Goal: Task Accomplishment & Management: Manage account settings

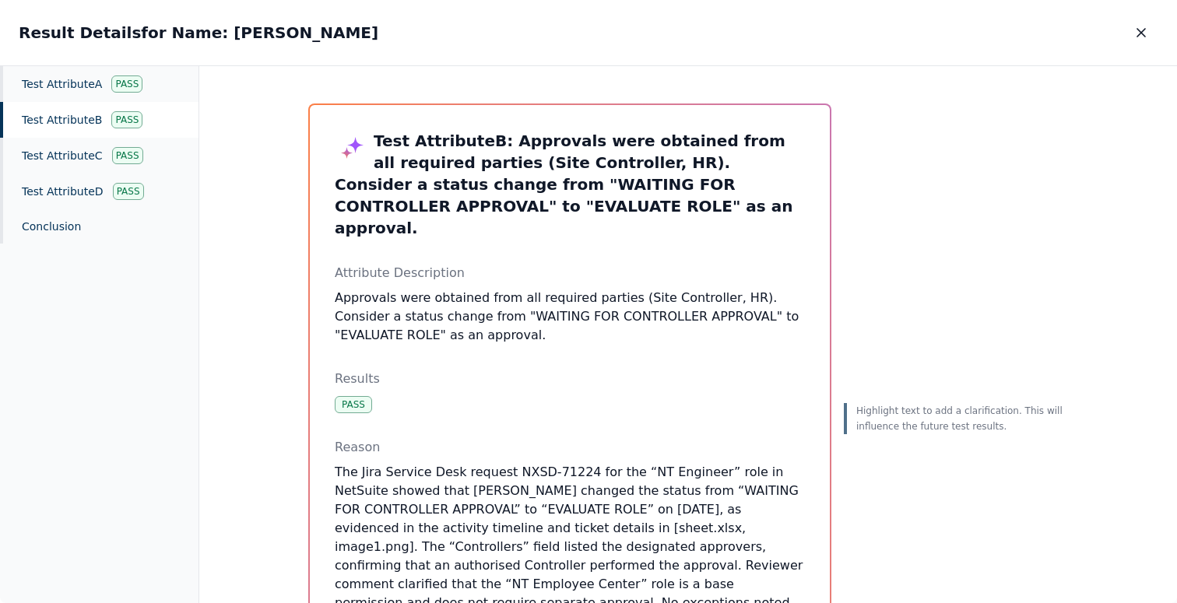
scroll to position [213, 0]
click at [1135, 31] on icon "button" at bounding box center [1141, 33] width 16 height 16
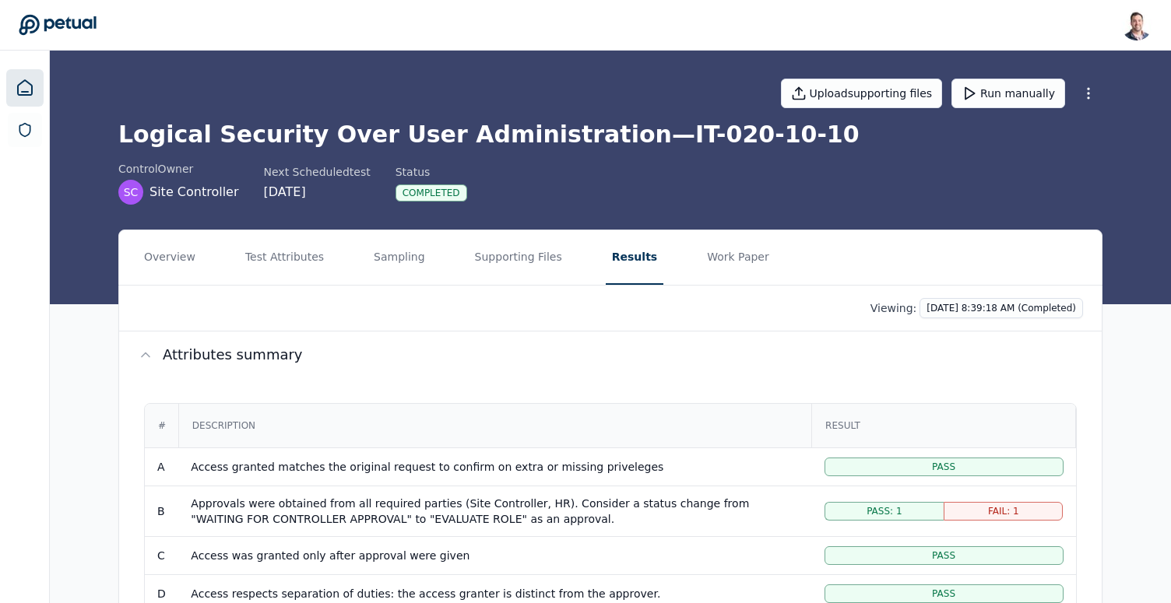
click at [28, 86] on icon at bounding box center [25, 88] width 19 height 19
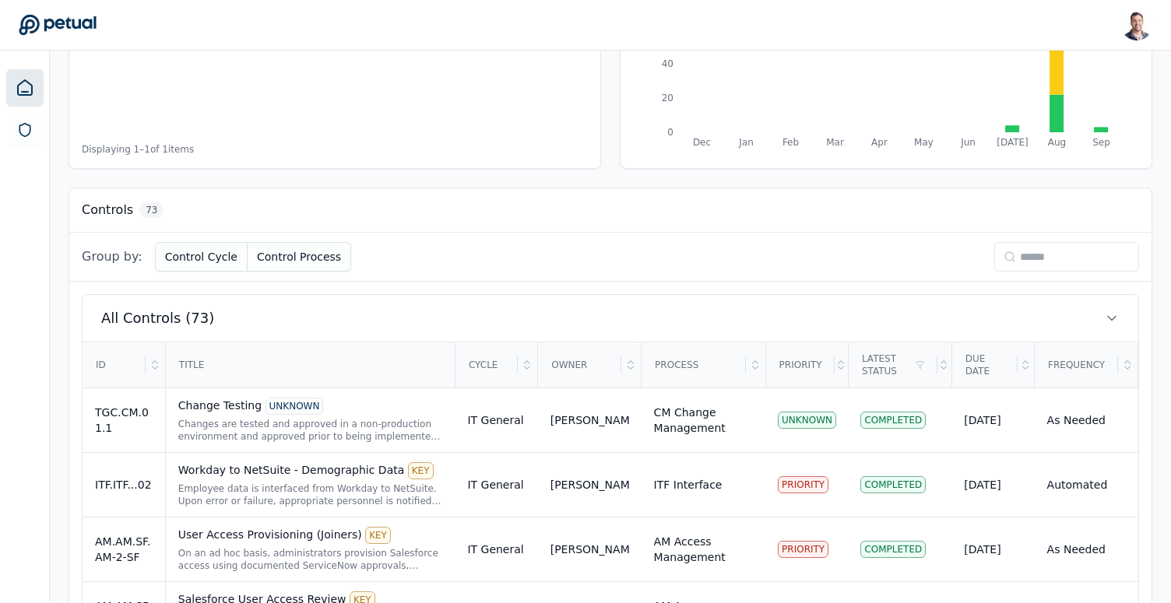
scroll to position [302, 0]
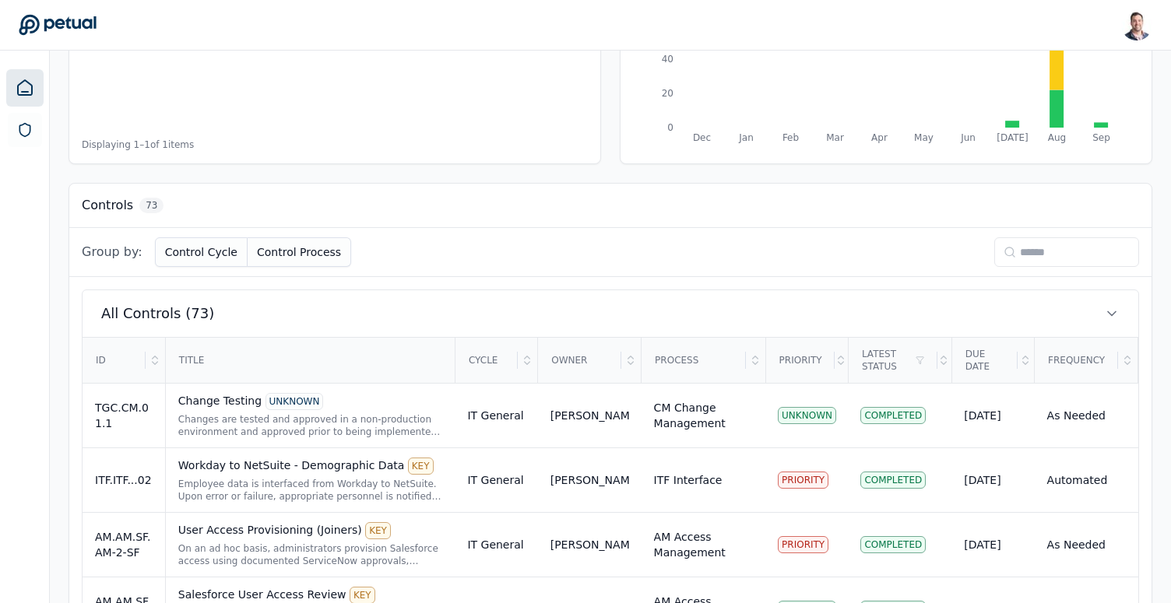
click at [1027, 242] on input at bounding box center [1066, 252] width 145 height 30
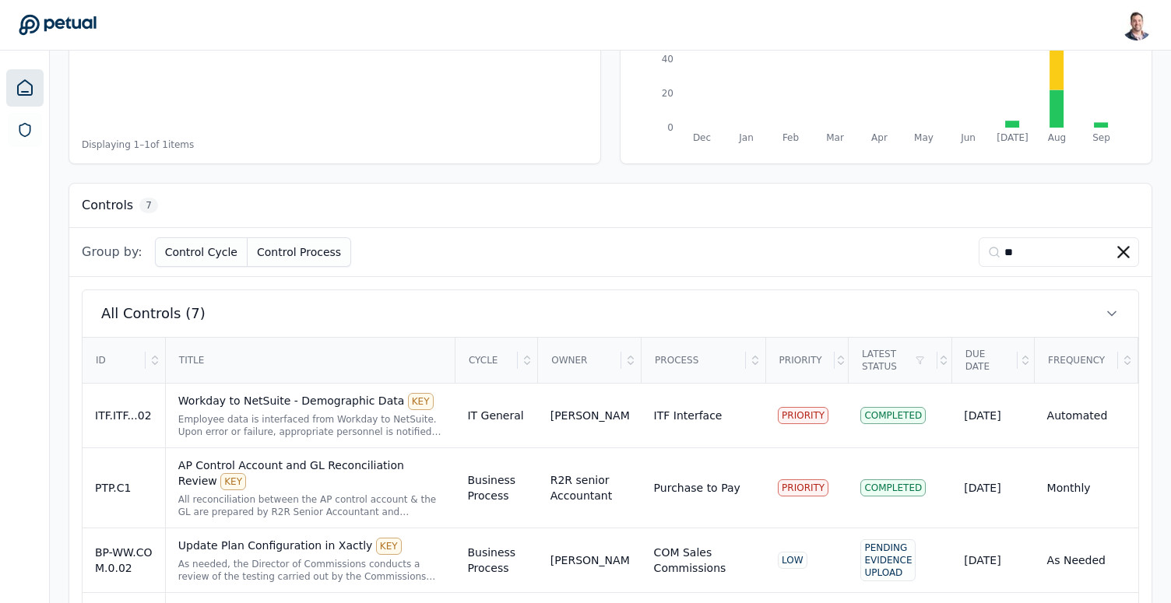
type input "*"
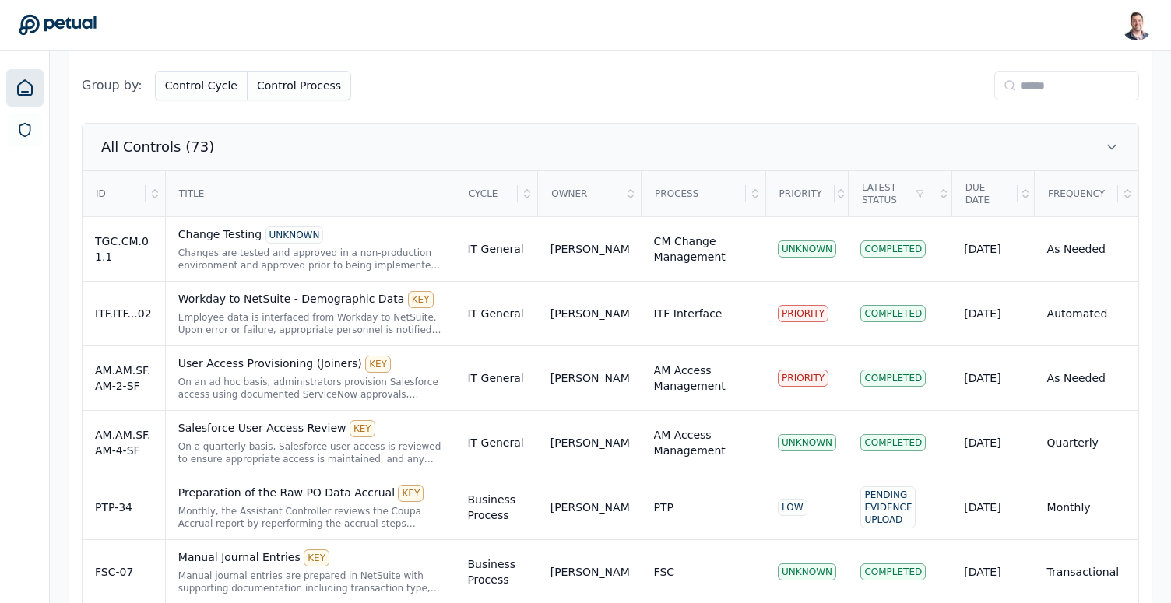
scroll to position [474, 0]
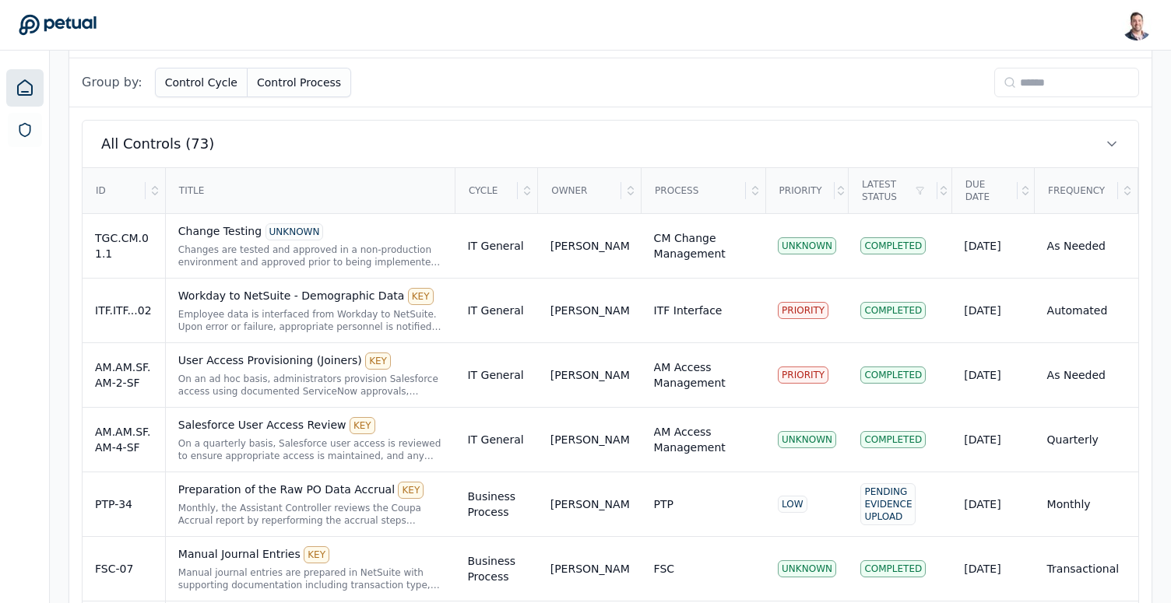
scroll to position [430, 0]
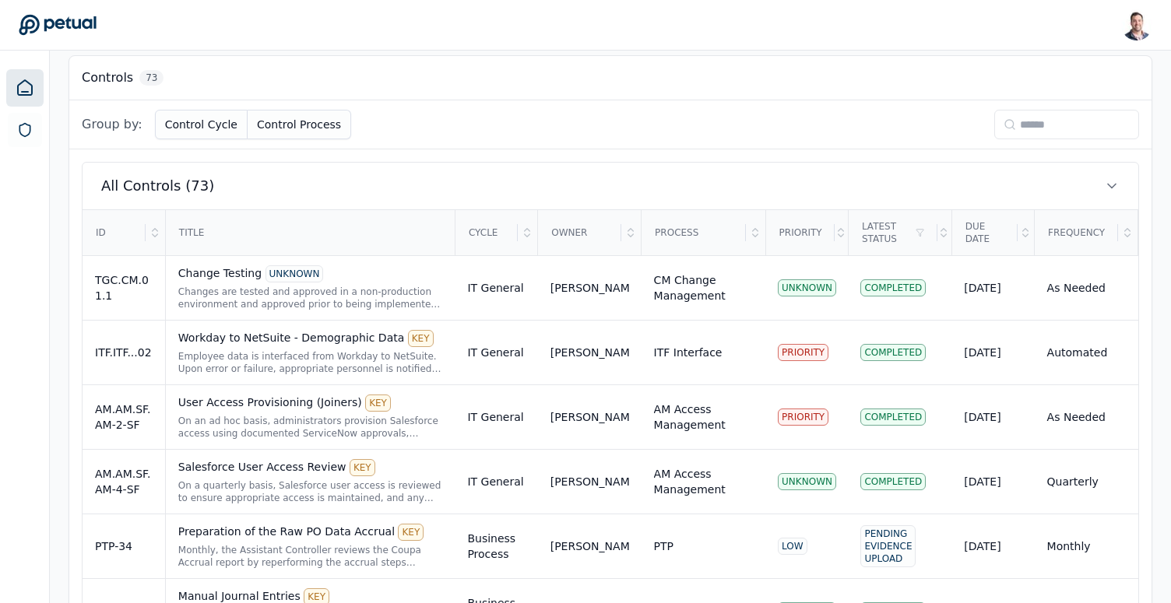
click at [1044, 129] on input at bounding box center [1066, 125] width 145 height 30
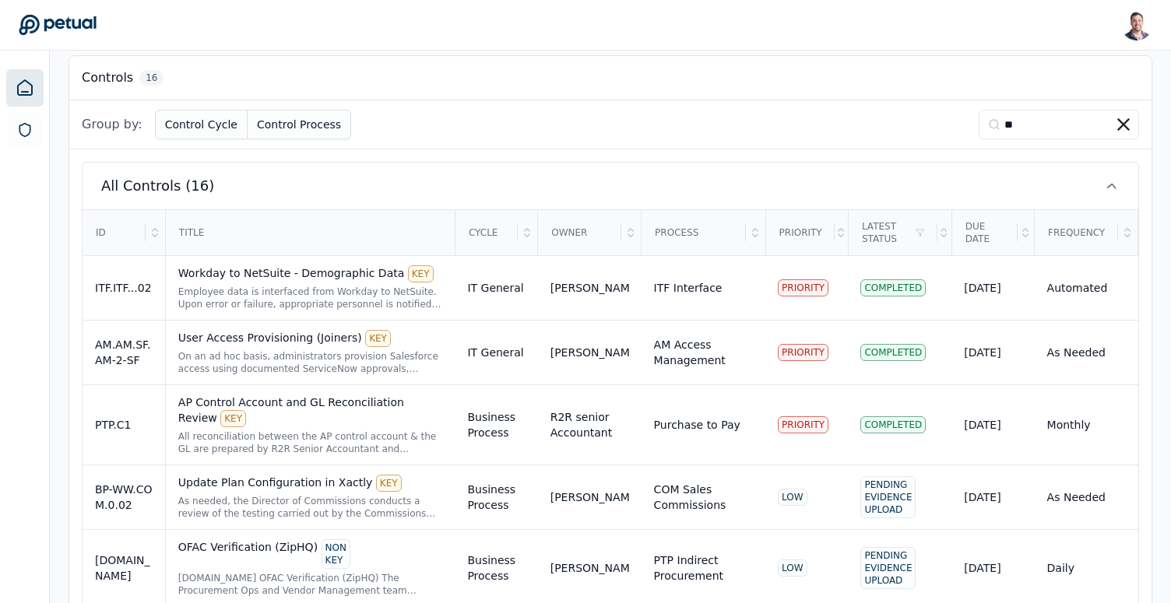
scroll to position [259, 0]
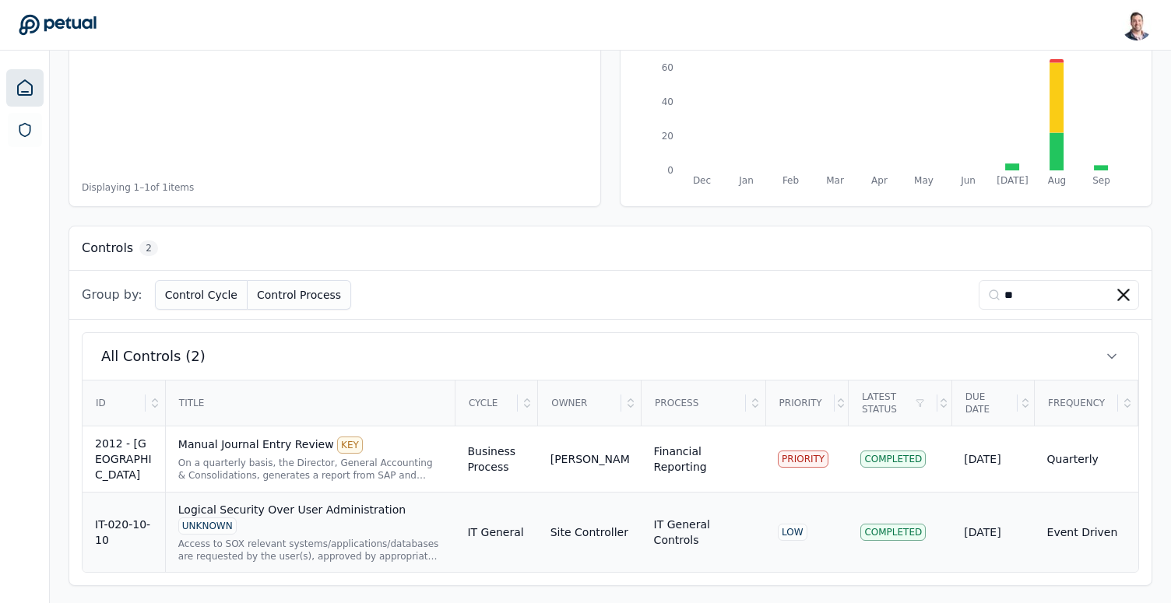
type input "**"
click at [325, 532] on div "Logical Security Over User Administration UNKNOWN" at bounding box center [310, 518] width 265 height 33
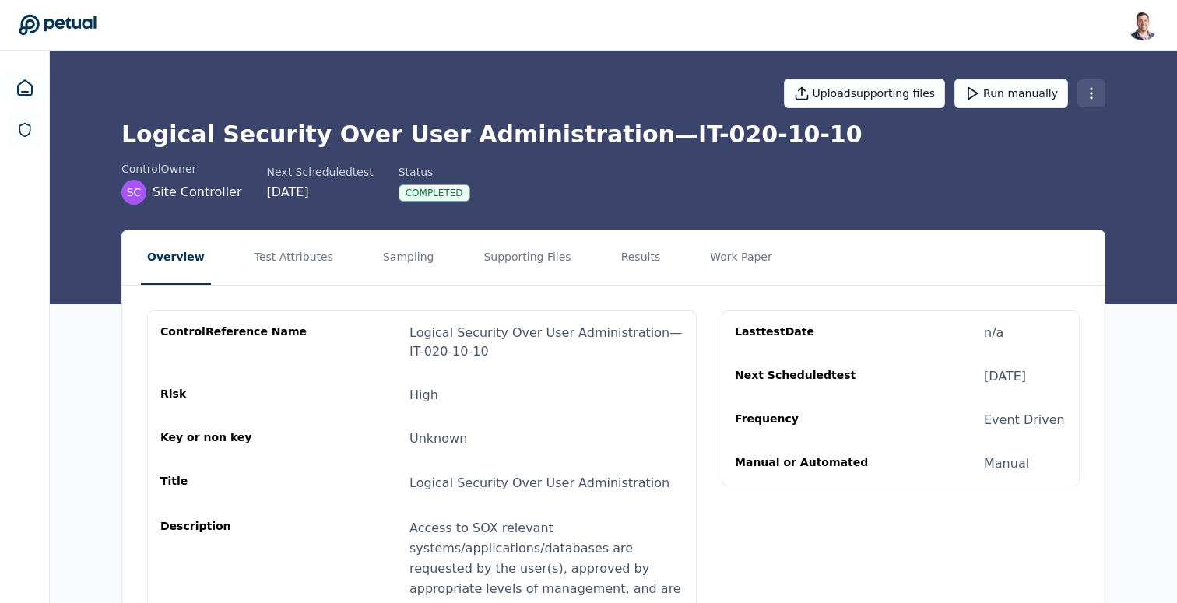
click at [1094, 97] on html "[PERSON_NAME] [EMAIL_ADDRESS] Sign out Upload supporting files Run manually Log…" at bounding box center [588, 425] width 1177 height 850
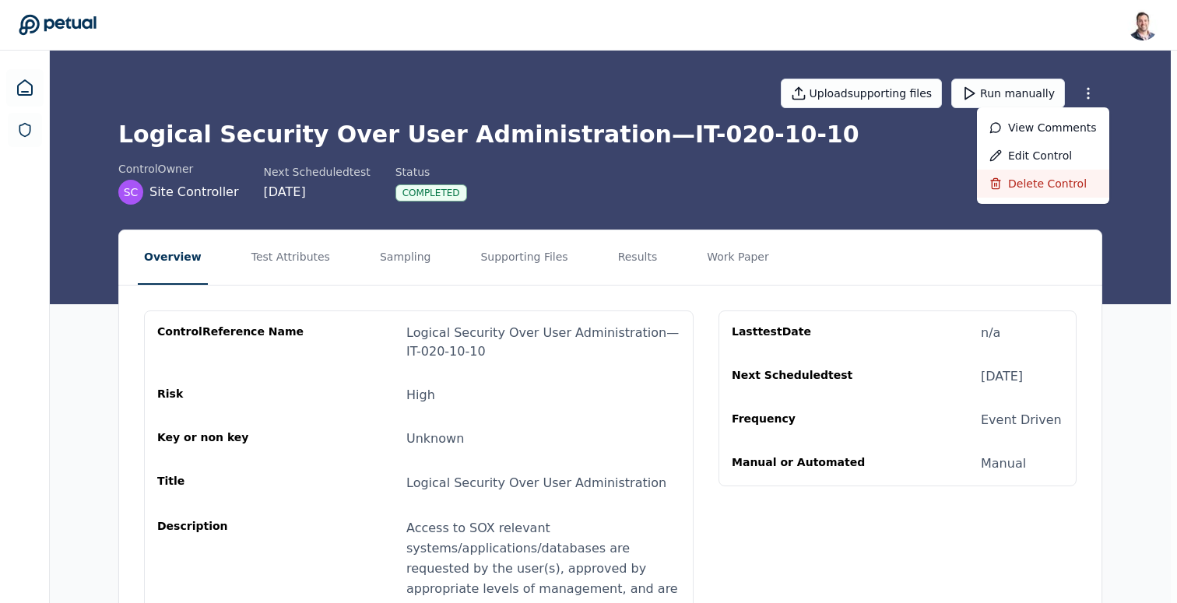
click at [1051, 188] on div "Delete control" at bounding box center [1043, 184] width 132 height 28
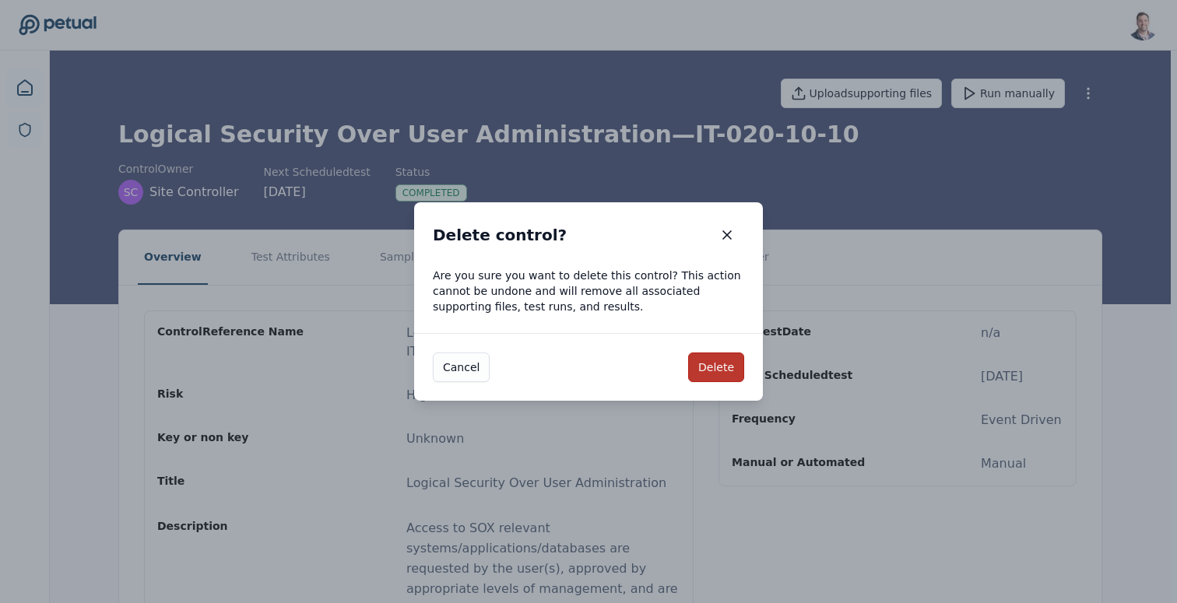
click at [720, 363] on button "Delete" at bounding box center [716, 368] width 56 height 30
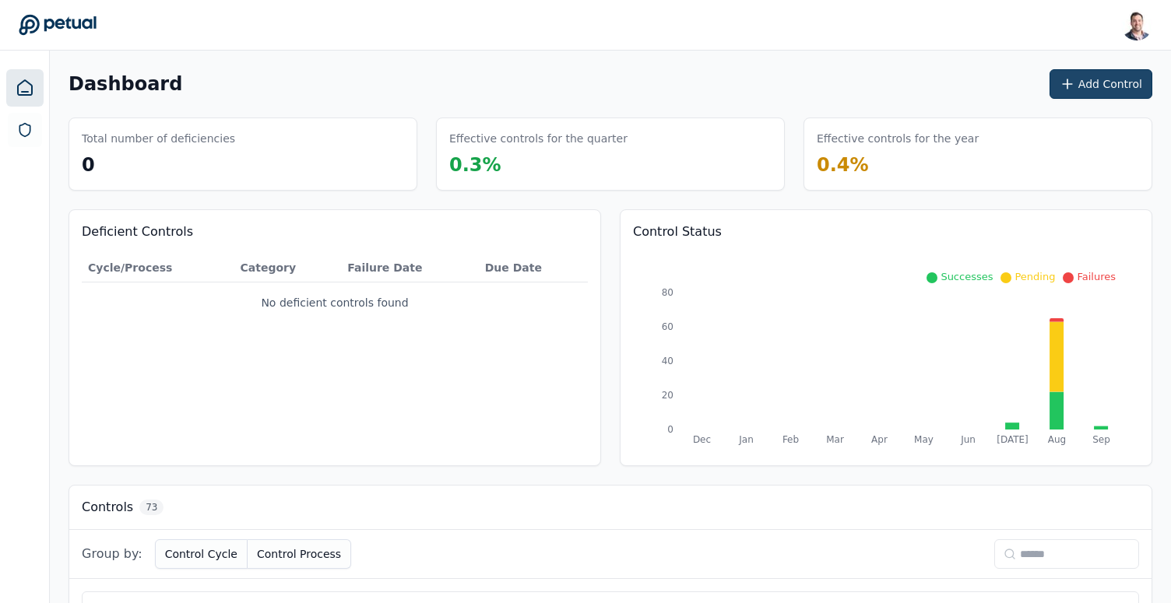
click at [1088, 86] on button "Add Control" at bounding box center [1100, 84] width 103 height 30
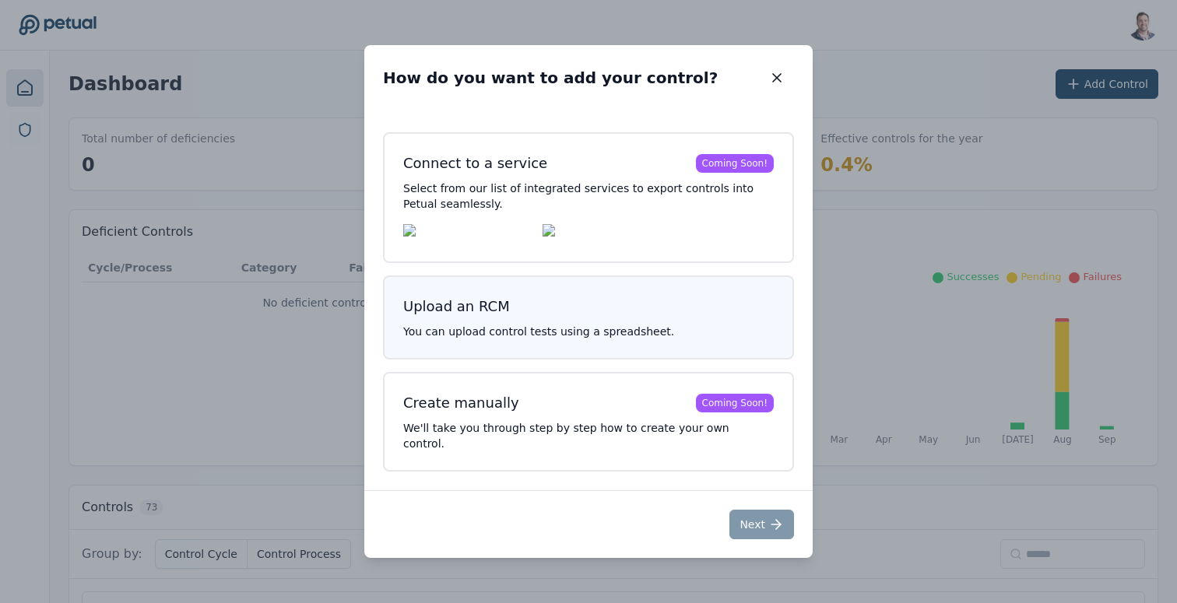
click at [558, 339] on p "You can upload control tests using a spreadsheet." at bounding box center [588, 332] width 370 height 16
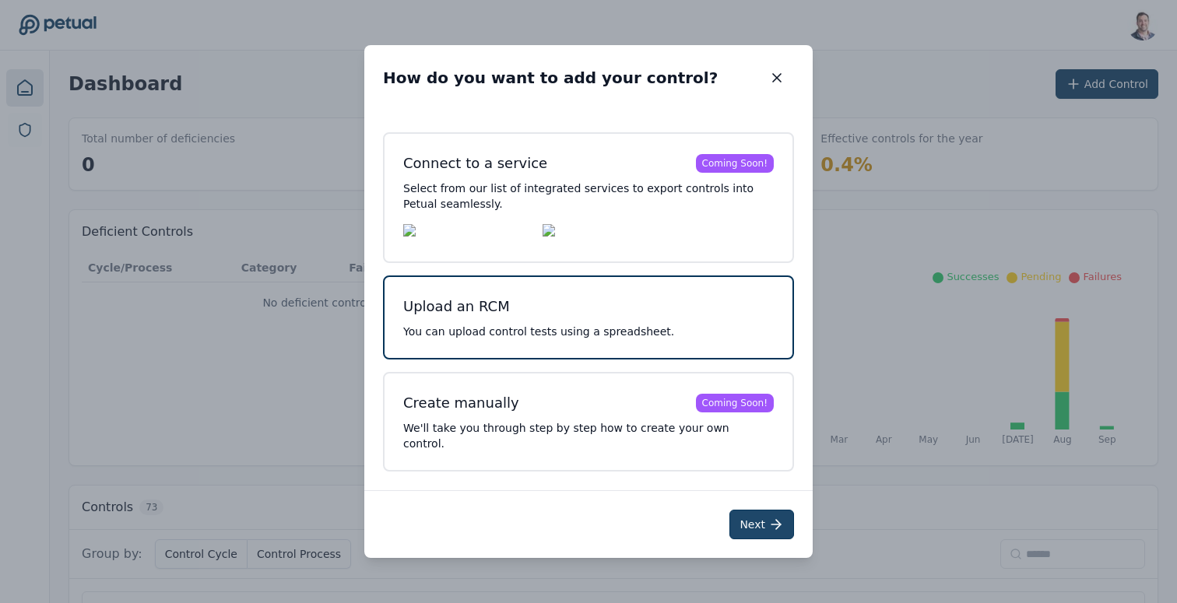
click at [753, 518] on button "Next" at bounding box center [761, 525] width 65 height 30
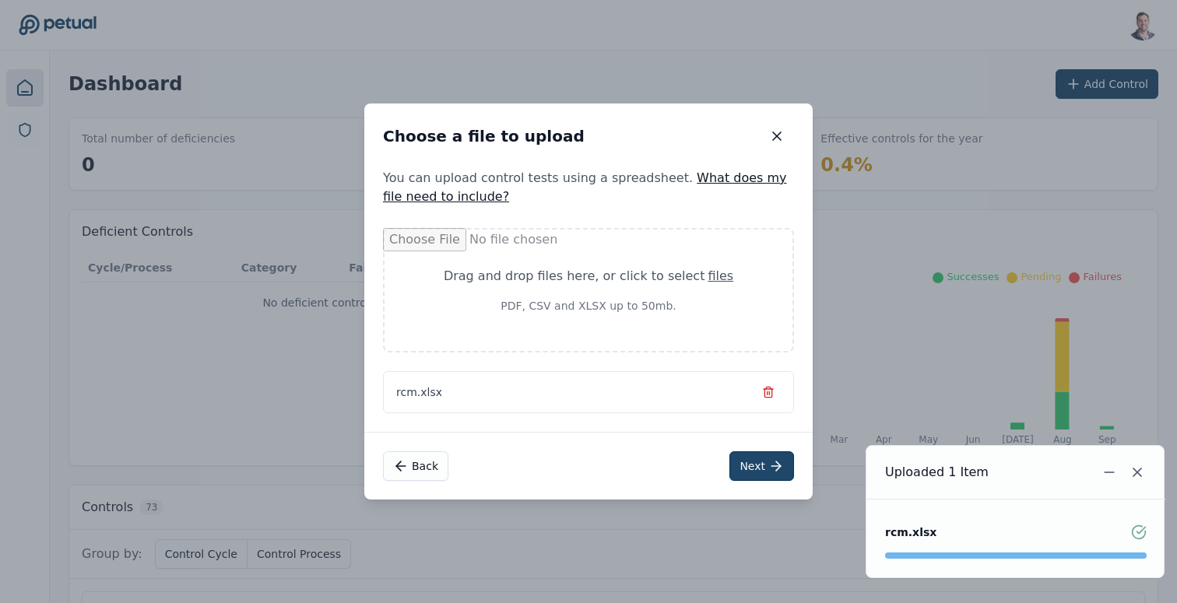
click at [757, 465] on button "Next" at bounding box center [761, 466] width 65 height 30
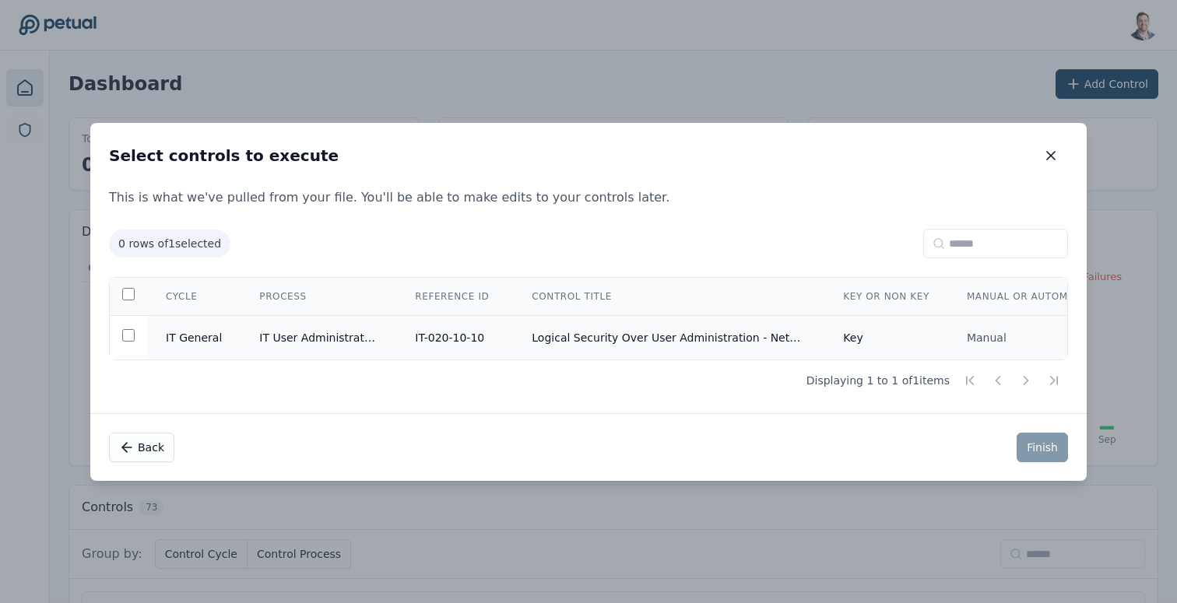
click at [675, 346] on td "Logical Security Over User Administration - NetSuite" at bounding box center [668, 337] width 311 height 44
click at [1027, 444] on button "Finish" at bounding box center [1042, 448] width 51 height 30
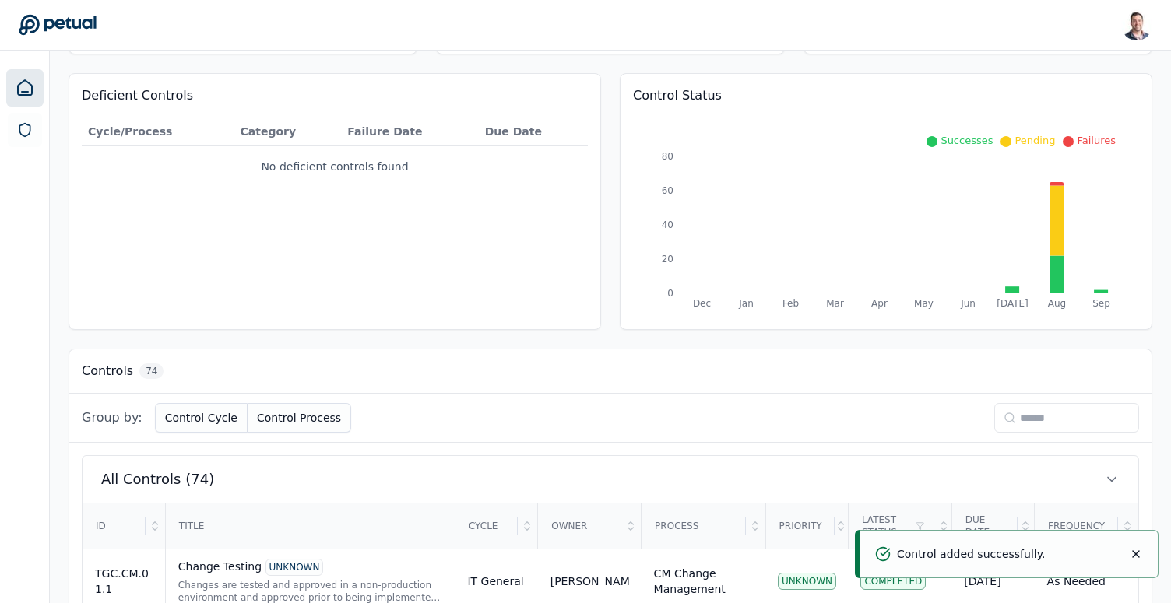
scroll to position [149, 0]
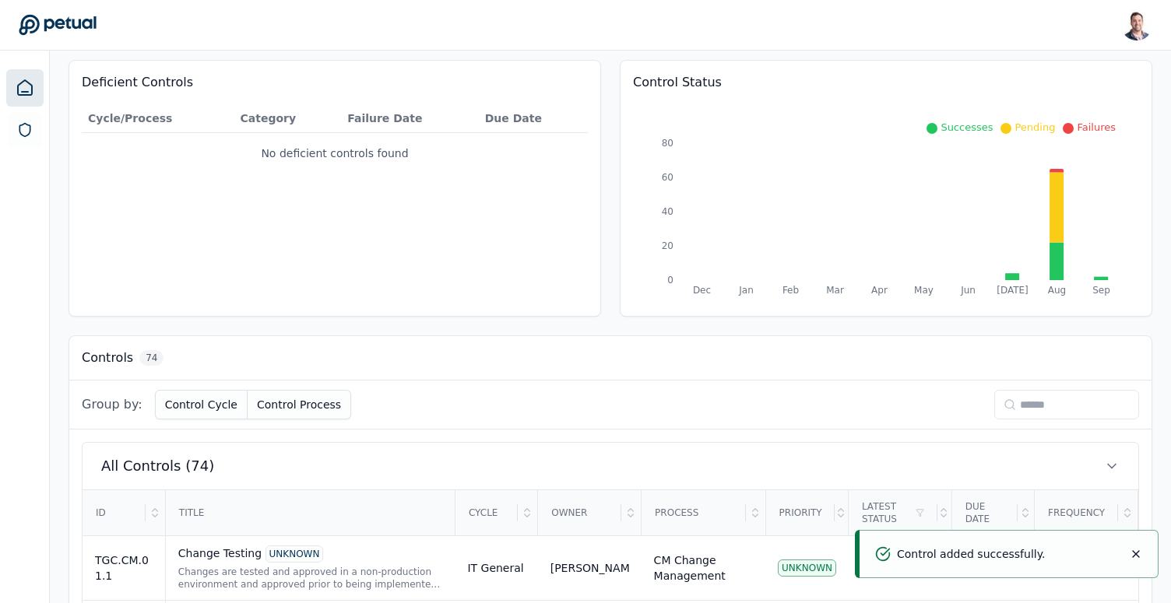
click at [1039, 399] on input at bounding box center [1066, 405] width 145 height 30
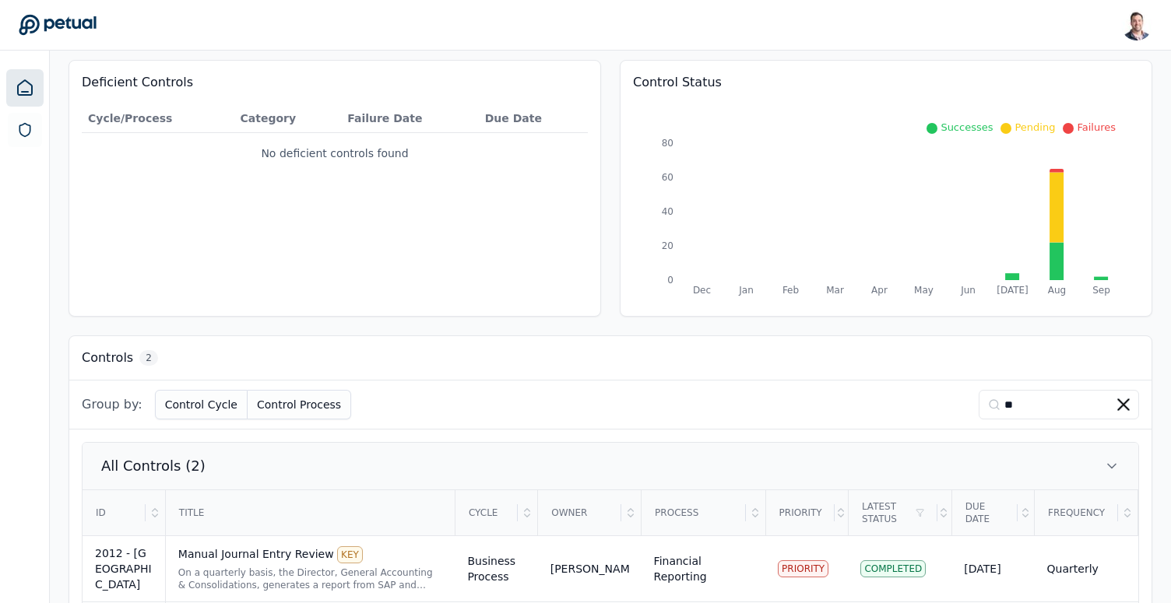
scroll to position [244, 0]
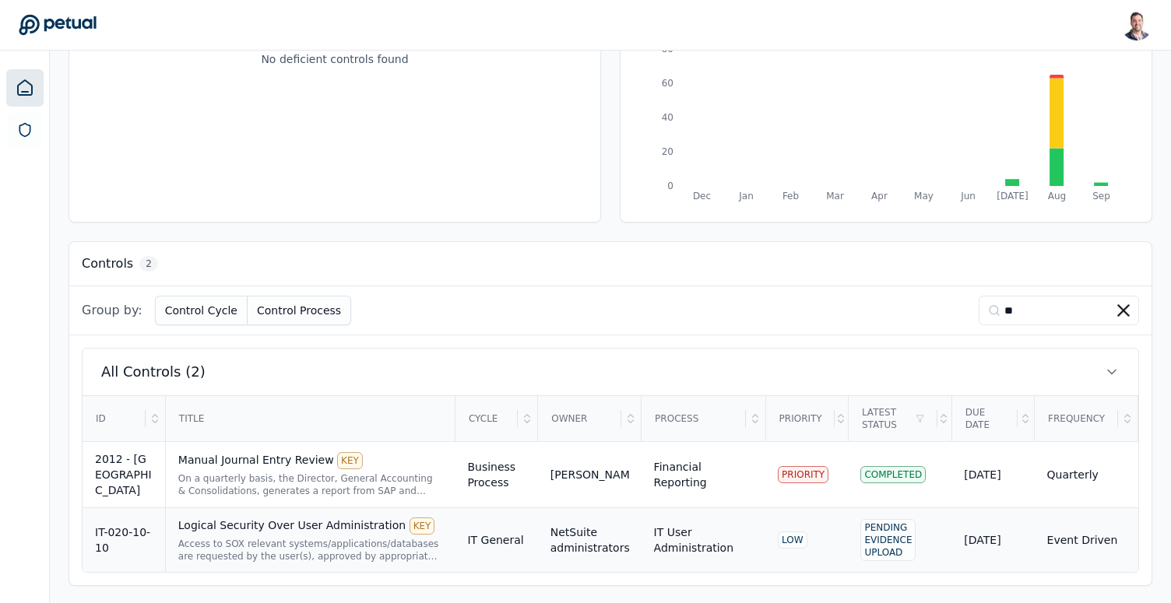
type input "**"
click at [332, 538] on div "Access to SOX relevant systems/applications/databases are requested by the user…" at bounding box center [310, 550] width 265 height 25
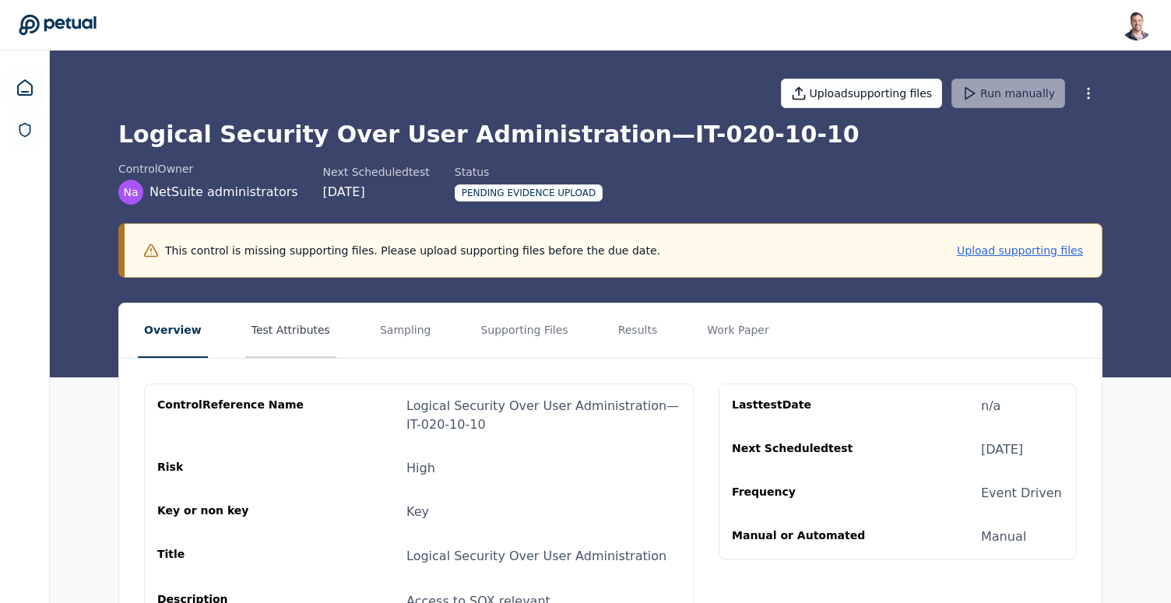
click at [279, 342] on button "Test Attributes" at bounding box center [290, 331] width 91 height 54
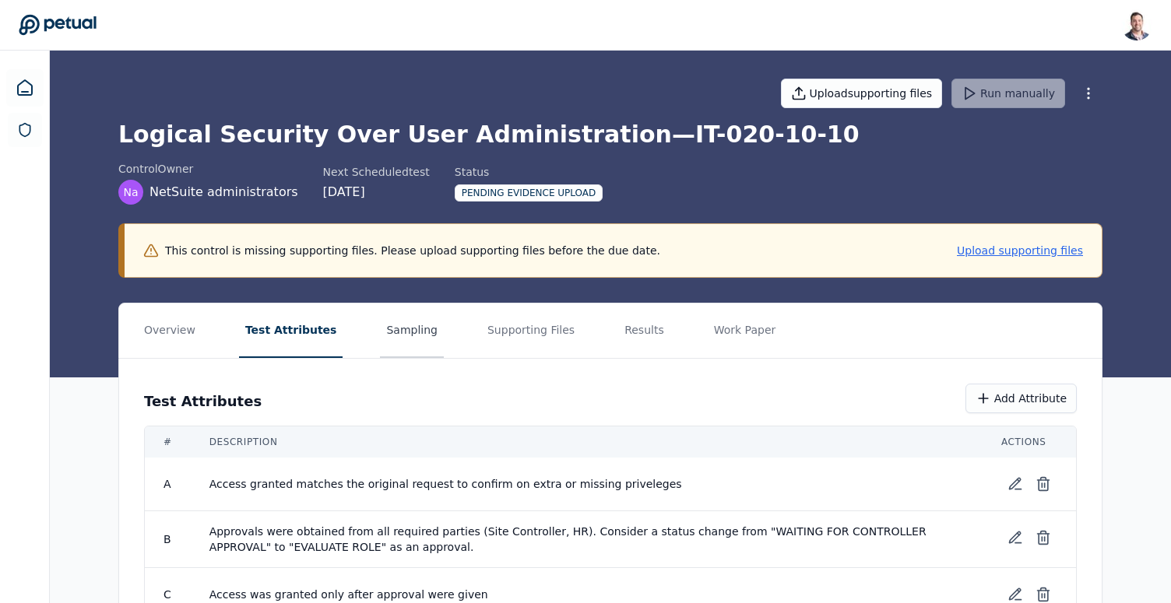
scroll to position [69, 0]
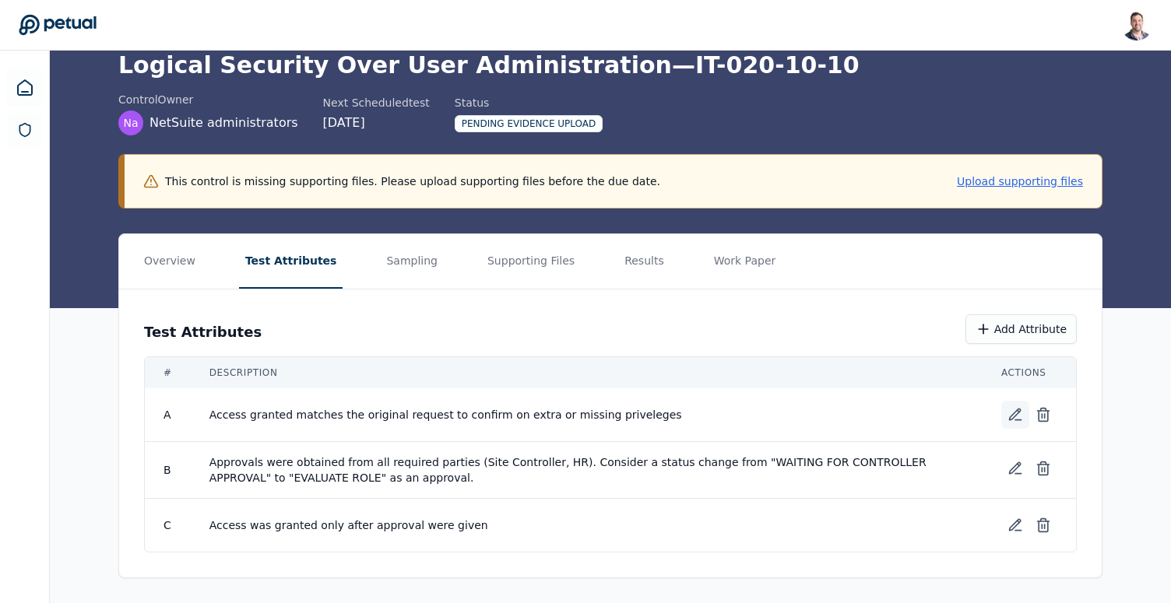
click at [1016, 410] on icon at bounding box center [1015, 414] width 11 height 11
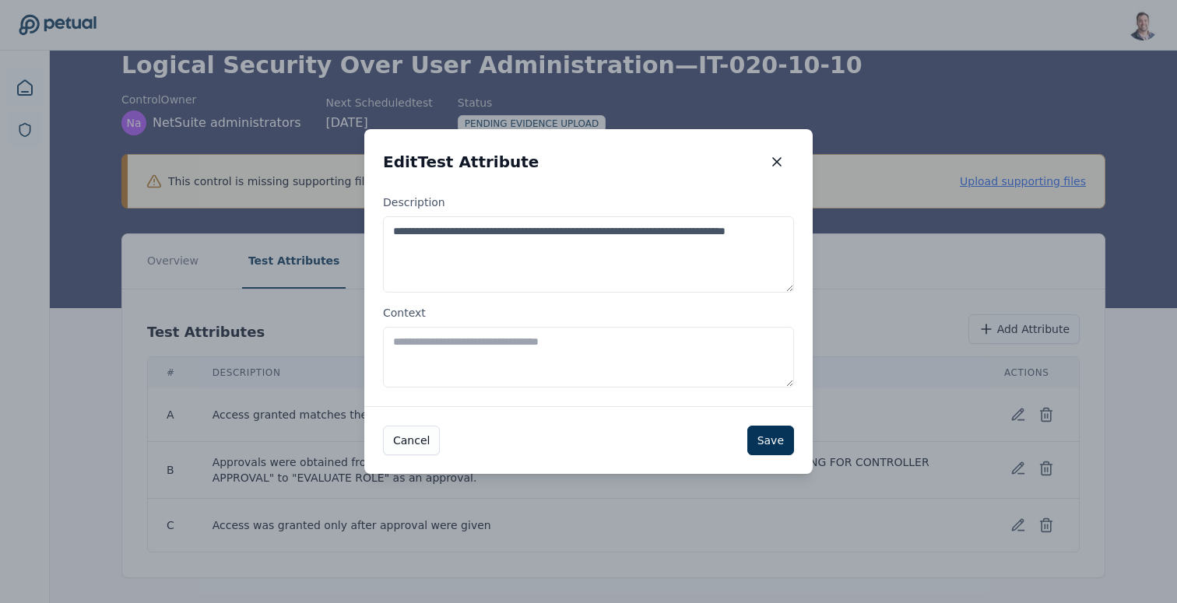
click at [446, 368] on textarea "Context" at bounding box center [588, 357] width 411 height 61
click at [778, 165] on icon "button" at bounding box center [777, 162] width 16 height 16
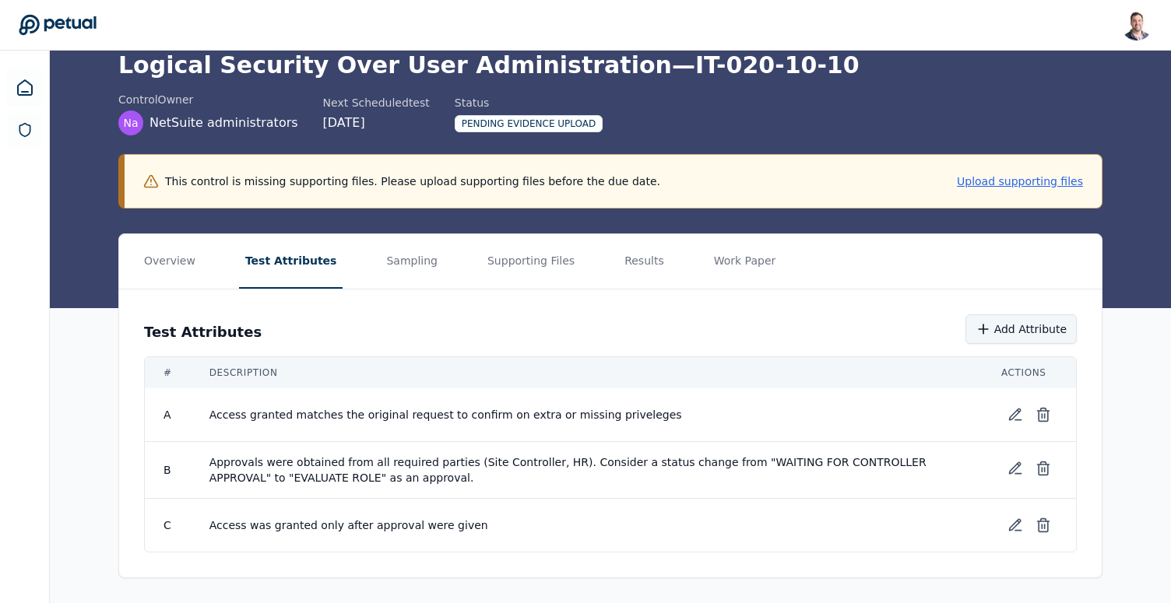
click at [1000, 328] on button "Add Attribute" at bounding box center [1020, 329] width 111 height 30
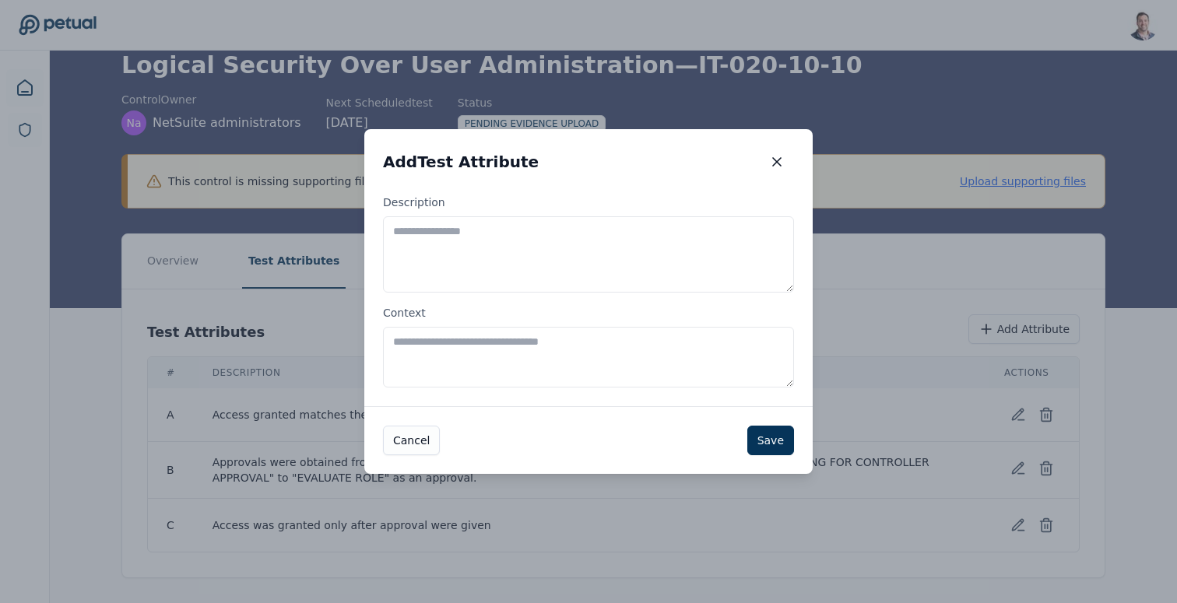
click at [571, 254] on textarea "Description" at bounding box center [588, 254] width 411 height 76
type textarea "**********"
click at [774, 444] on button "Save" at bounding box center [770, 441] width 47 height 30
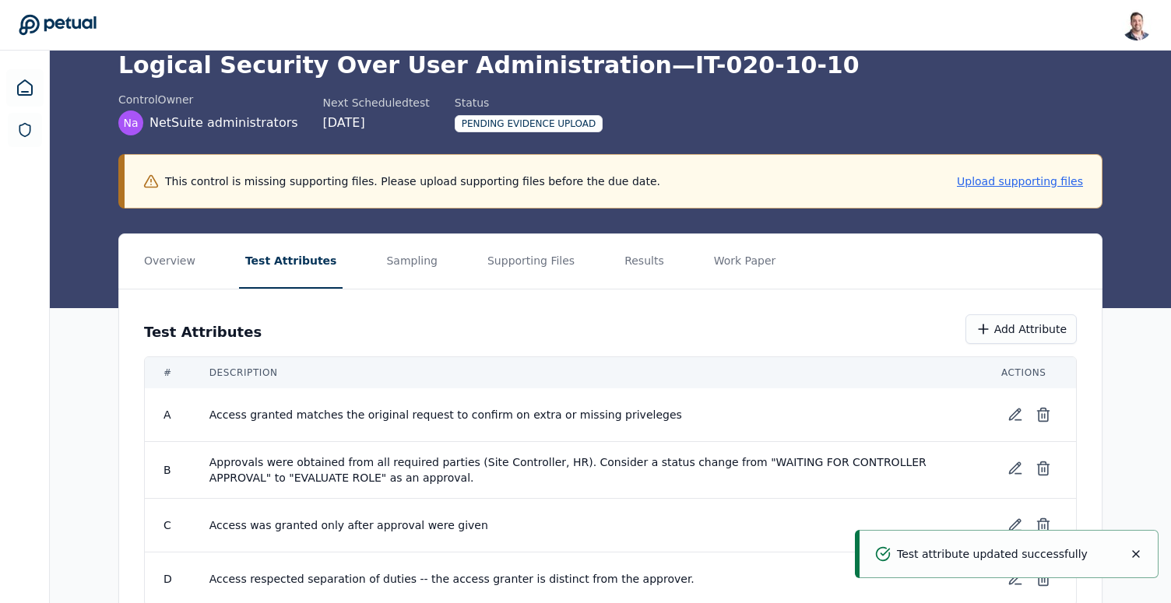
scroll to position [123, 0]
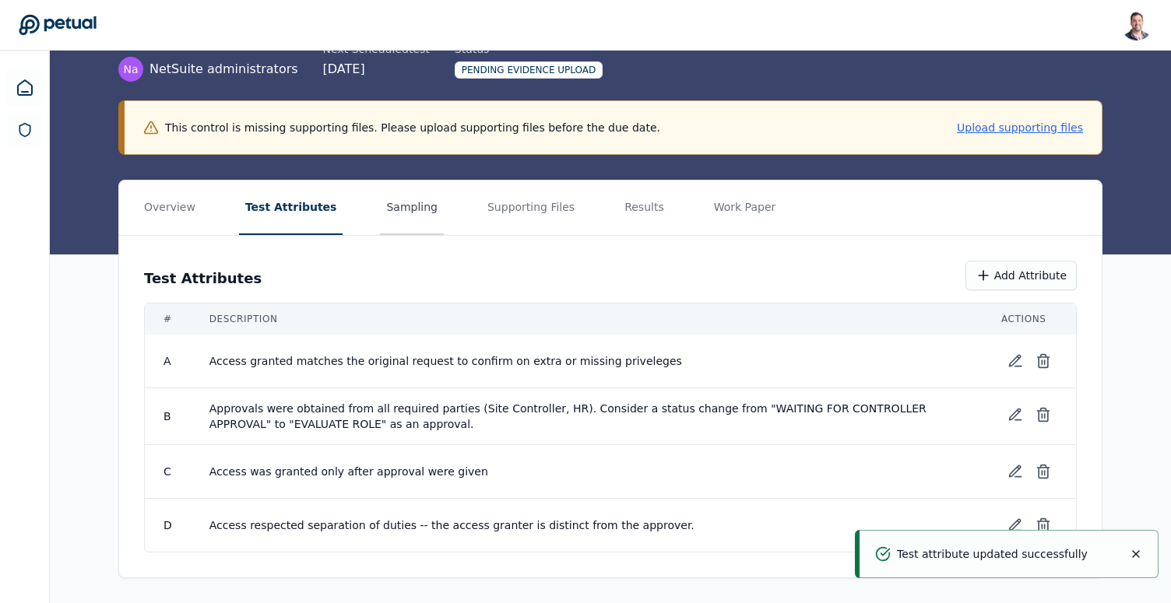
click at [402, 210] on button "Sampling" at bounding box center [412, 208] width 64 height 54
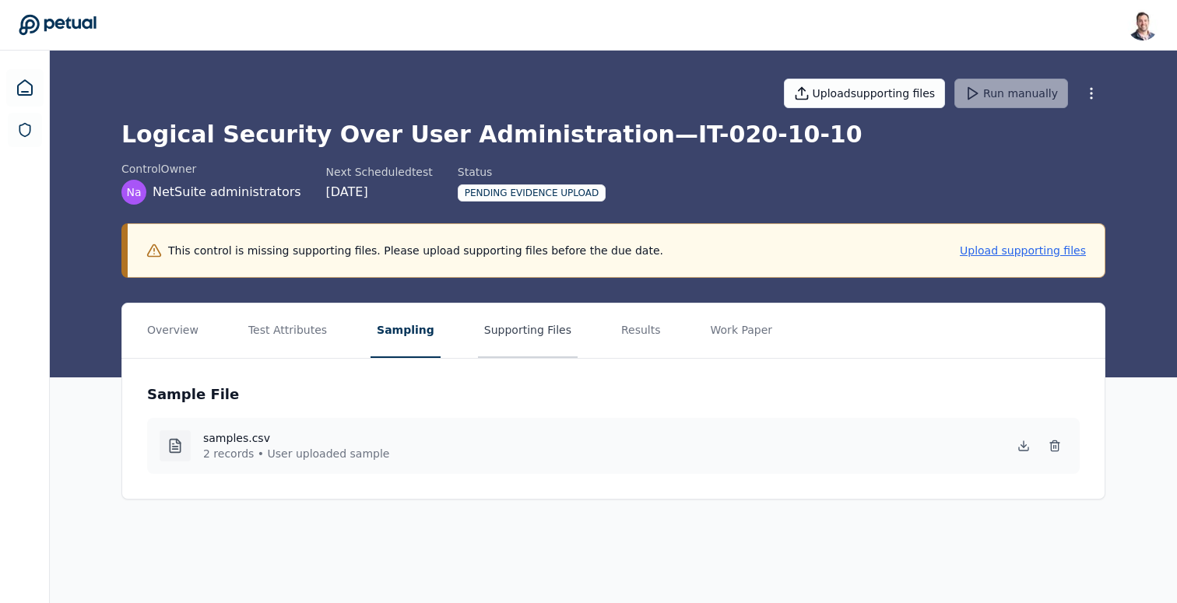
click at [509, 342] on button "Supporting Files" at bounding box center [528, 331] width 100 height 54
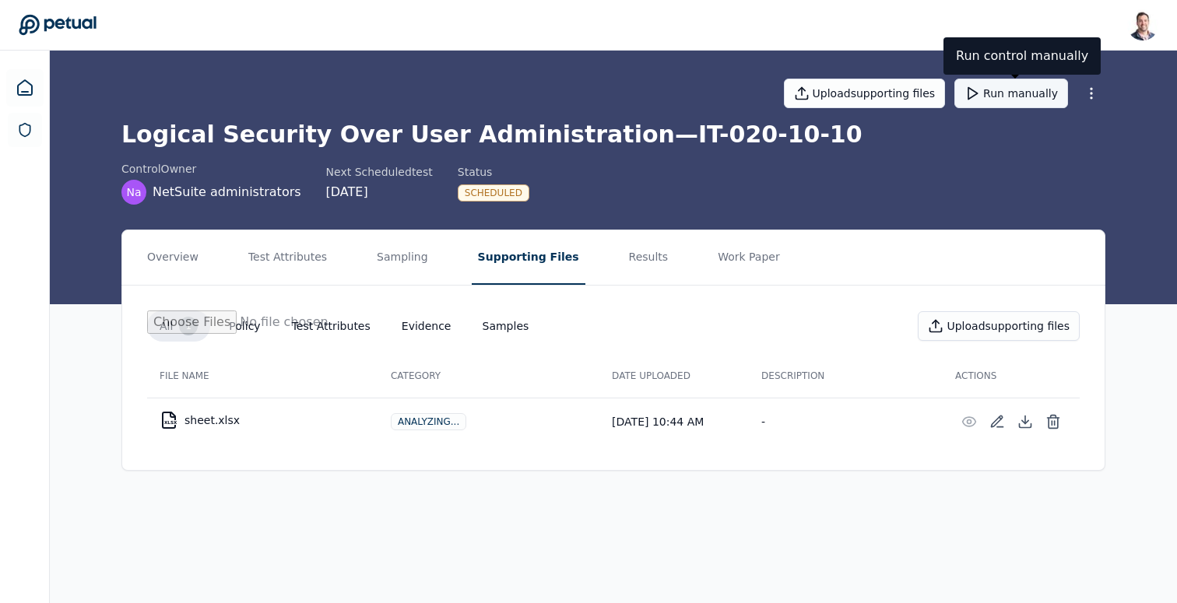
click at [1017, 100] on button "Run manually" at bounding box center [1011, 94] width 114 height 30
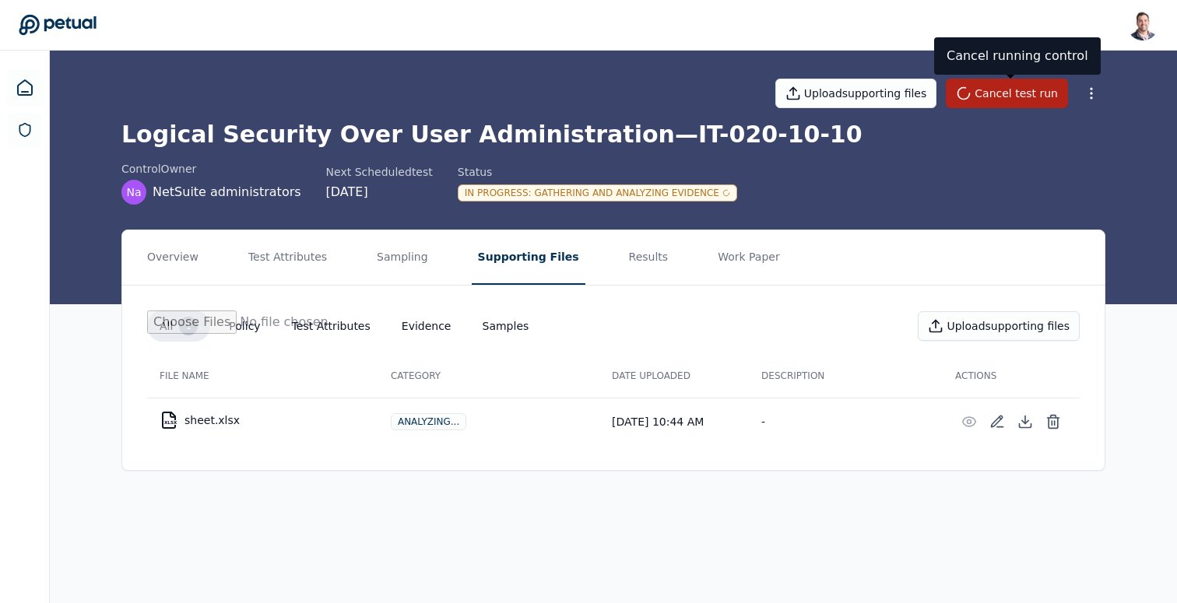
click at [410, 144] on h1 "Logical Security Over User Administration — IT-020-10-10" at bounding box center [613, 135] width 984 height 28
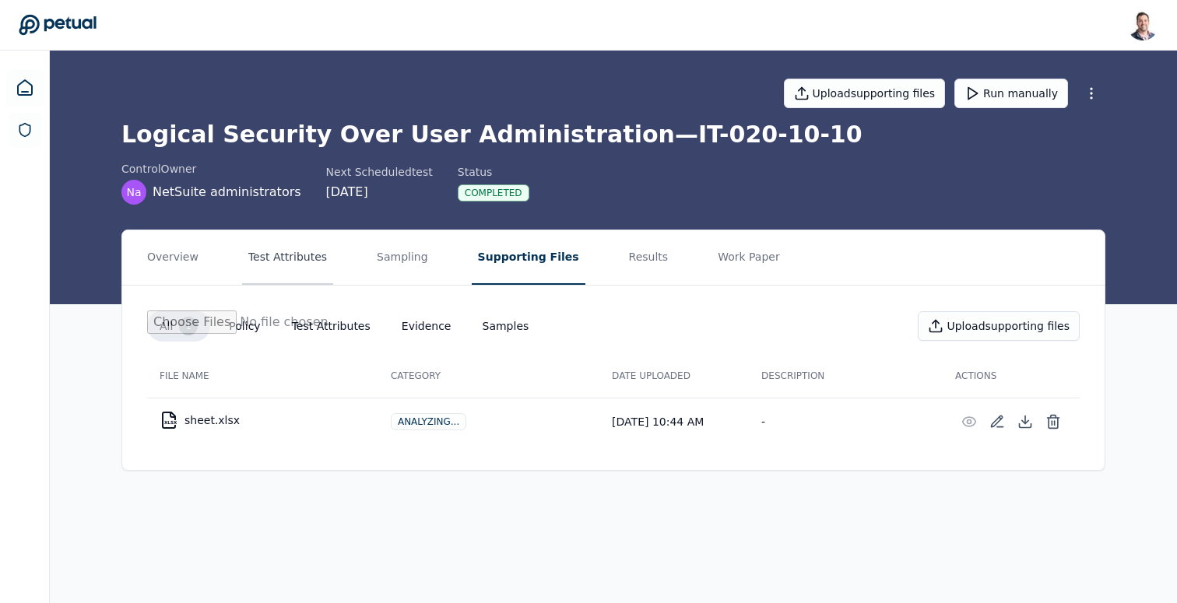
click at [317, 268] on button "Test Attributes" at bounding box center [287, 257] width 91 height 54
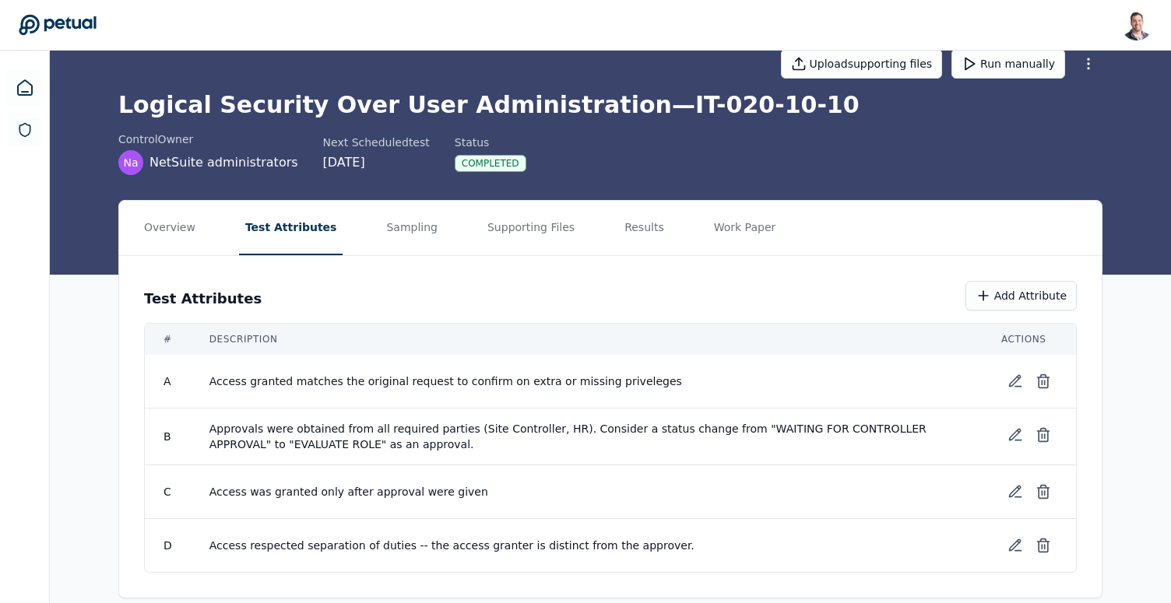
scroll to position [50, 0]
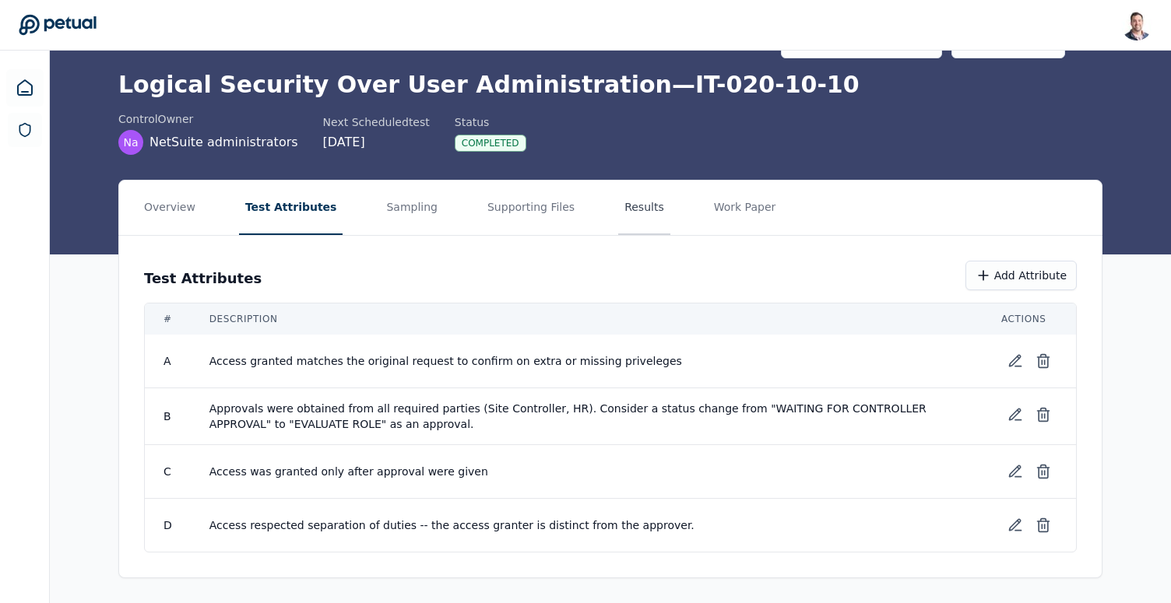
click at [625, 222] on button "Results" at bounding box center [644, 208] width 52 height 54
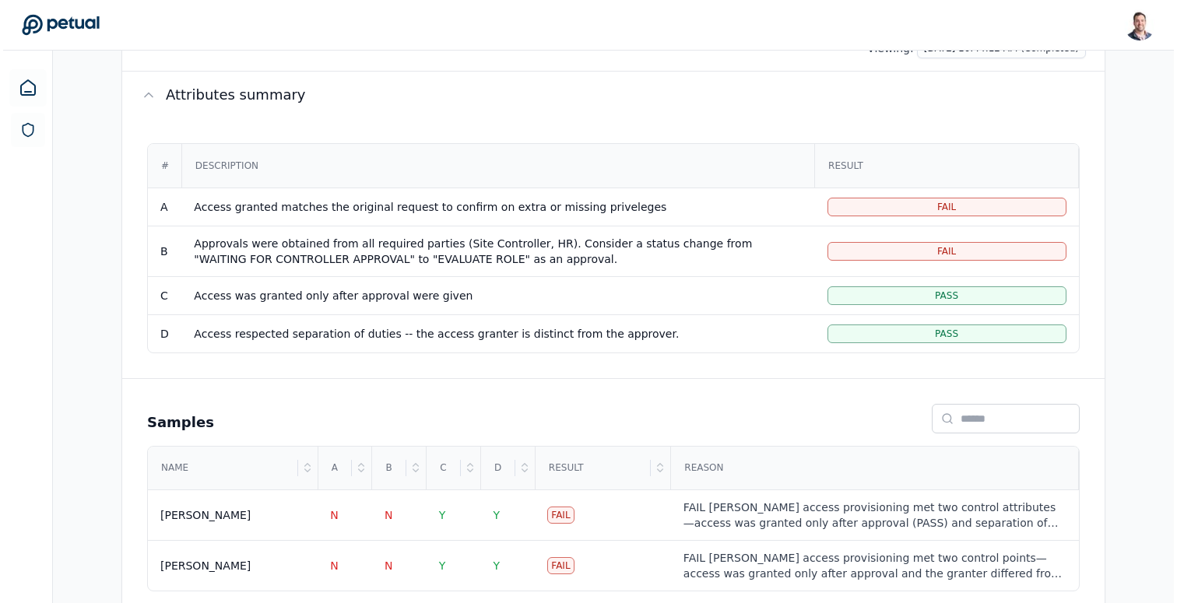
scroll to position [299, 0]
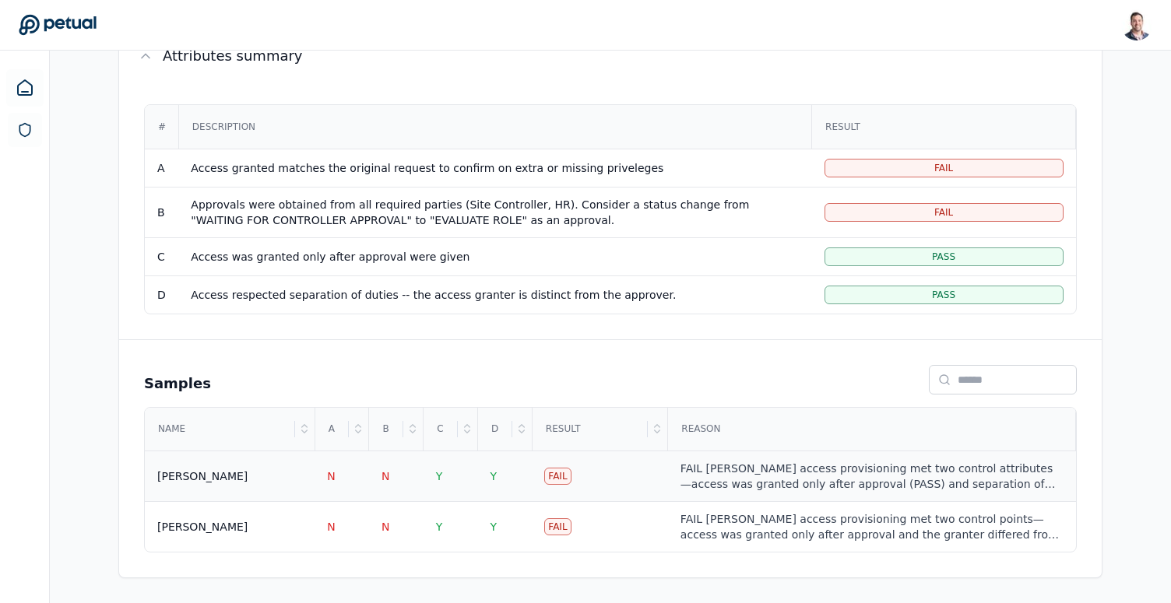
click at [746, 467] on div "FAIL [PERSON_NAME] access provisioning met two control attributes—access was gr…" at bounding box center [871, 476] width 383 height 31
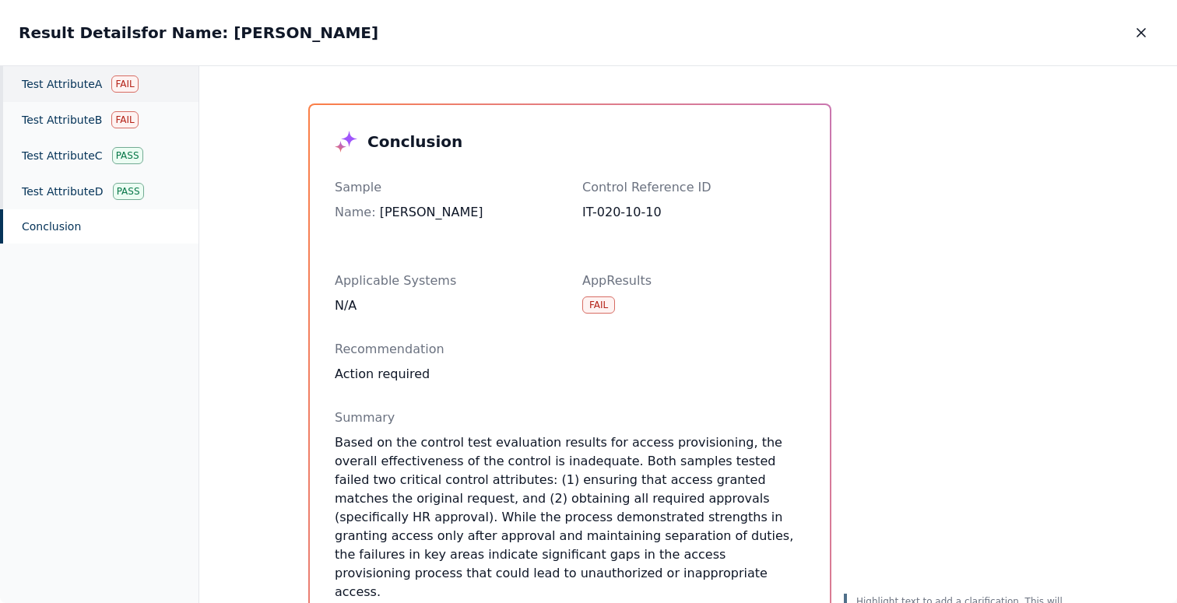
click at [86, 83] on div "Test Attribute A Fail" at bounding box center [99, 84] width 198 height 36
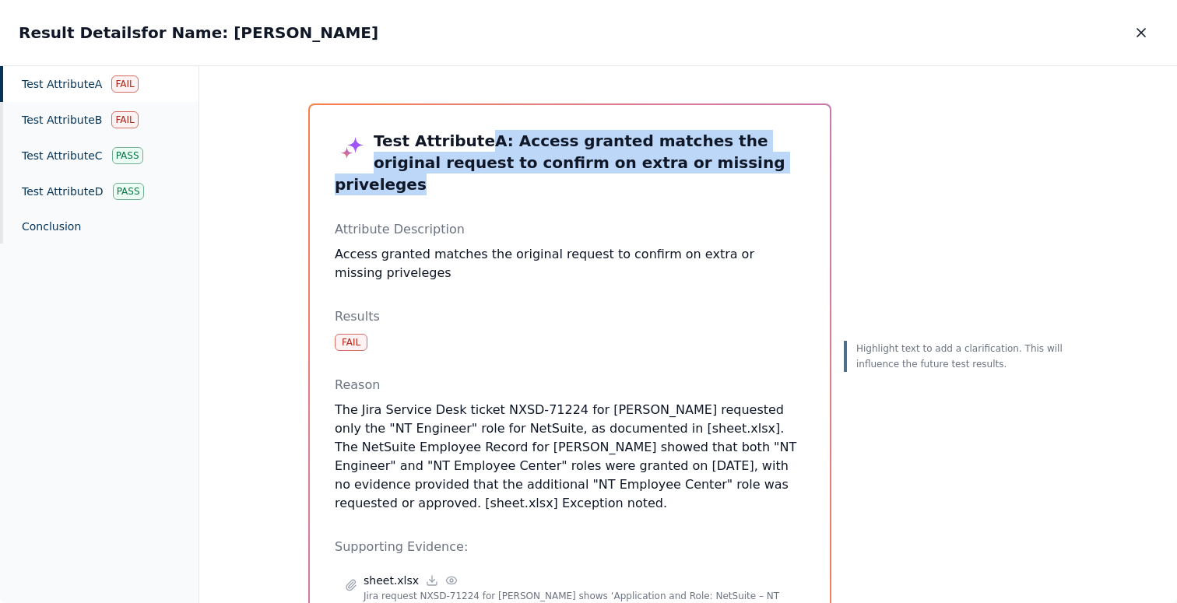
drag, startPoint x: 733, startPoint y: 169, endPoint x: 485, endPoint y: 150, distance: 249.0
click at [474, 140] on h3 "Test Attribute A : Access granted matches the original request to confirm on ex…" at bounding box center [570, 162] width 470 height 65
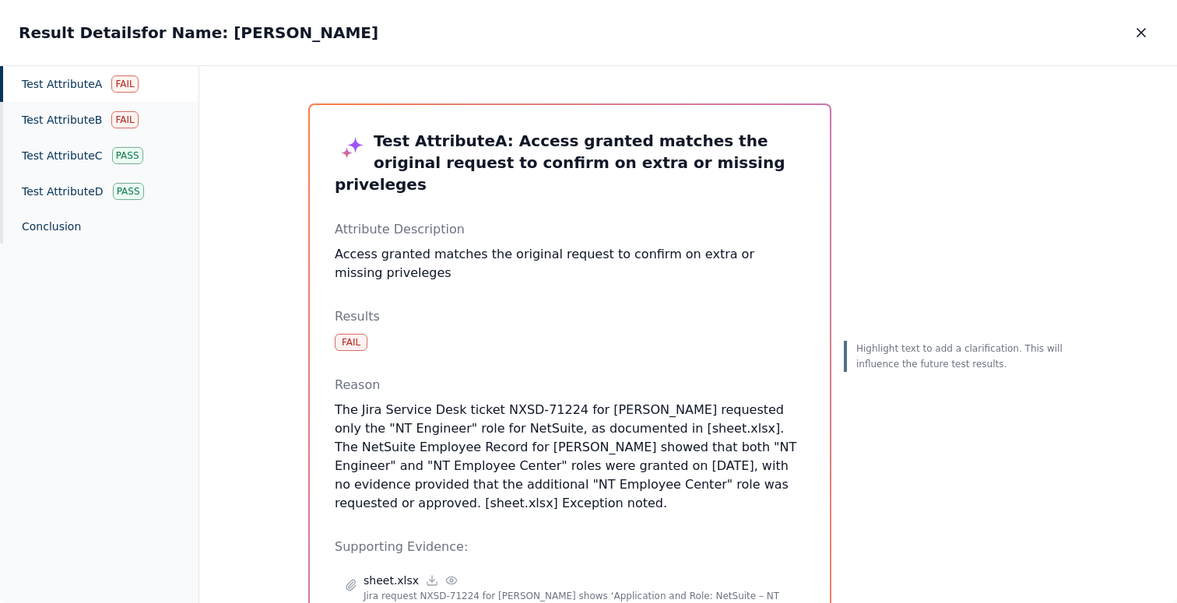
click at [560, 376] on p "Reason" at bounding box center [570, 385] width 470 height 19
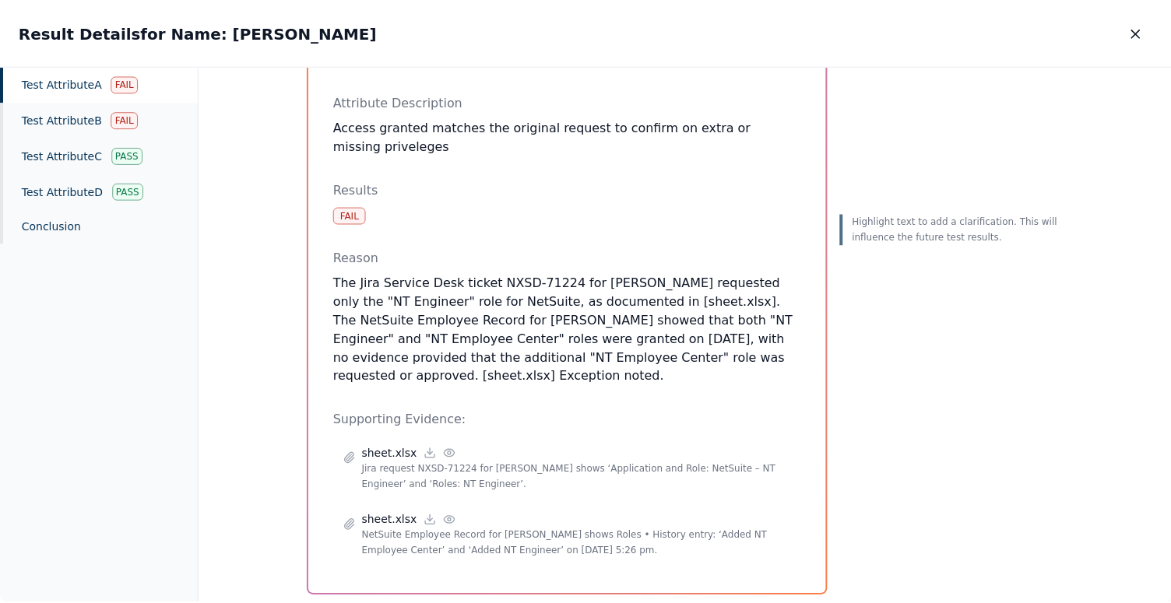
scroll to position [140, 0]
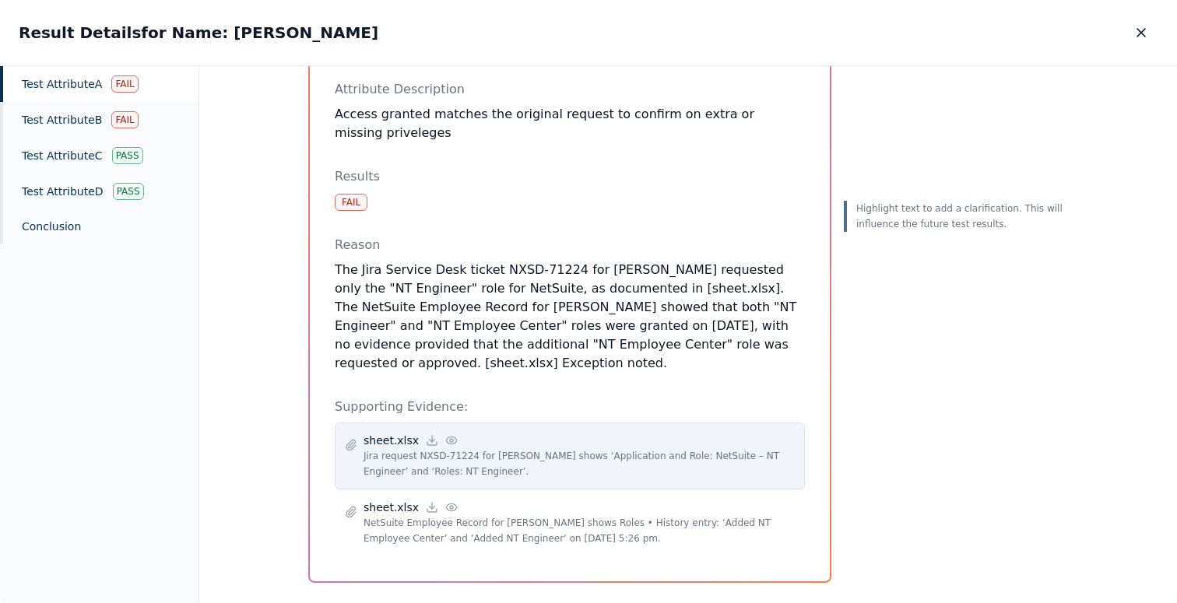
click at [445, 434] on icon at bounding box center [451, 440] width 12 height 12
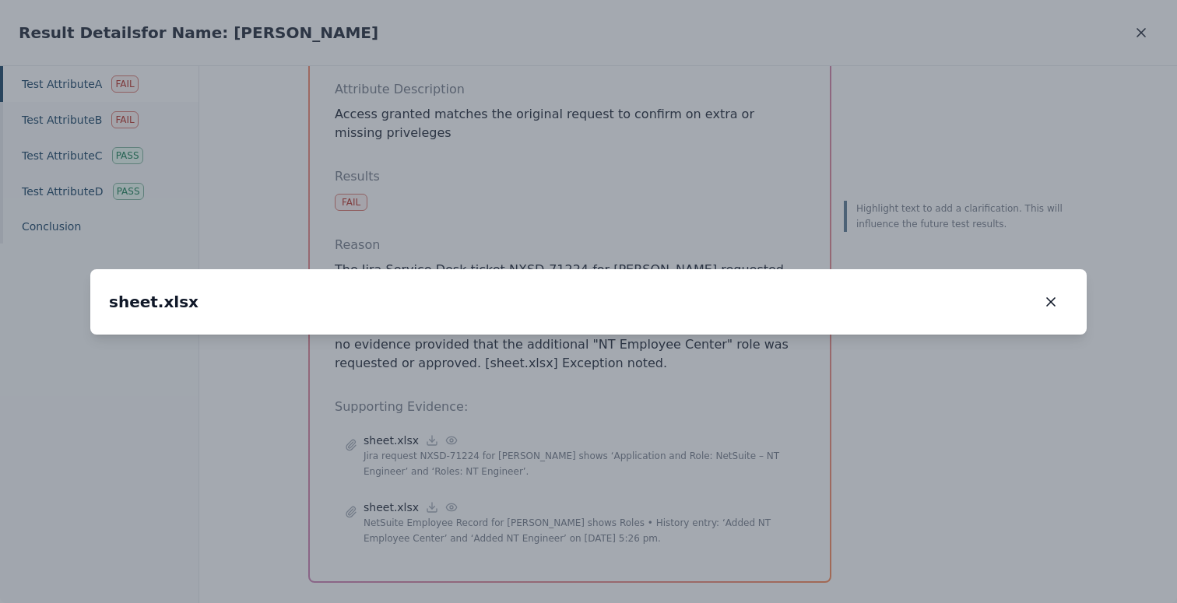
drag, startPoint x: 718, startPoint y: 335, endPoint x: 708, endPoint y: 248, distance: 87.8
click at [578, 248] on img at bounding box center [578, 248] width 0 height 0
drag, startPoint x: 887, startPoint y: 395, endPoint x: 887, endPoint y: 458, distance: 63.0
click at [578, 311] on img at bounding box center [578, 311] width 0 height 0
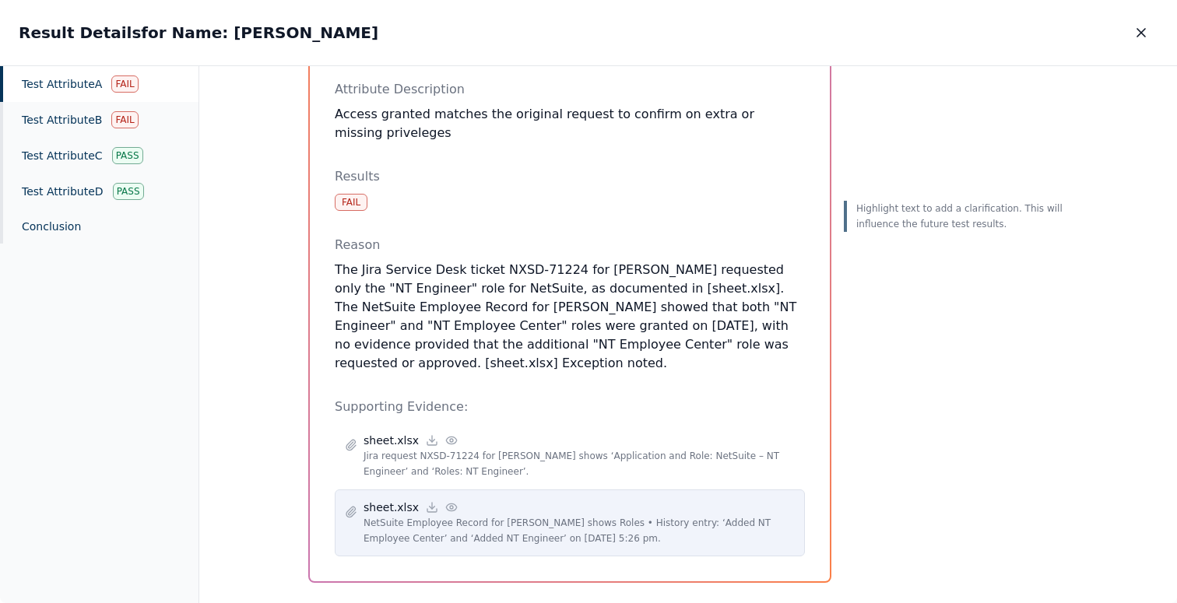
click at [450, 506] on circle at bounding box center [451, 507] width 3 height 3
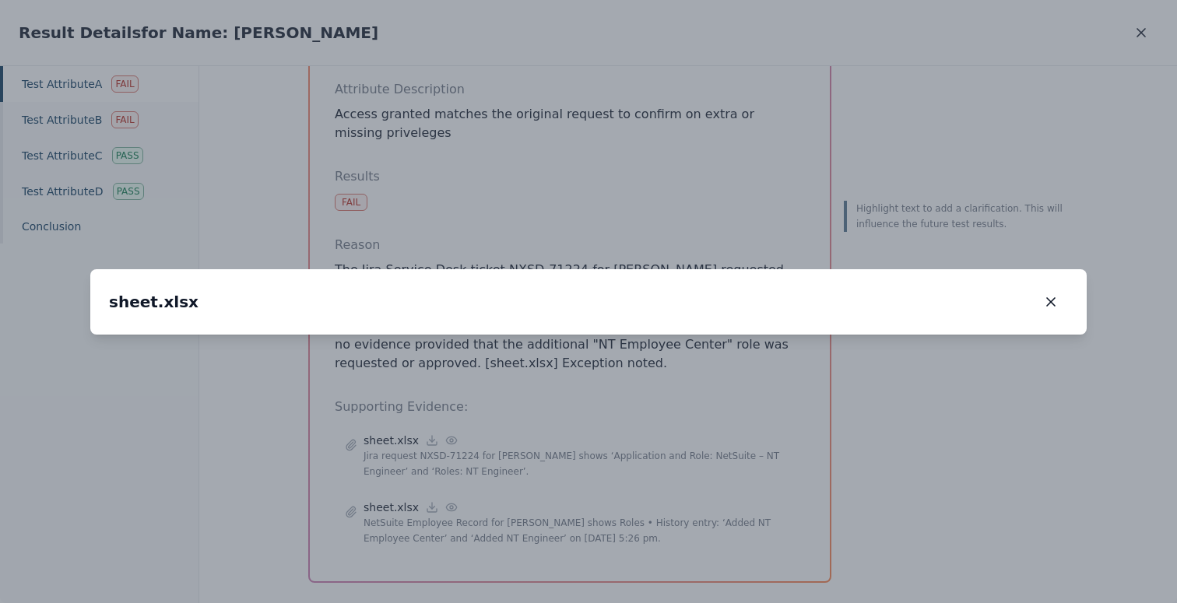
drag, startPoint x: 542, startPoint y: 424, endPoint x: 546, endPoint y: 175, distance: 249.1
click at [593, 86] on img at bounding box center [593, 86] width 0 height 0
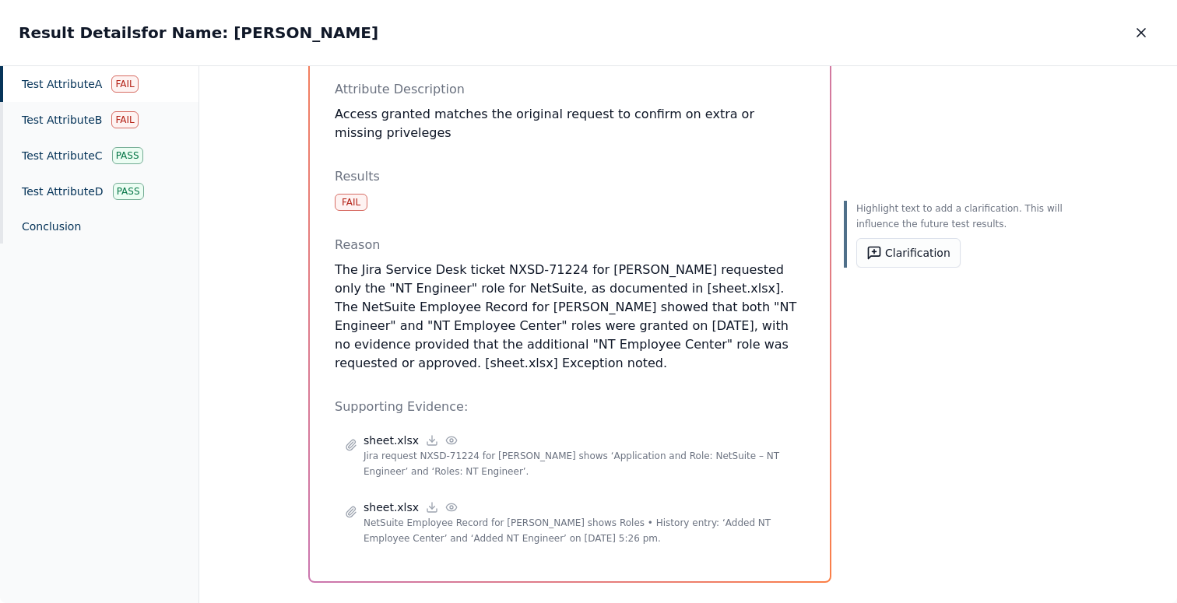
drag, startPoint x: 577, startPoint y: 356, endPoint x: 434, endPoint y: 290, distance: 158.1
click at [434, 290] on div "Test Attribute A : Access granted matches the original request to confirm on ex…" at bounding box center [570, 273] width 470 height 567
click at [566, 287] on p "The Jira Service Desk ticket NXSD-71224 for [PERSON_NAME] requested only the "N…" at bounding box center [570, 317] width 470 height 112
drag, startPoint x: 585, startPoint y: 271, endPoint x: 663, endPoint y: 270, distance: 77.8
click at [663, 270] on p "The Jira Service Desk ticket NXSD-71224 for [PERSON_NAME] requested only the "N…" at bounding box center [570, 317] width 470 height 112
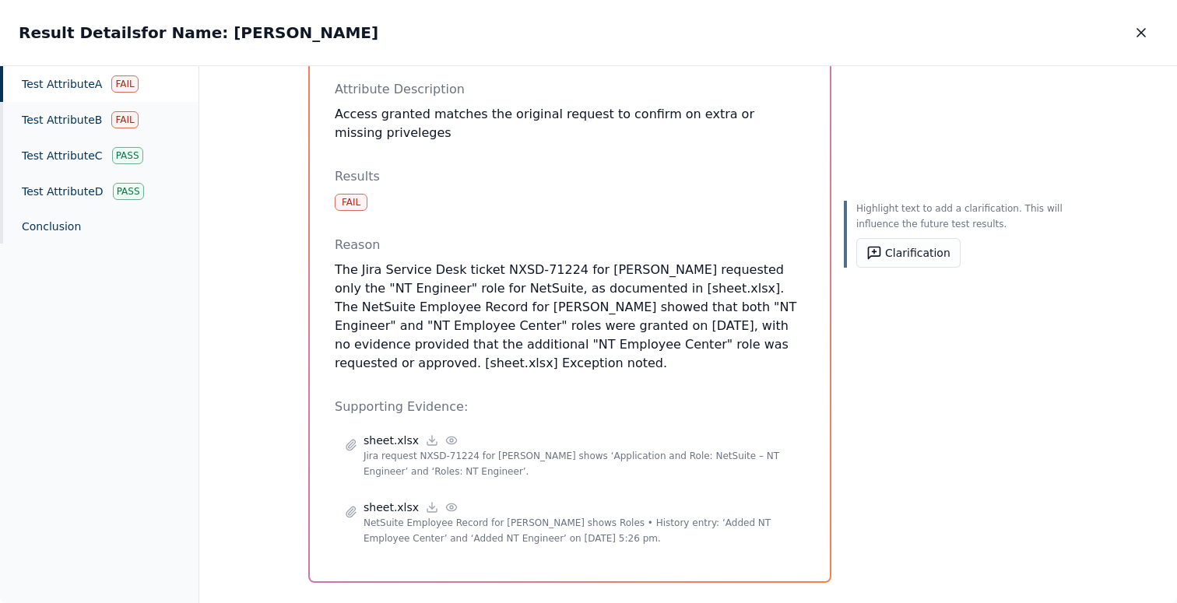
click at [584, 330] on p "The Jira Service Desk ticket NXSD-71224 for [PERSON_NAME] requested only the "N…" at bounding box center [570, 317] width 470 height 112
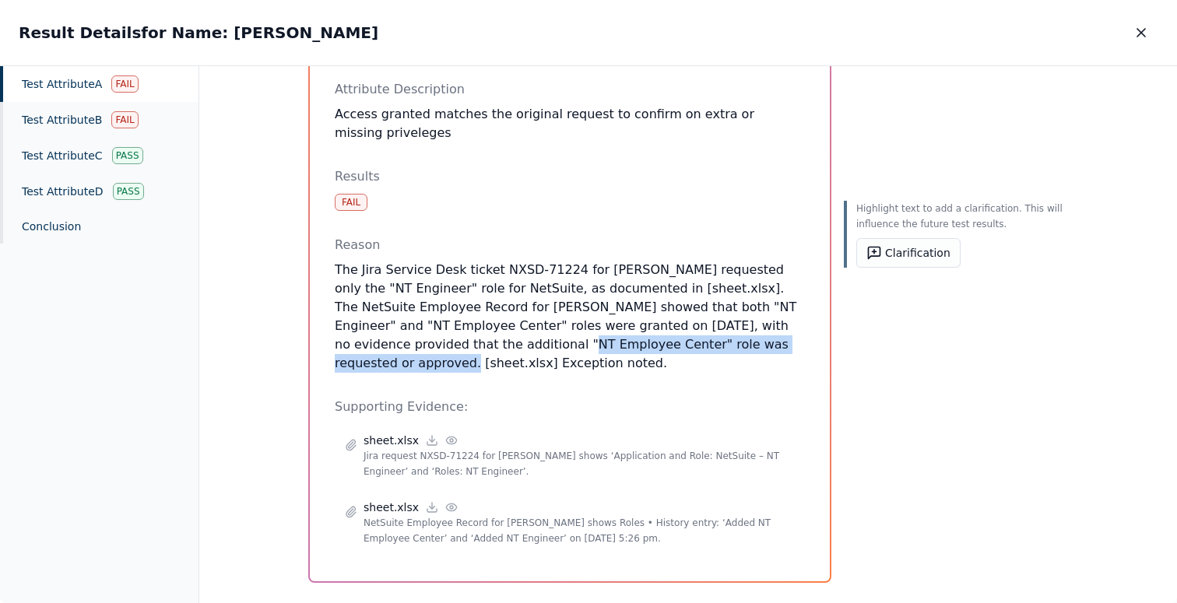
drag, startPoint x: 388, startPoint y: 325, endPoint x: 700, endPoint y: 317, distance: 311.4
click at [700, 317] on p "The Jira Service Desk ticket NXSD-71224 for [PERSON_NAME] requested only the "N…" at bounding box center [570, 317] width 470 height 112
click at [911, 262] on button "Clarification" at bounding box center [908, 253] width 104 height 30
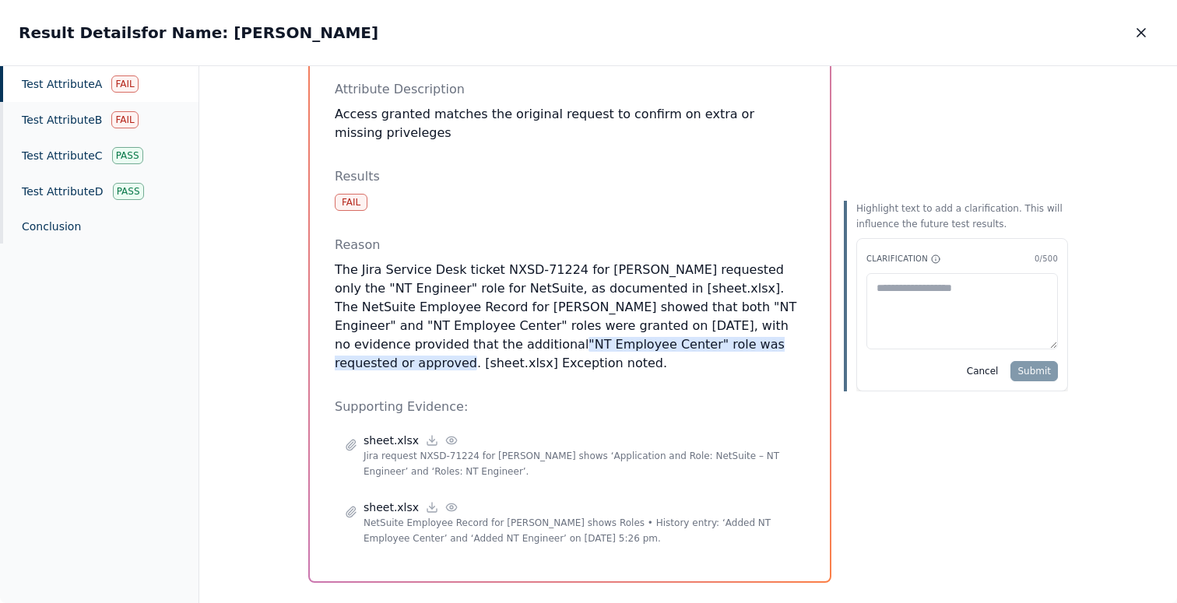
click at [893, 300] on textarea at bounding box center [961, 311] width 191 height 76
click at [1042, 296] on textarea "**********" at bounding box center [961, 311] width 191 height 76
type textarea "**********"
click at [1031, 374] on button "Submit" at bounding box center [1033, 371] width 47 height 20
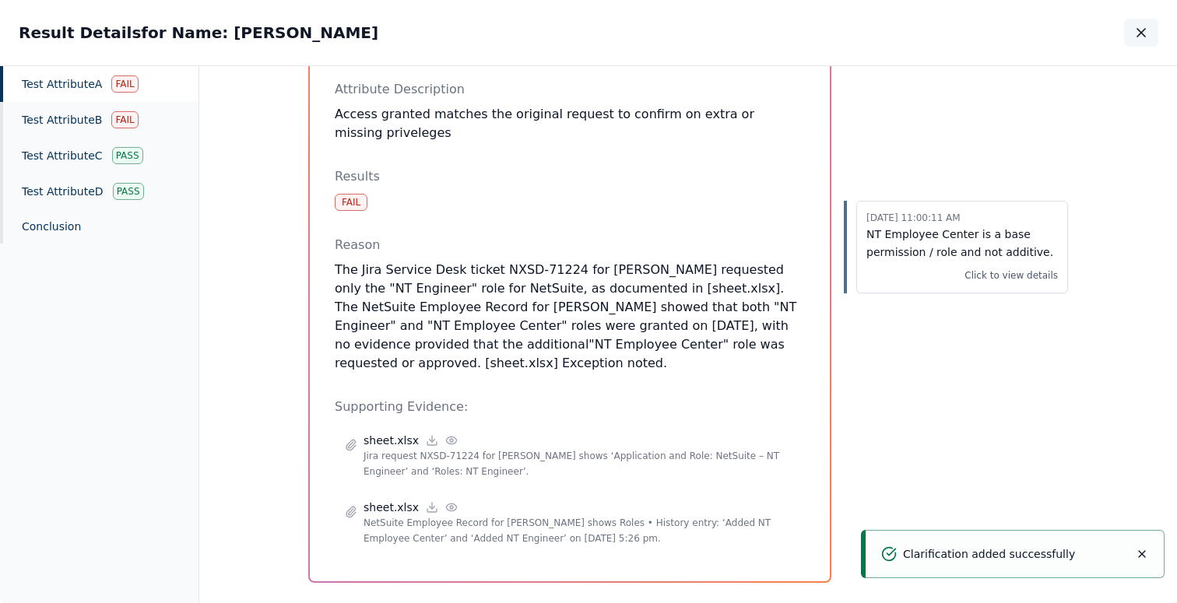
click at [1142, 26] on icon "button" at bounding box center [1141, 33] width 16 height 16
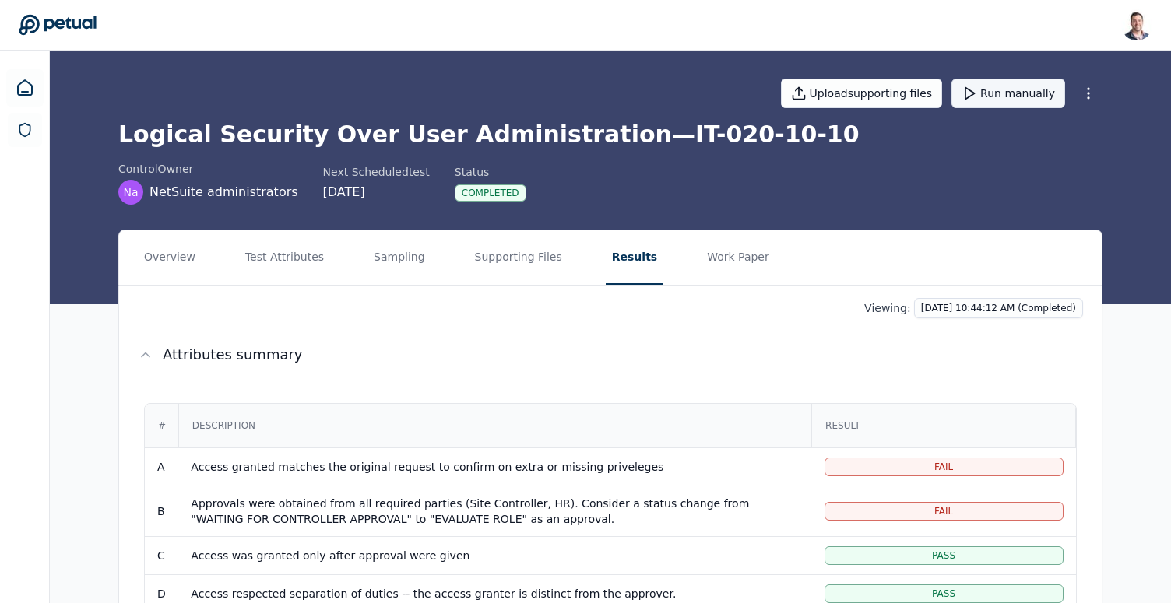
click at [1018, 97] on button "Run manually" at bounding box center [1008, 94] width 114 height 30
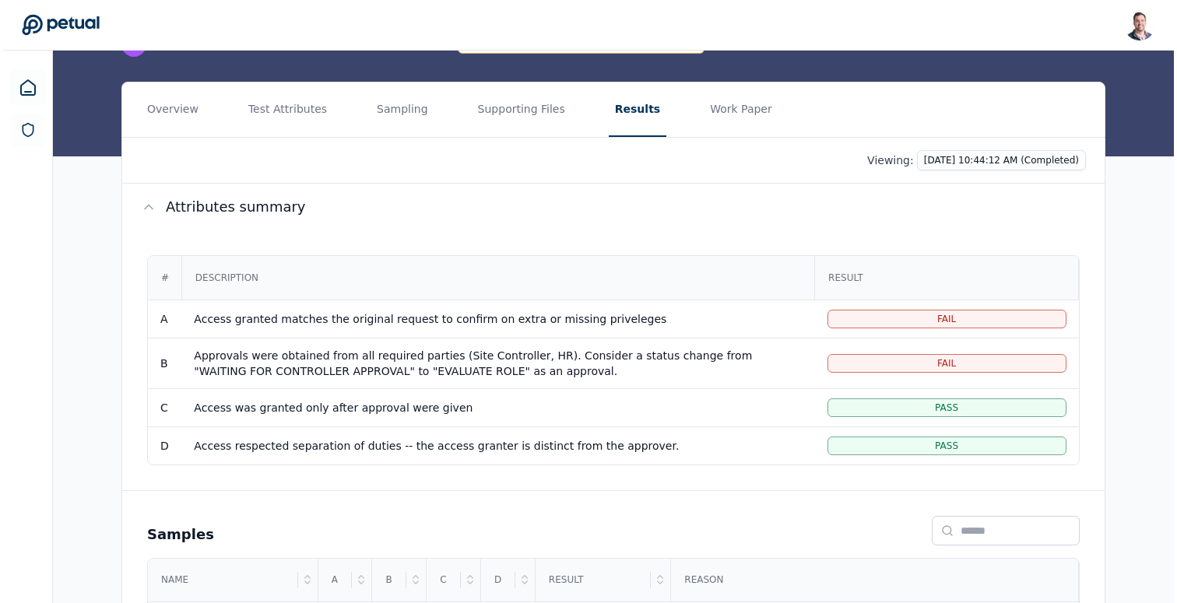
scroll to position [299, 0]
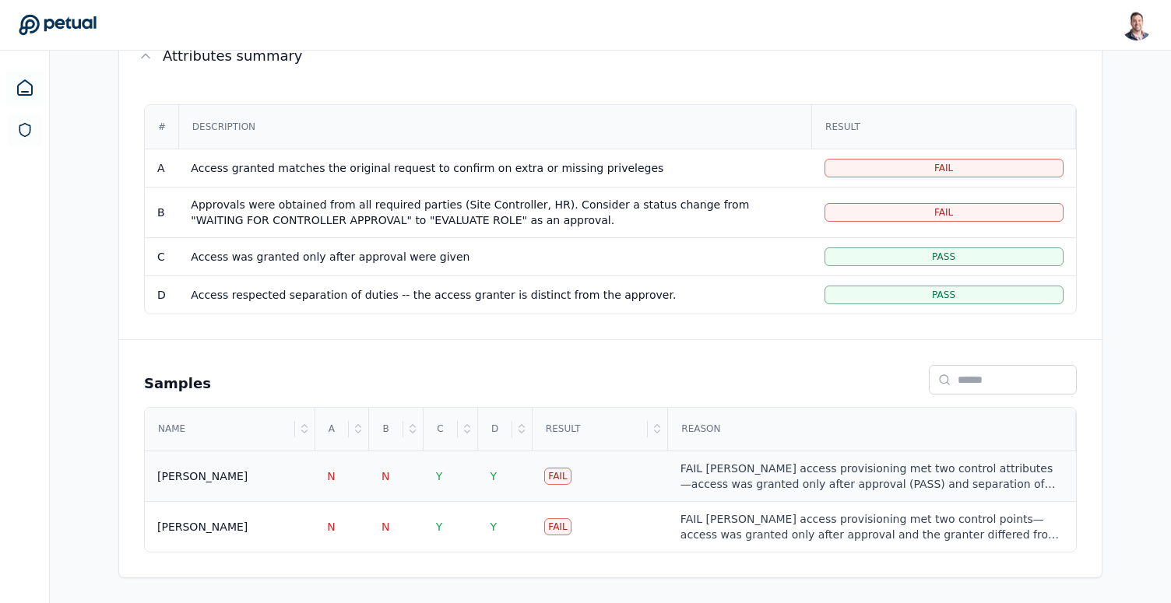
click at [694, 474] on div "FAIL [PERSON_NAME] access provisioning met two control attributes—access was gr…" at bounding box center [871, 476] width 383 height 31
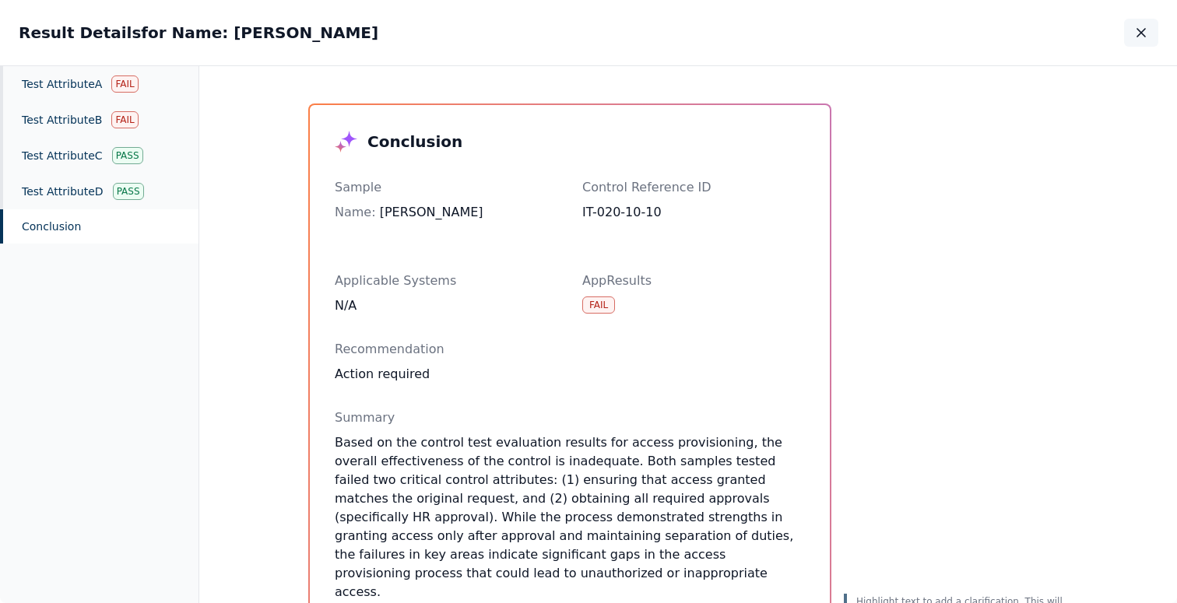
click at [1143, 34] on icon "button" at bounding box center [1141, 33] width 8 height 8
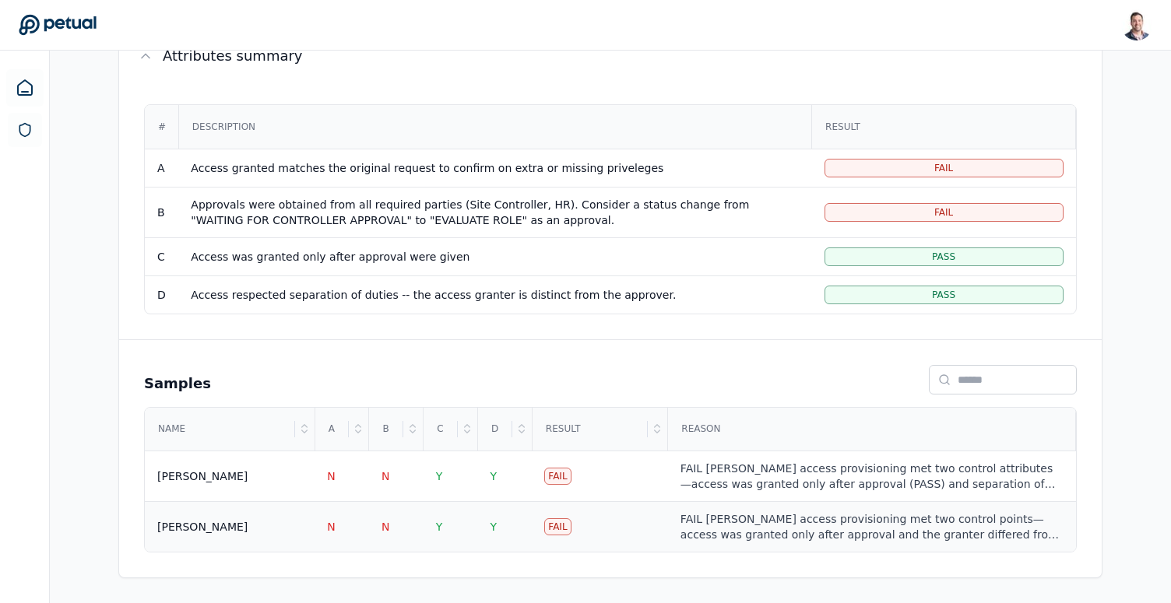
click at [845, 537] on div "FAIL [PERSON_NAME] access provisioning met two control points—access was grante…" at bounding box center [871, 526] width 383 height 31
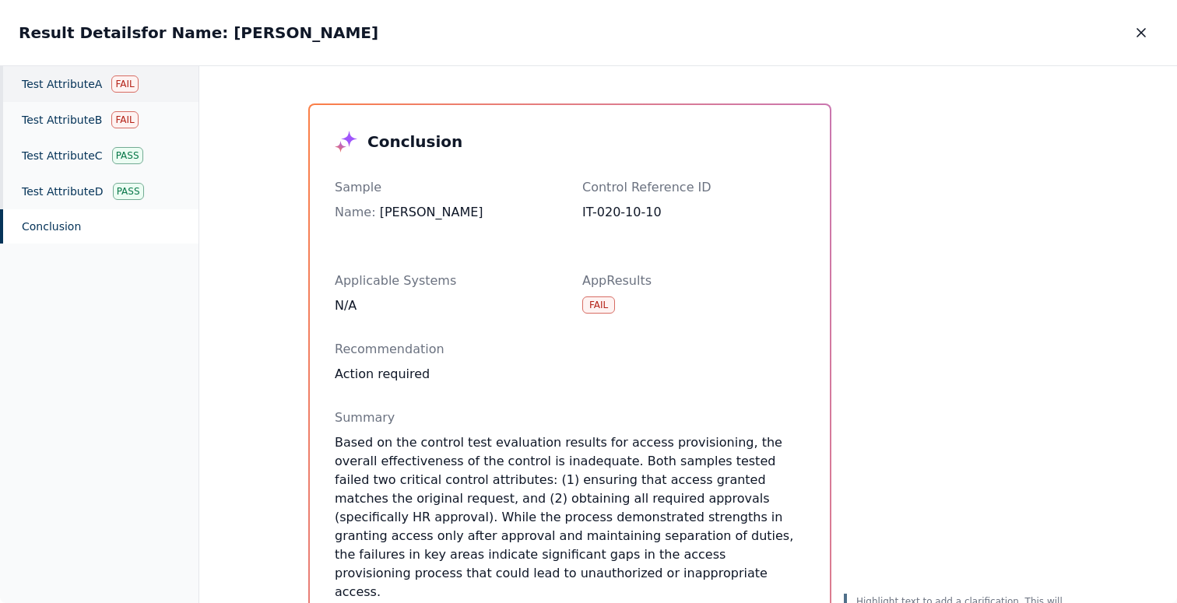
click at [76, 82] on div "Test Attribute A Fail" at bounding box center [99, 84] width 198 height 36
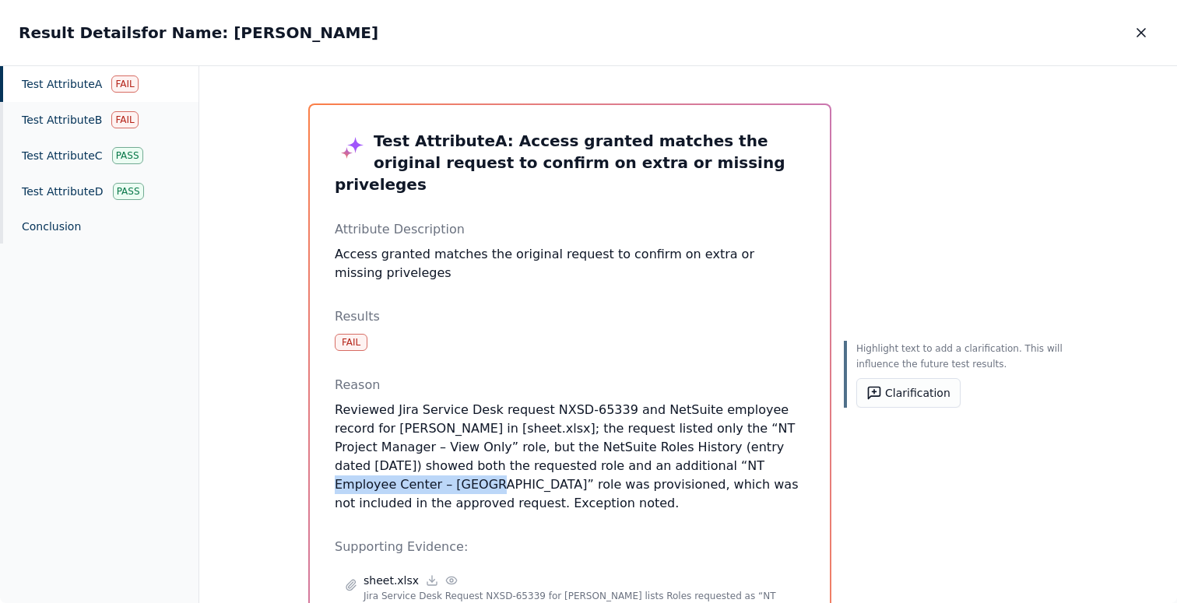
drag, startPoint x: 570, startPoint y: 446, endPoint x: 720, endPoint y: 448, distance: 150.2
click at [720, 448] on p "Reviewed Jira Service Desk request NXSD-65339 and NetSuite employee record for …" at bounding box center [570, 457] width 470 height 112
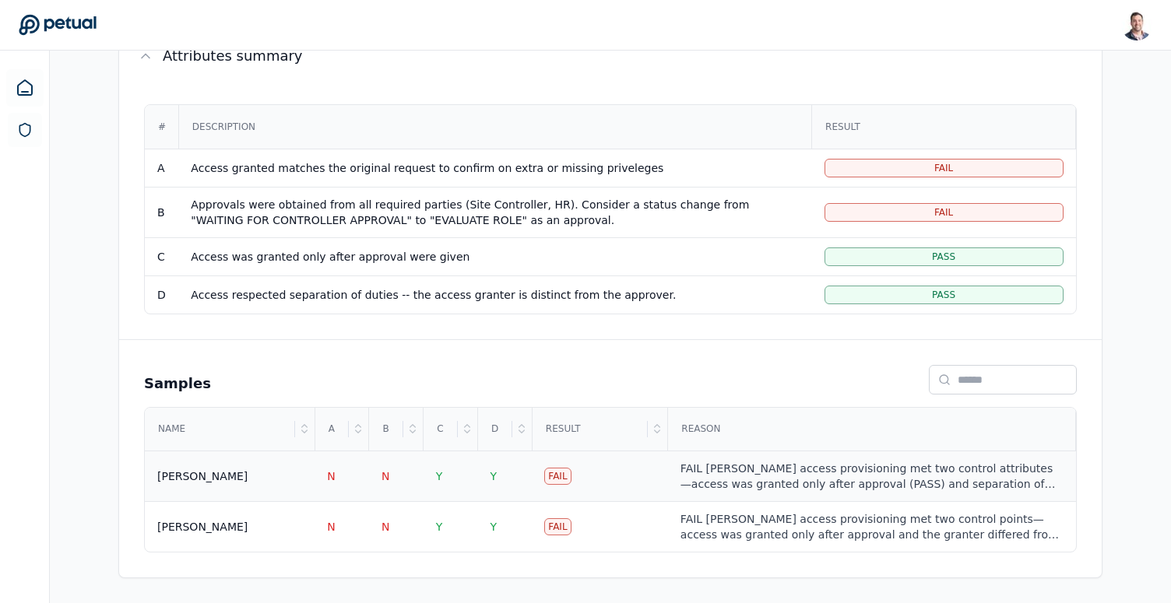
click at [736, 467] on div "FAIL [PERSON_NAME] access provisioning met two control attributes—access was gr…" at bounding box center [871, 476] width 383 height 31
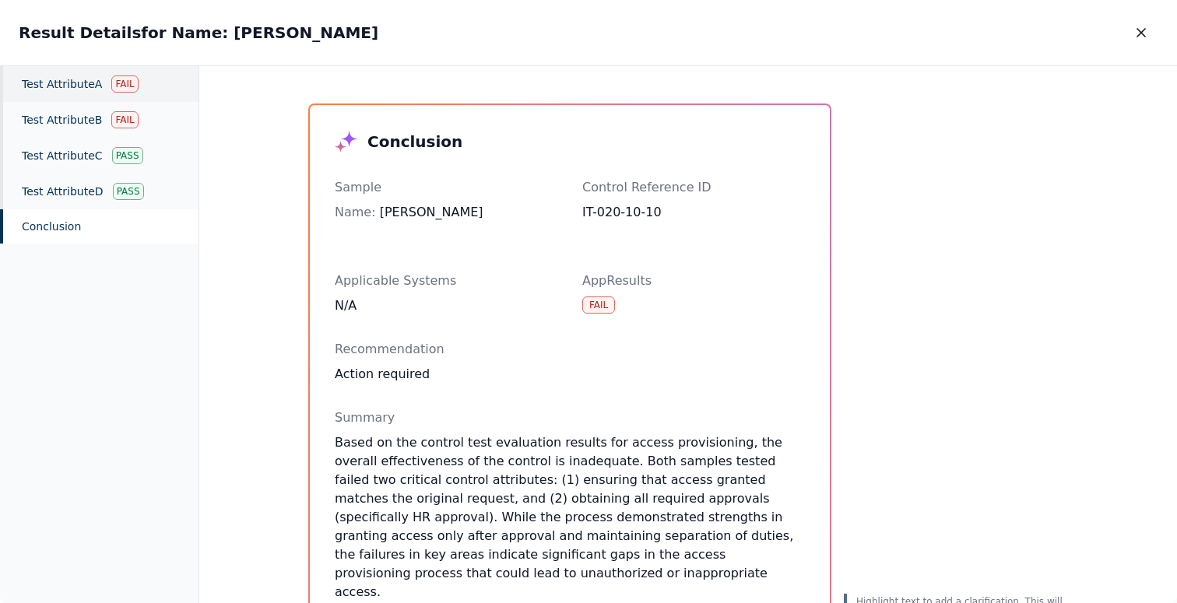
click at [107, 89] on div "Test Attribute A Fail" at bounding box center [99, 84] width 198 height 36
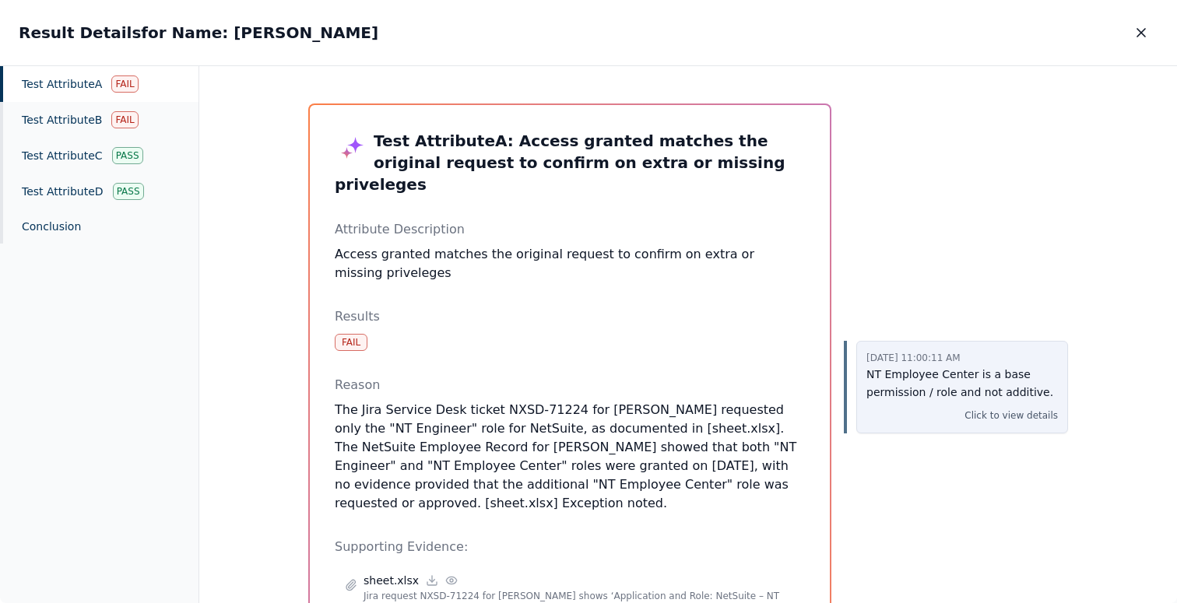
click at [1004, 414] on p "Click to view details" at bounding box center [1010, 416] width 93 height 16
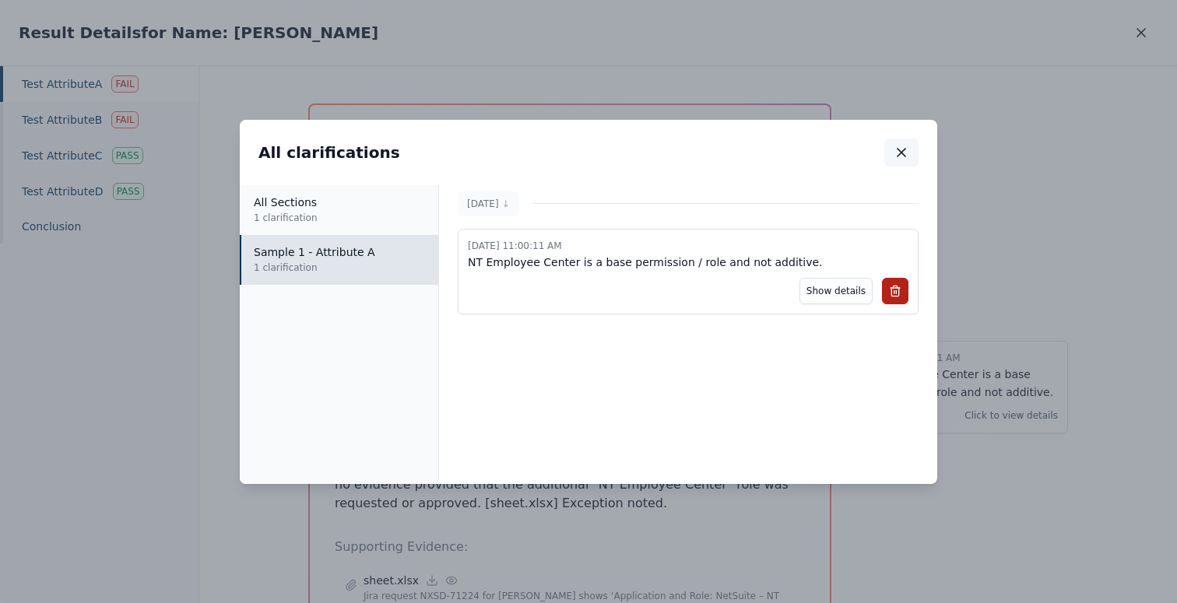
click at [899, 151] on icon "button" at bounding box center [902, 153] width 16 height 16
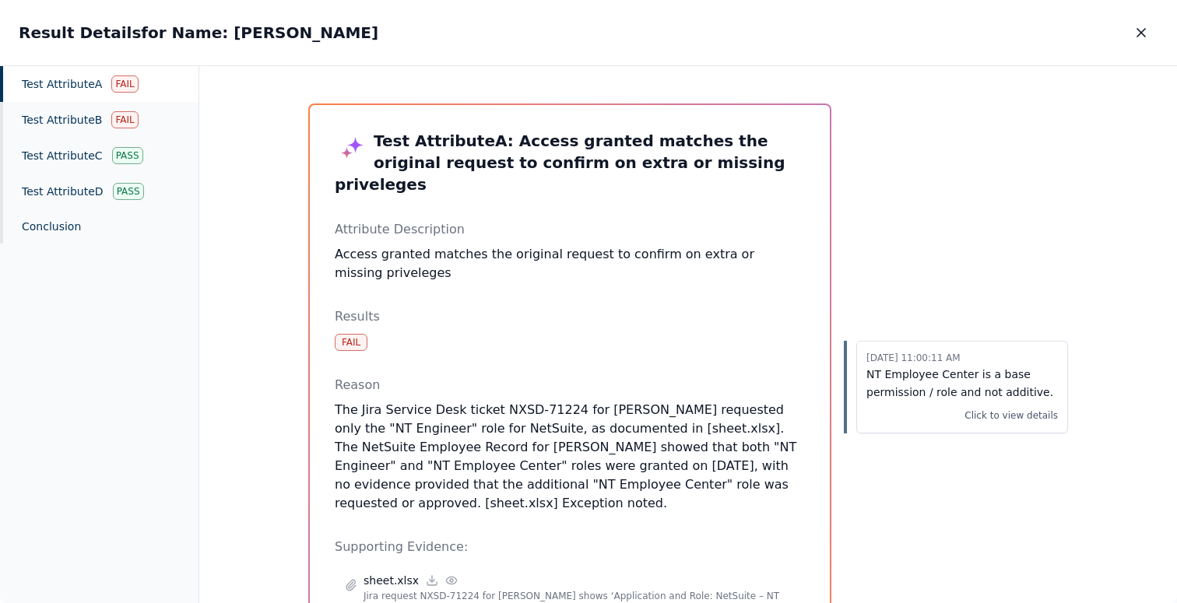
scroll to position [83, 0]
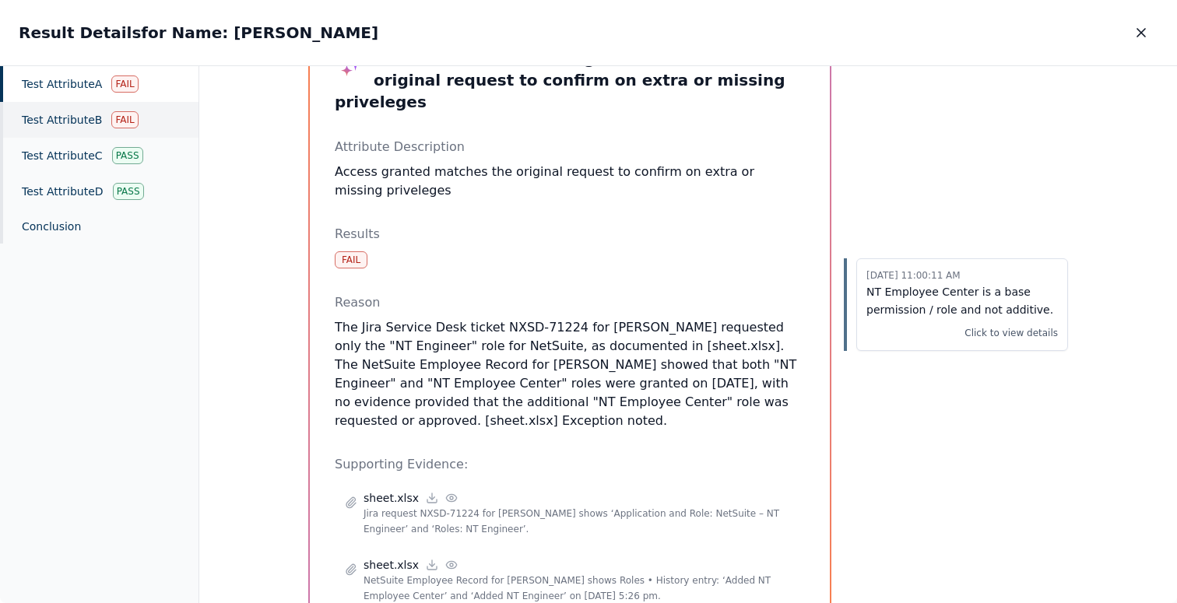
click at [88, 124] on div "Test Attribute B Fail" at bounding box center [99, 120] width 198 height 36
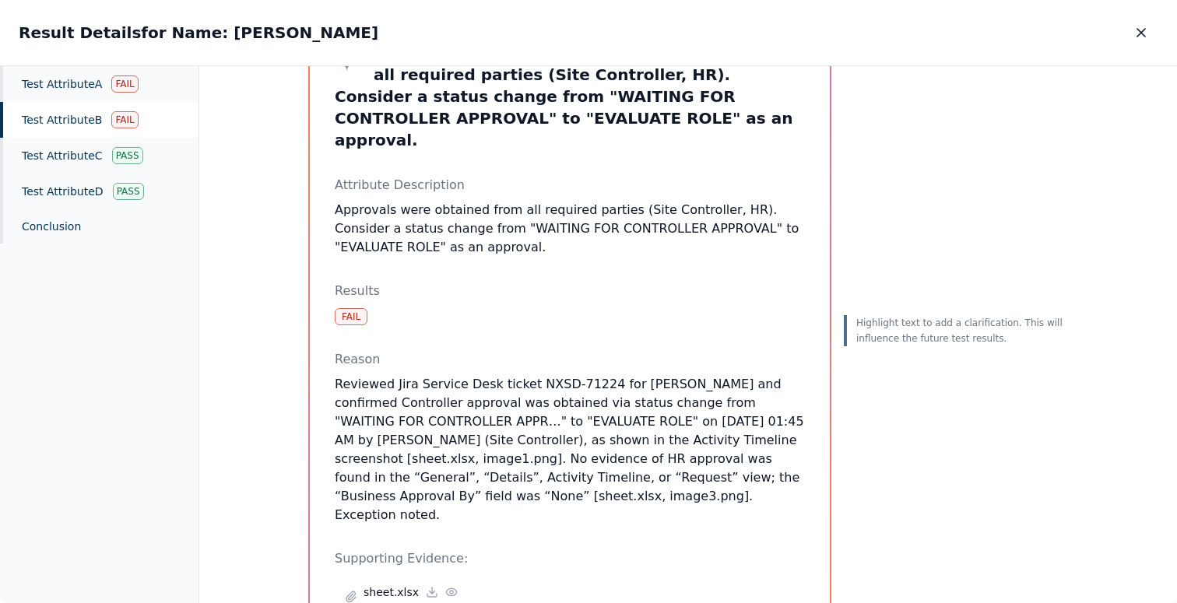
scroll to position [222, 0]
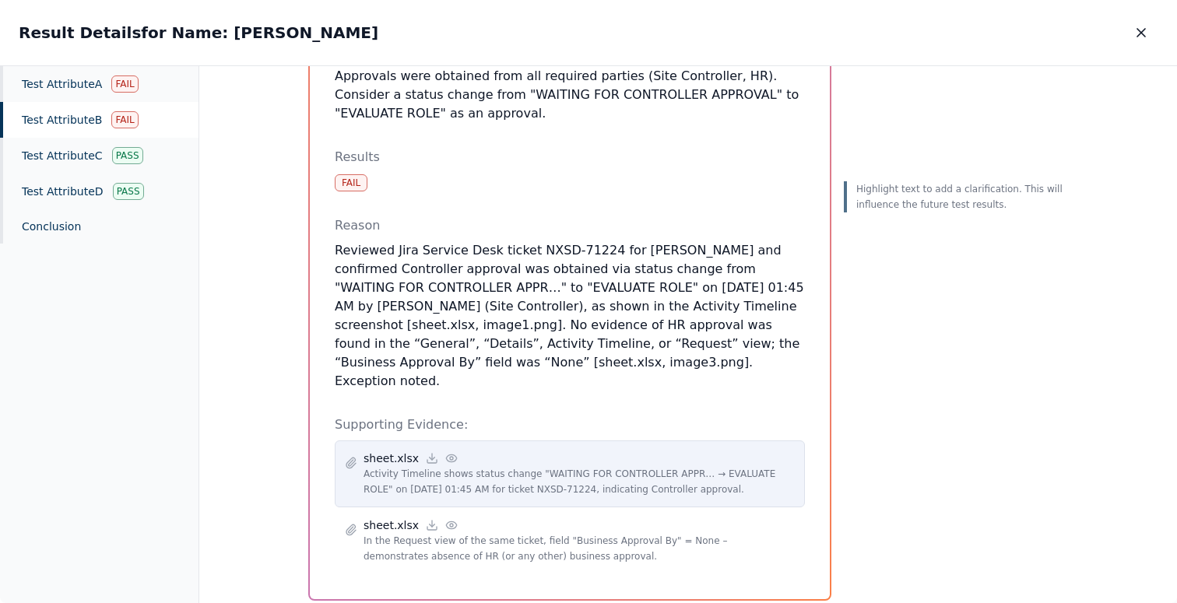
click at [445, 452] on icon at bounding box center [451, 458] width 12 height 12
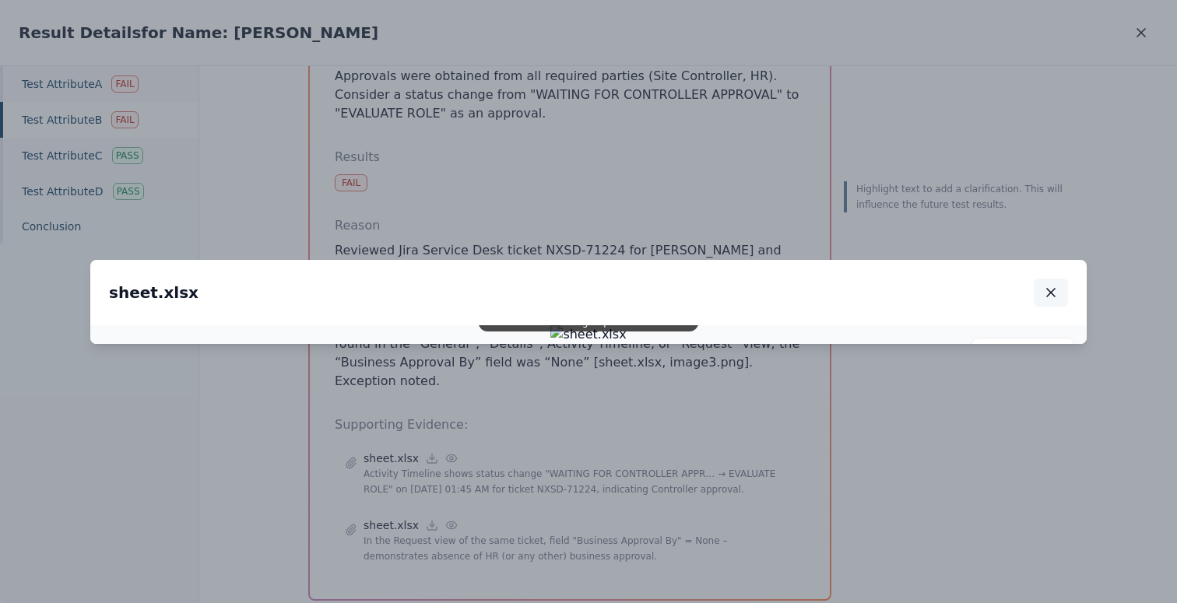
click at [1051, 289] on icon "button" at bounding box center [1051, 293] width 8 height 8
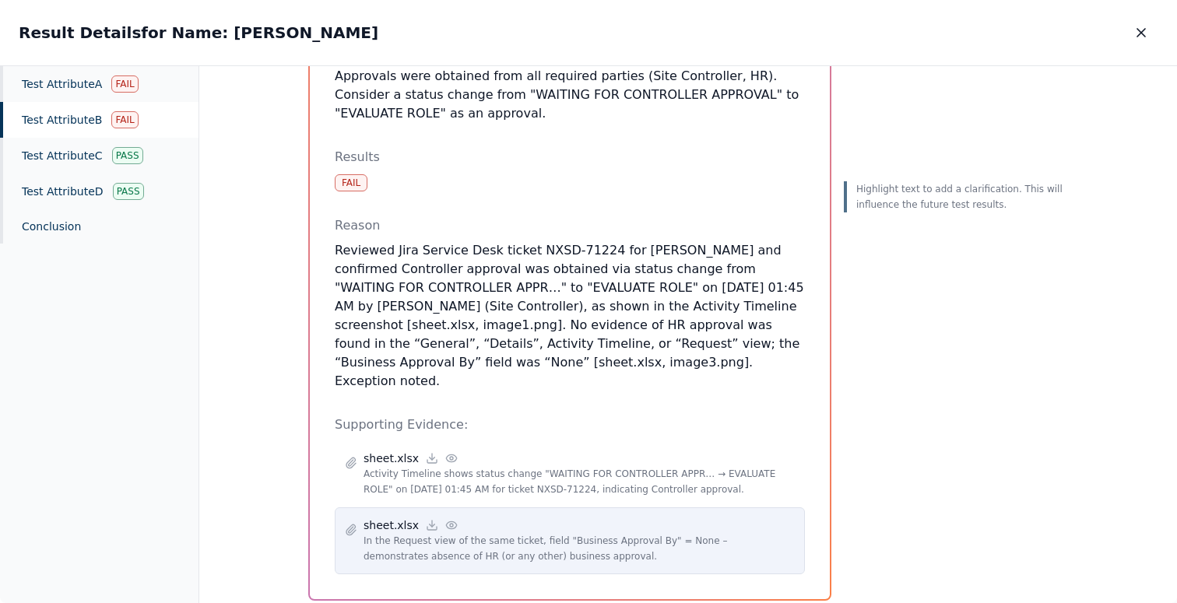
click at [448, 521] on icon at bounding box center [451, 524] width 10 height 7
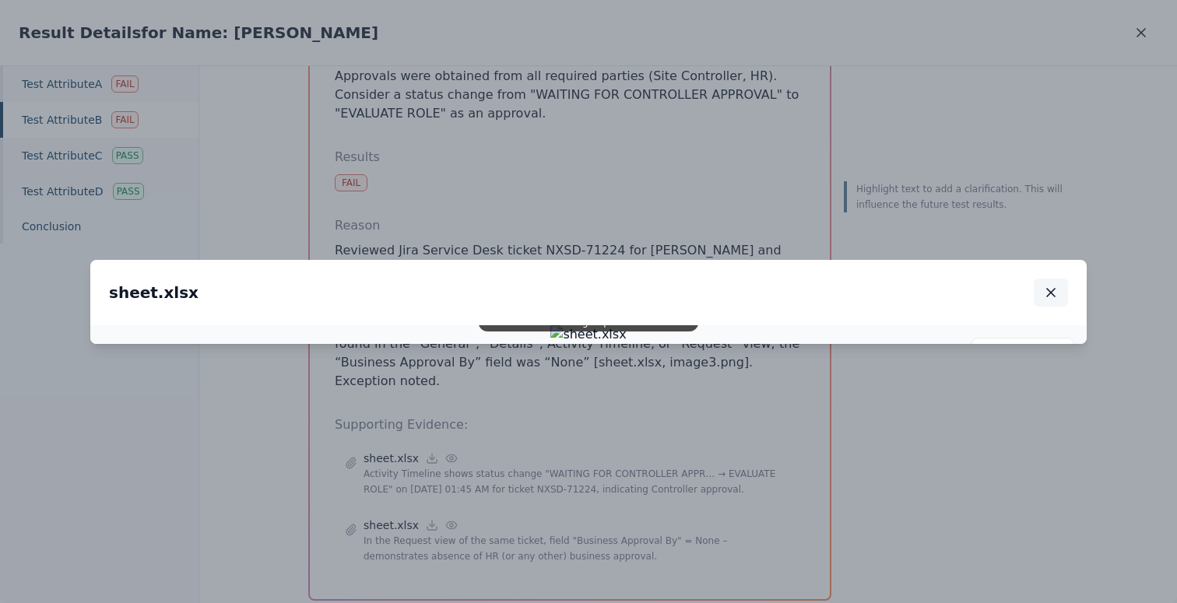
click at [1052, 285] on icon "button" at bounding box center [1051, 293] width 16 height 16
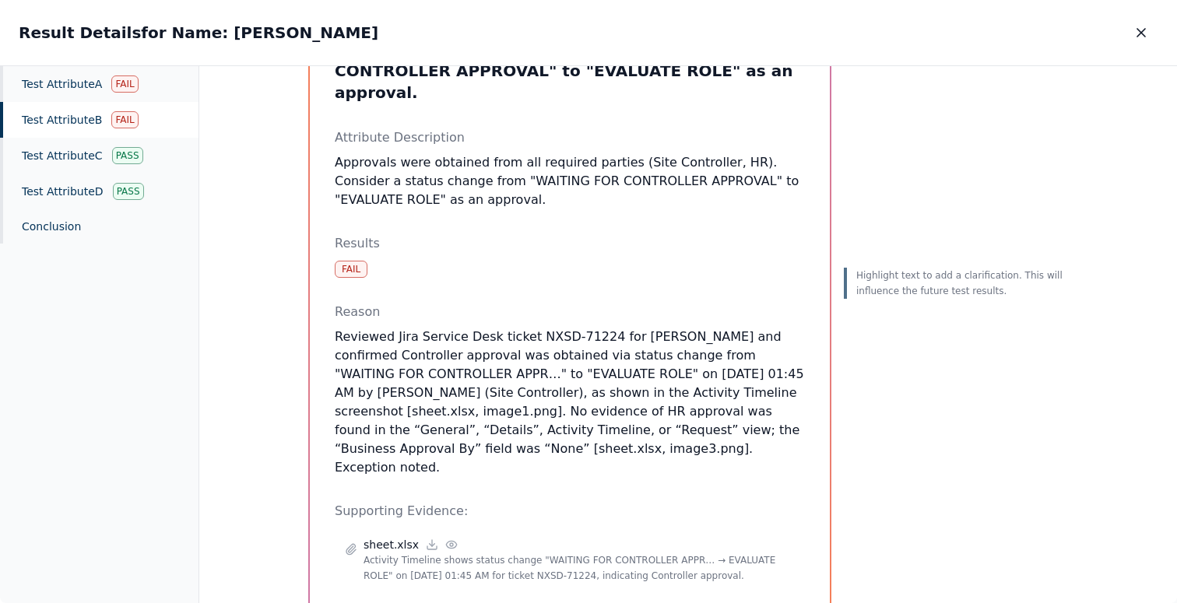
scroll to position [132, 0]
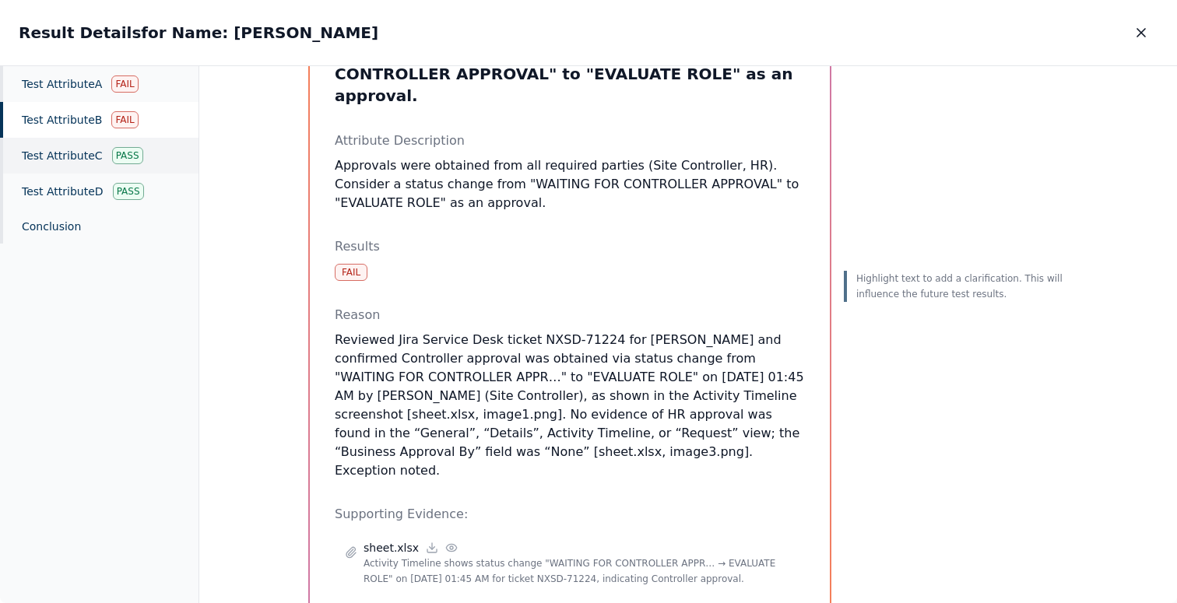
click at [85, 162] on div "Test Attribute C Pass" at bounding box center [99, 156] width 198 height 36
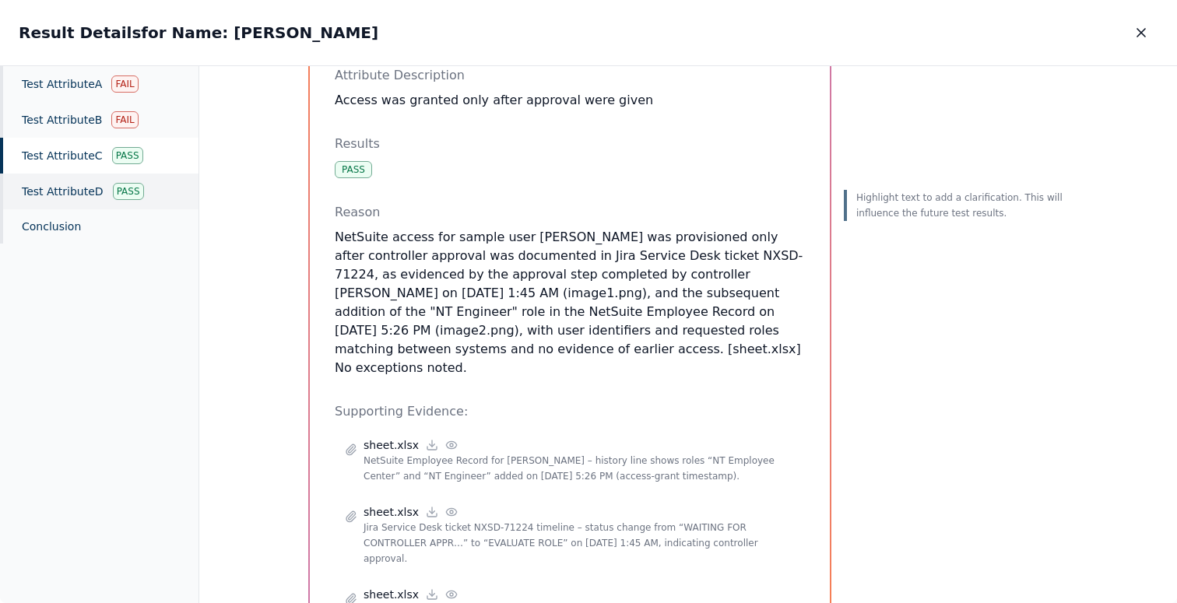
click at [87, 183] on div "Test Attribute D Pass" at bounding box center [99, 192] width 198 height 36
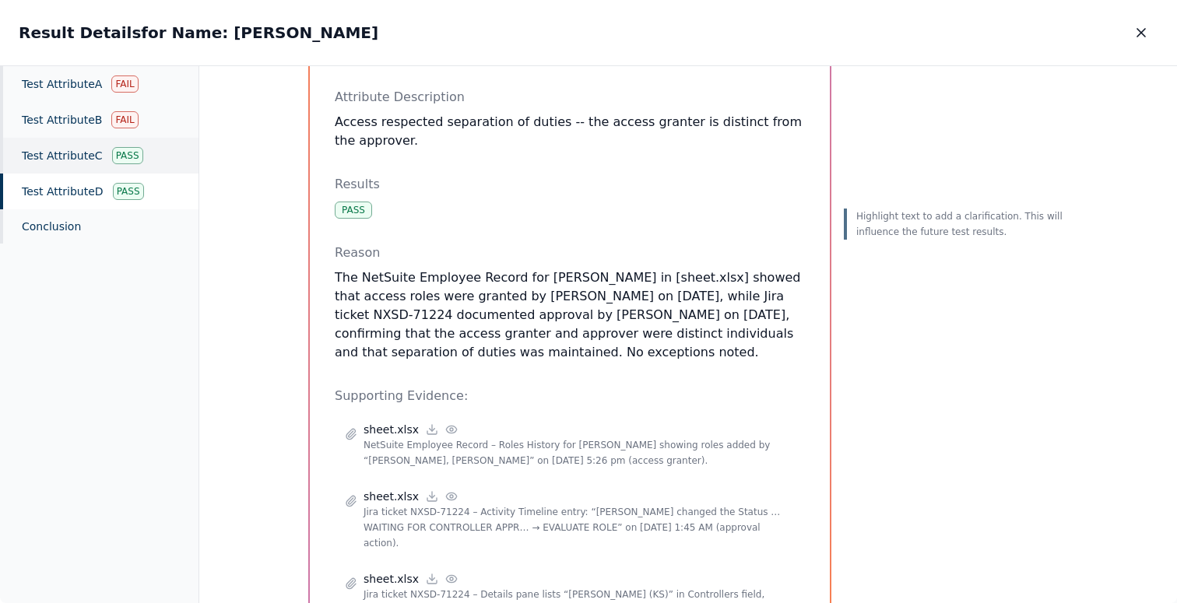
click at [98, 164] on div "Test Attribute C Pass" at bounding box center [99, 156] width 198 height 36
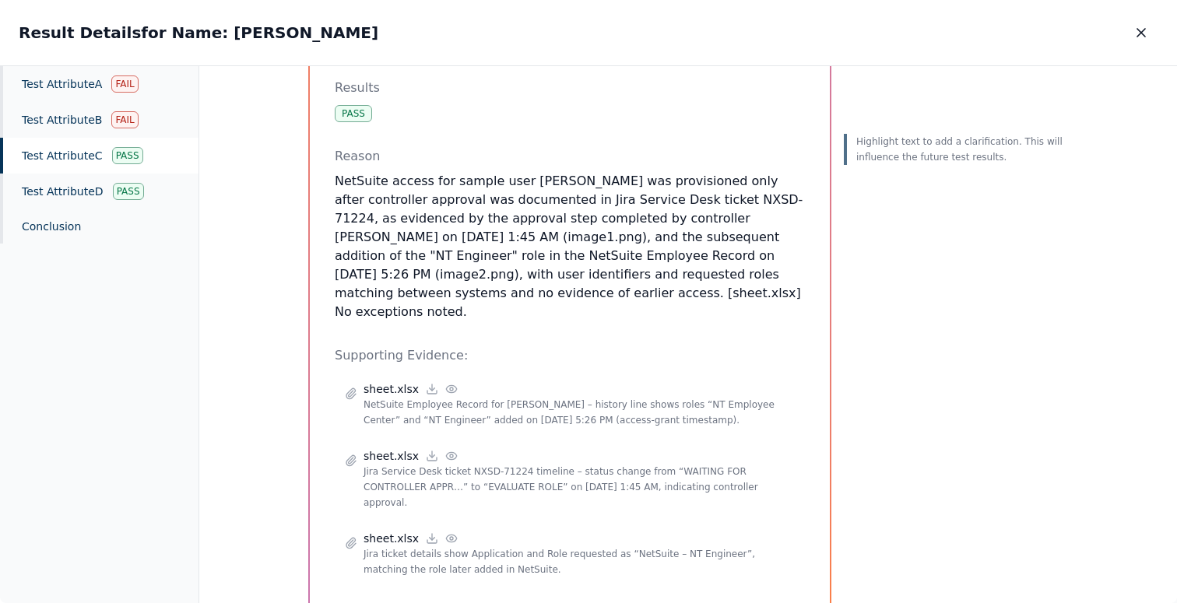
scroll to position [208, 0]
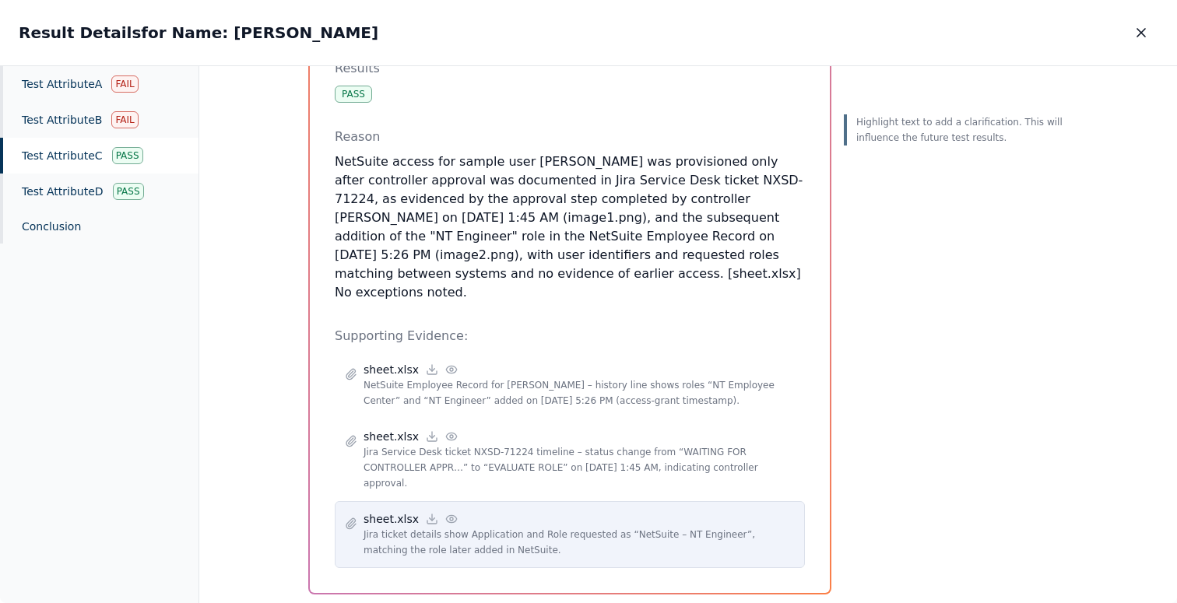
click at [445, 513] on icon at bounding box center [451, 519] width 12 height 12
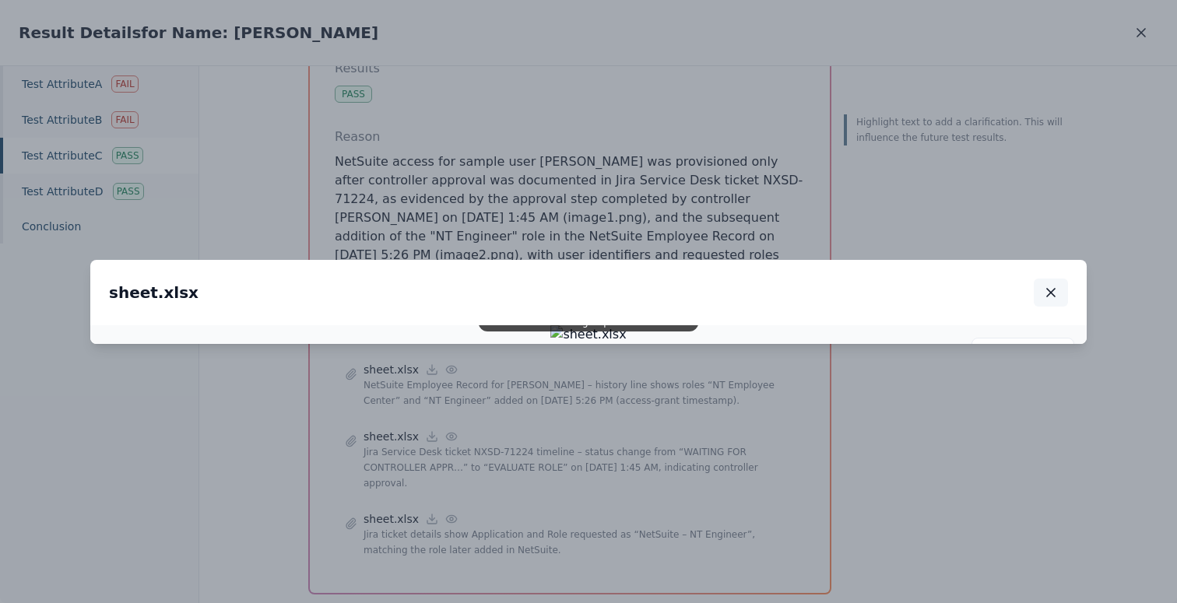
click at [1055, 279] on button "button" at bounding box center [1051, 293] width 34 height 28
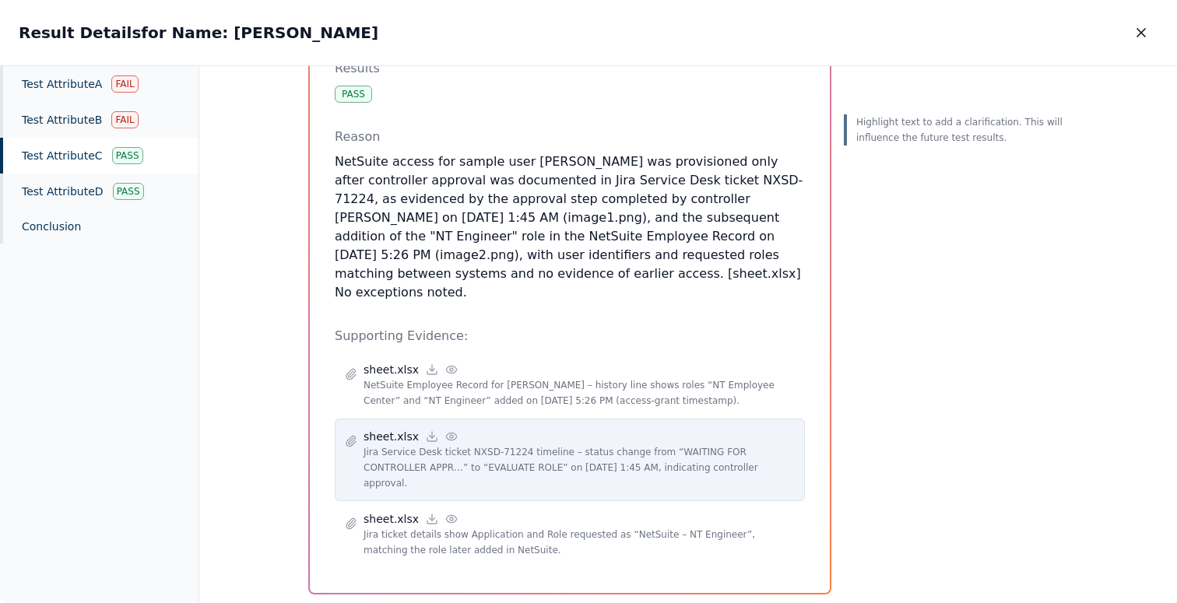
click at [446, 430] on icon at bounding box center [451, 436] width 12 height 12
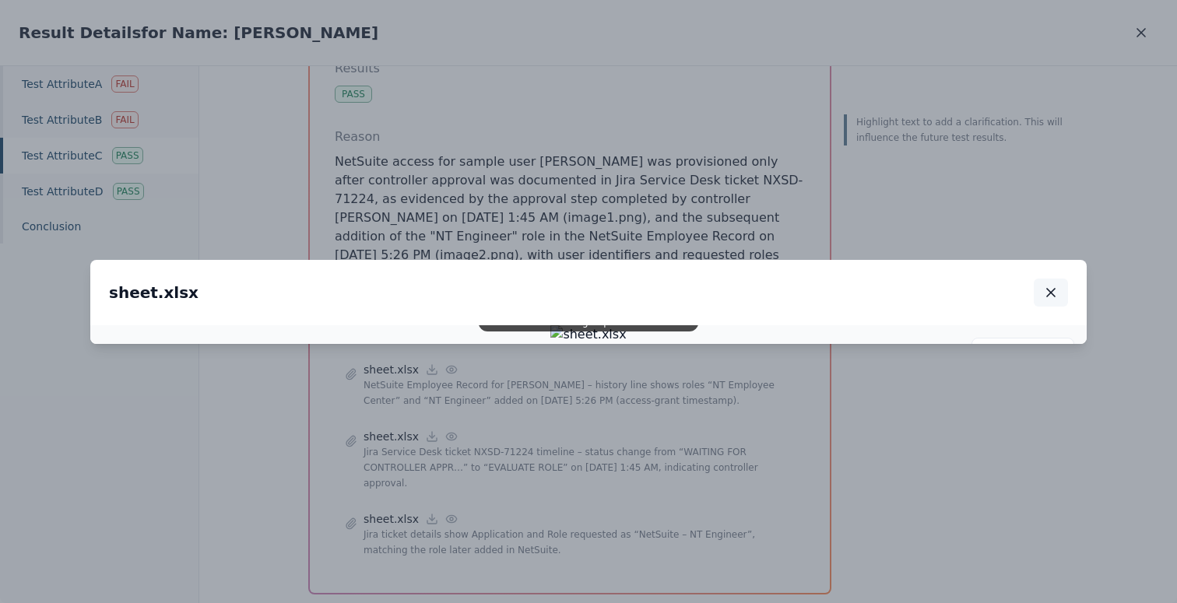
click at [1044, 285] on icon "button" at bounding box center [1051, 293] width 16 height 16
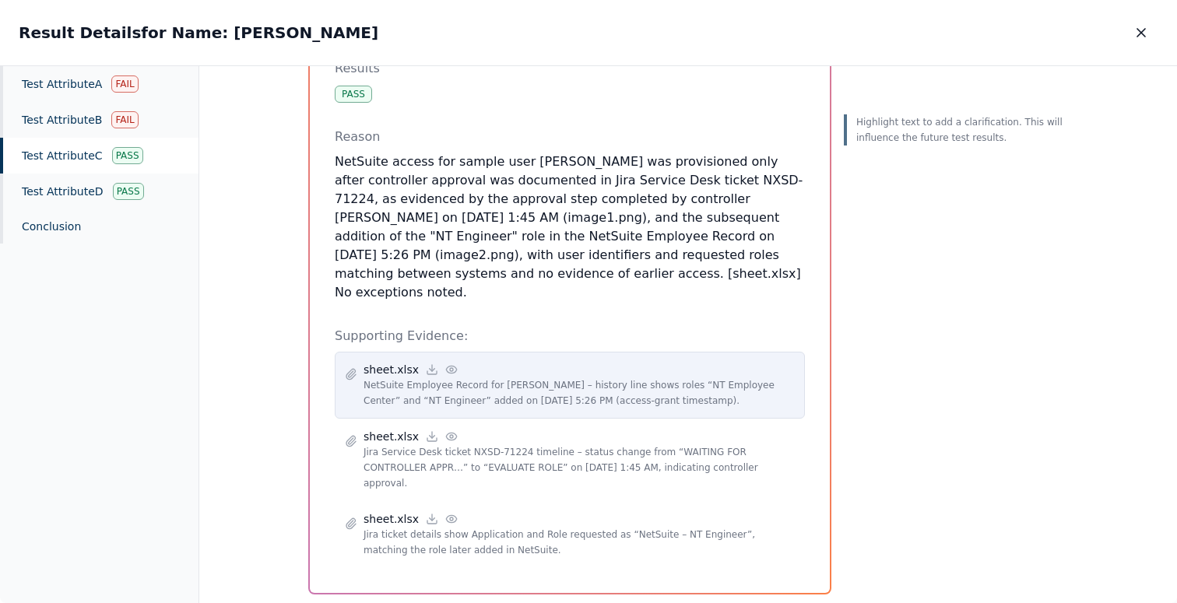
click at [449, 363] on icon at bounding box center [451, 369] width 12 height 12
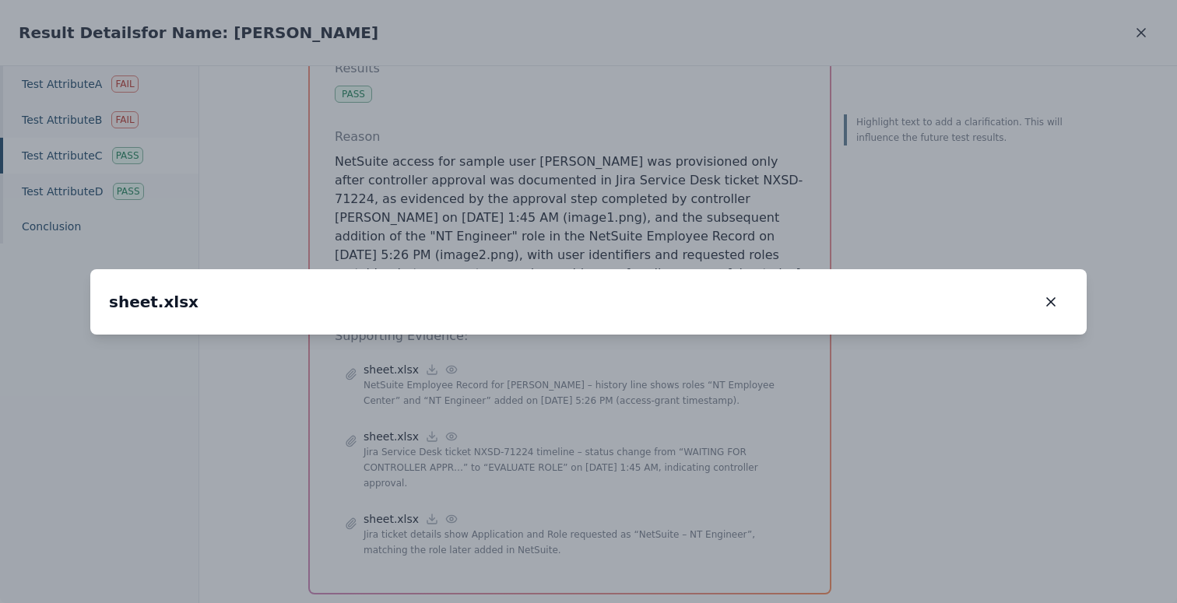
drag, startPoint x: 465, startPoint y: 469, endPoint x: 465, endPoint y: 420, distance: 49.0
click at [588, 299] on img at bounding box center [588, 299] width 0 height 0
click at [1052, 294] on icon "button" at bounding box center [1051, 302] width 16 height 16
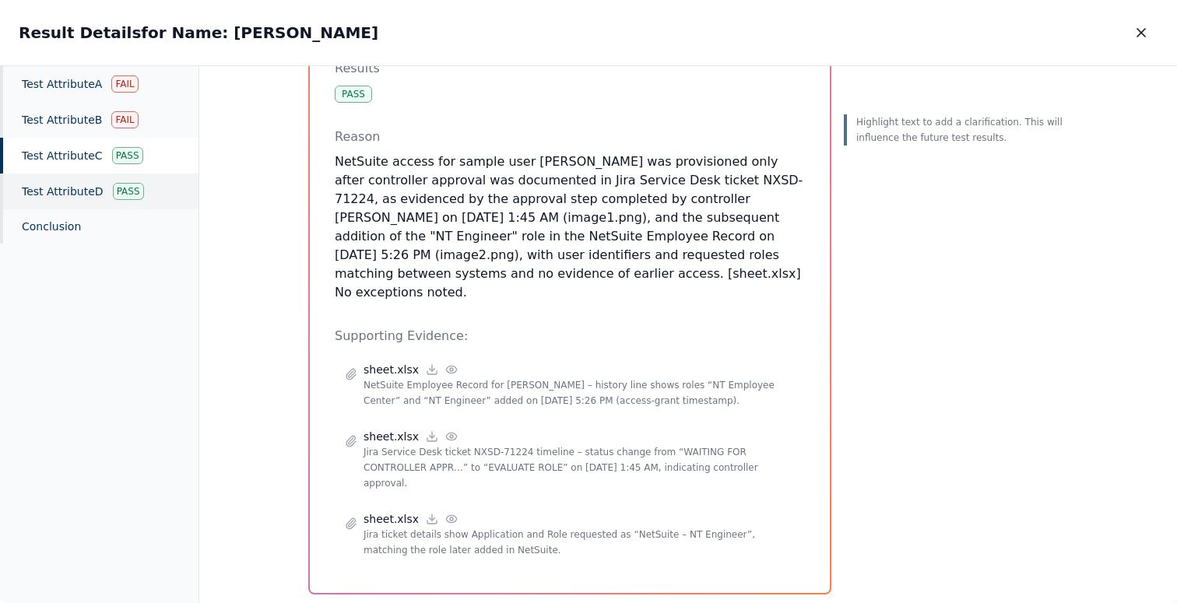
click at [75, 188] on div "Test Attribute D Pass" at bounding box center [99, 192] width 198 height 36
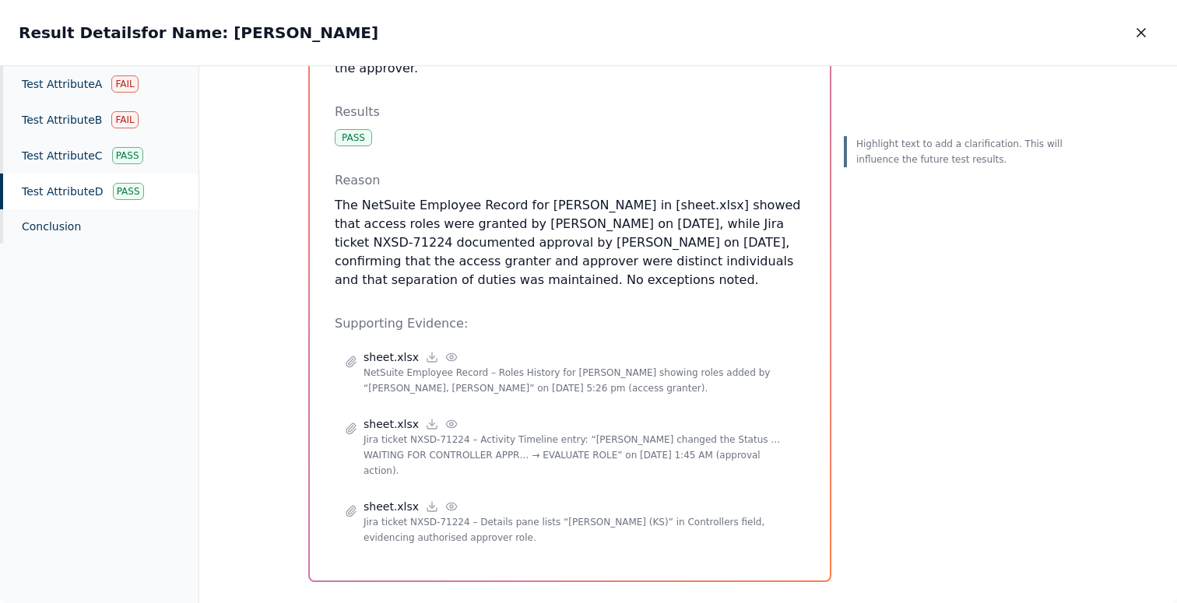
drag, startPoint x: 662, startPoint y: 258, endPoint x: 538, endPoint y: 171, distance: 151.6
click at [538, 171] on div "Reason The NetSuite Employee Record for [PERSON_NAME] in [sheet.xlsx] showed th…" at bounding box center [570, 230] width 470 height 118
click at [625, 266] on p "The NetSuite Employee Record for [PERSON_NAME] in [sheet.xlsx] showed that acce…" at bounding box center [570, 242] width 470 height 93
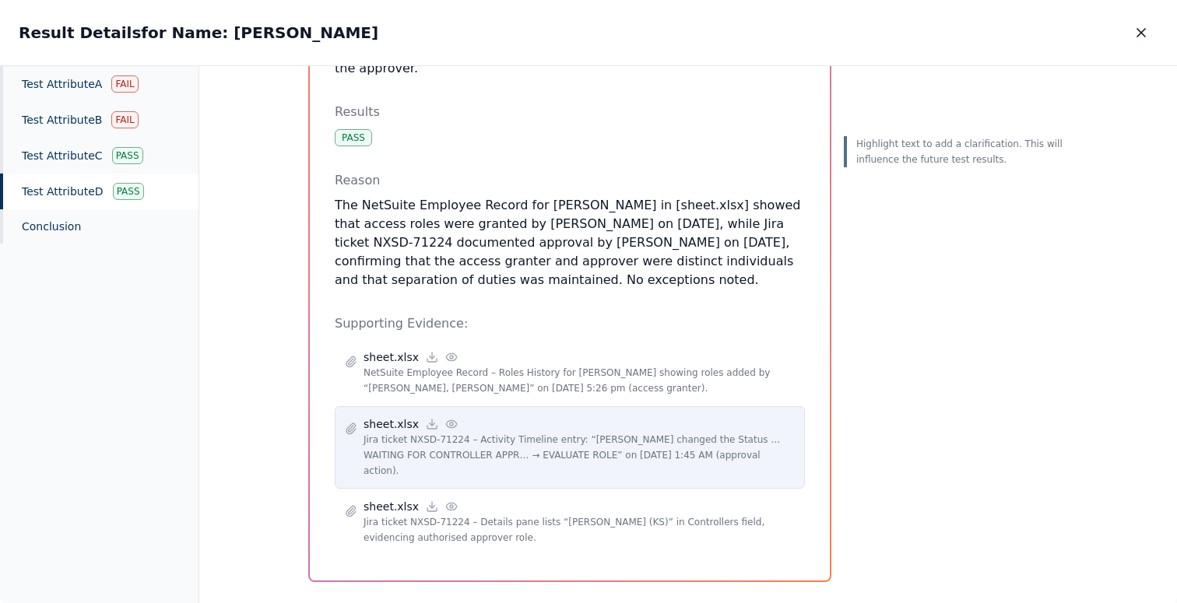
click at [450, 423] on circle at bounding box center [451, 424] width 3 height 3
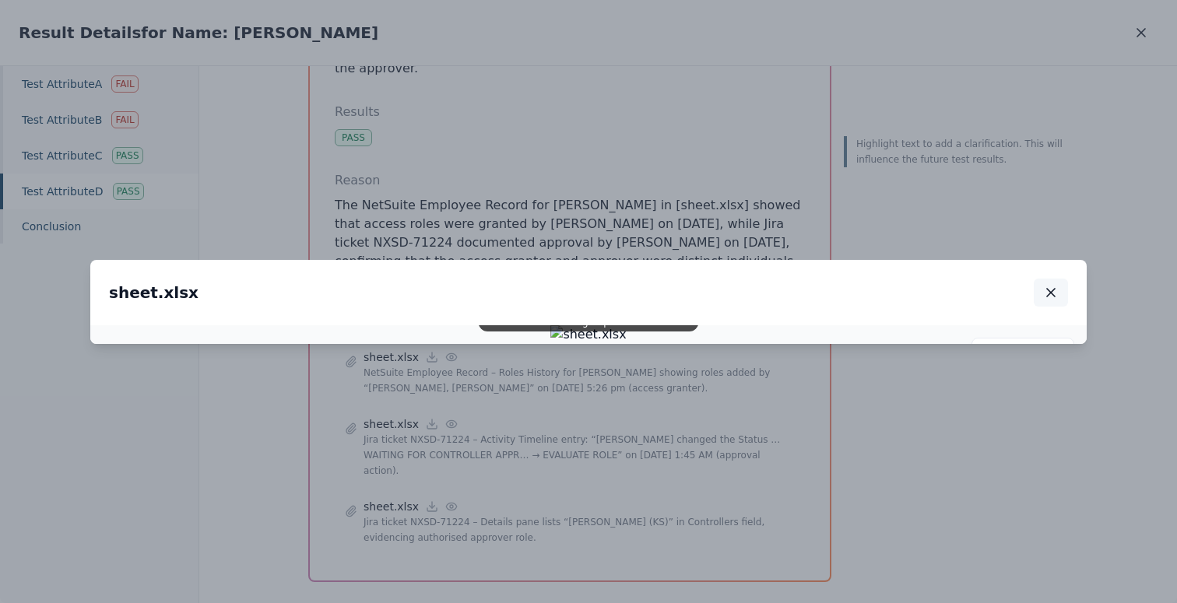
click at [1049, 289] on icon "button" at bounding box center [1051, 293] width 8 height 8
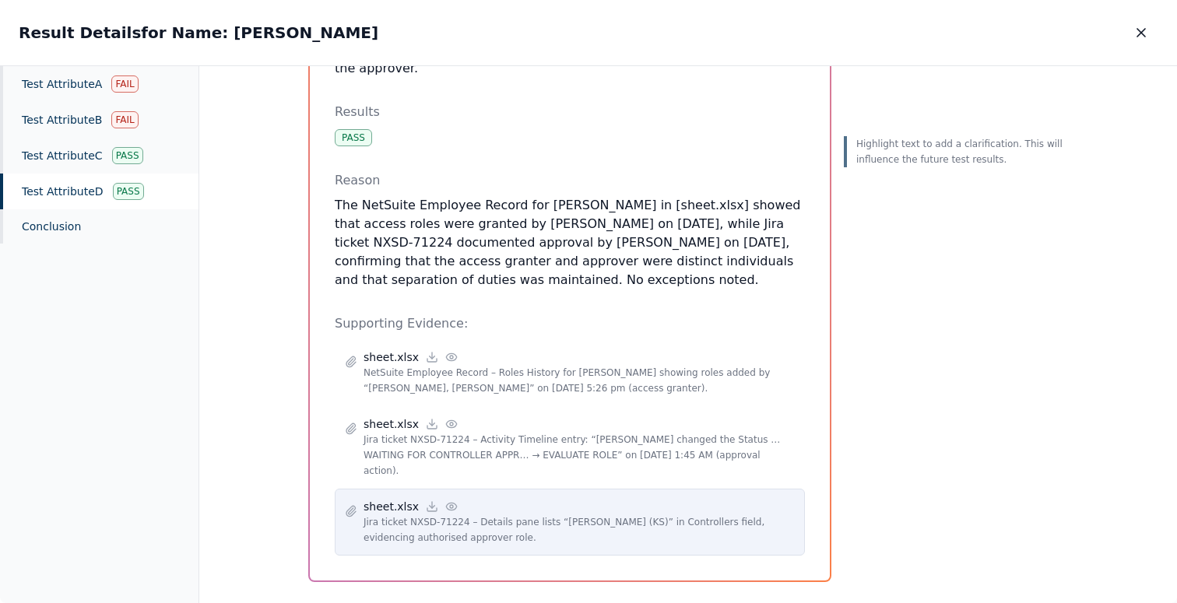
click at [445, 500] on icon at bounding box center [451, 506] width 12 height 12
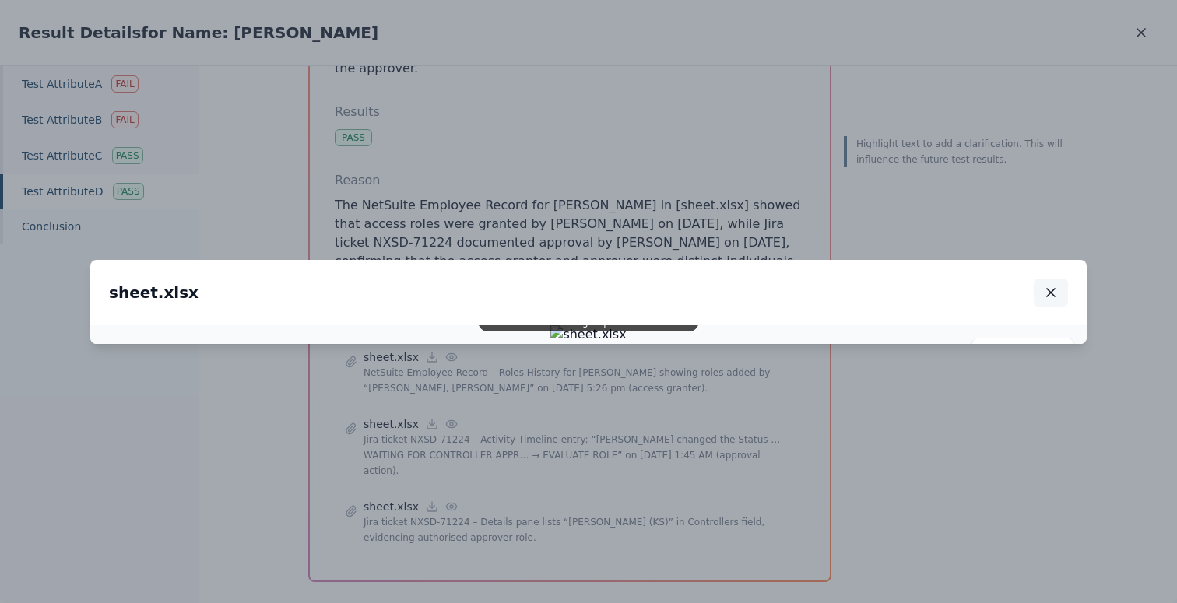
click at [1055, 285] on icon "button" at bounding box center [1051, 293] width 16 height 16
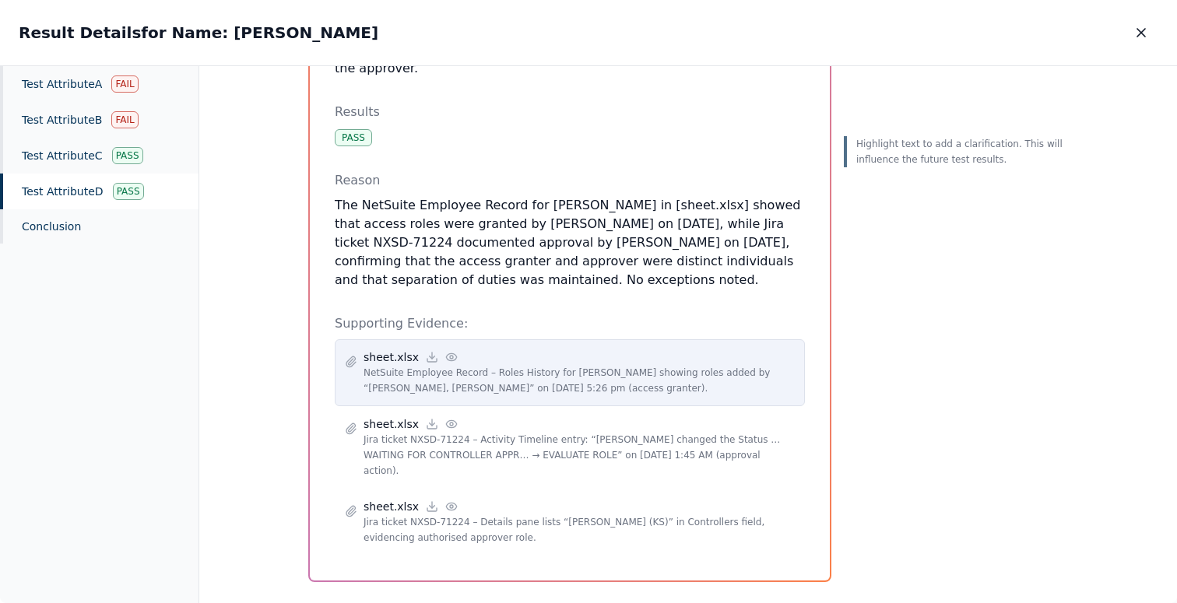
click at [450, 356] on circle at bounding box center [451, 357] width 3 height 3
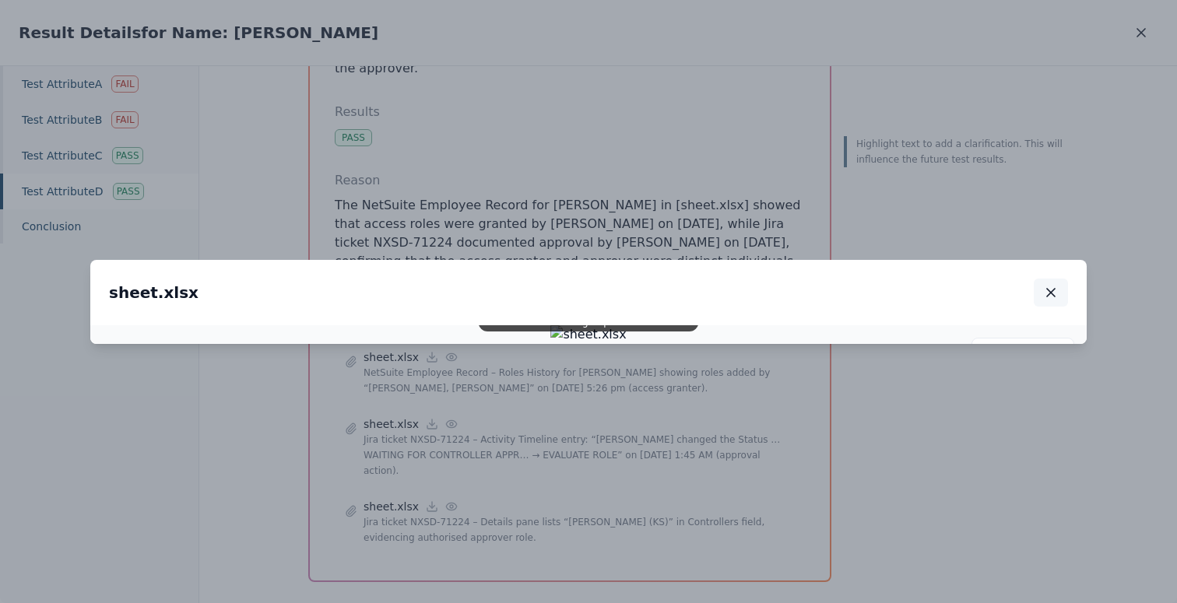
click at [1049, 285] on icon "button" at bounding box center [1051, 293] width 16 height 16
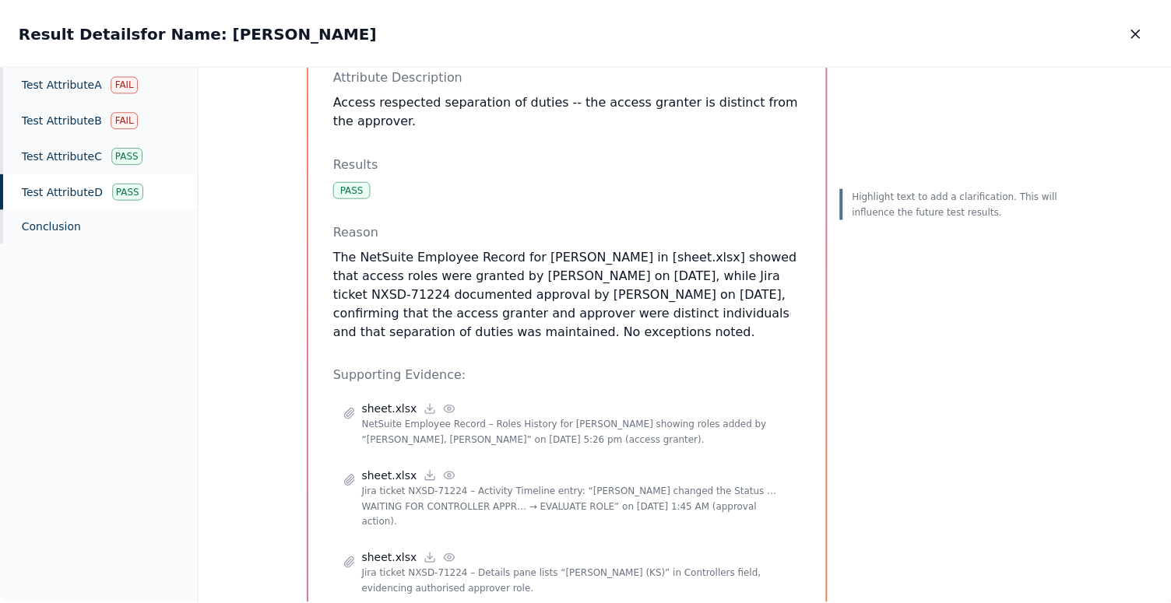
scroll to position [0, 0]
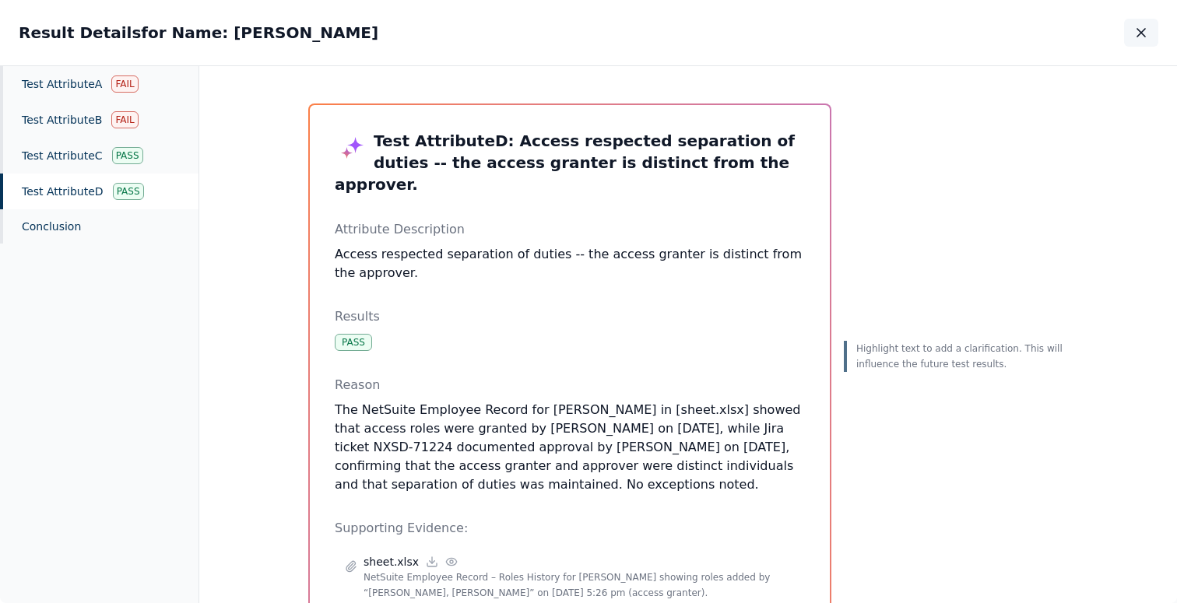
click at [1137, 29] on icon "button" at bounding box center [1141, 33] width 8 height 8
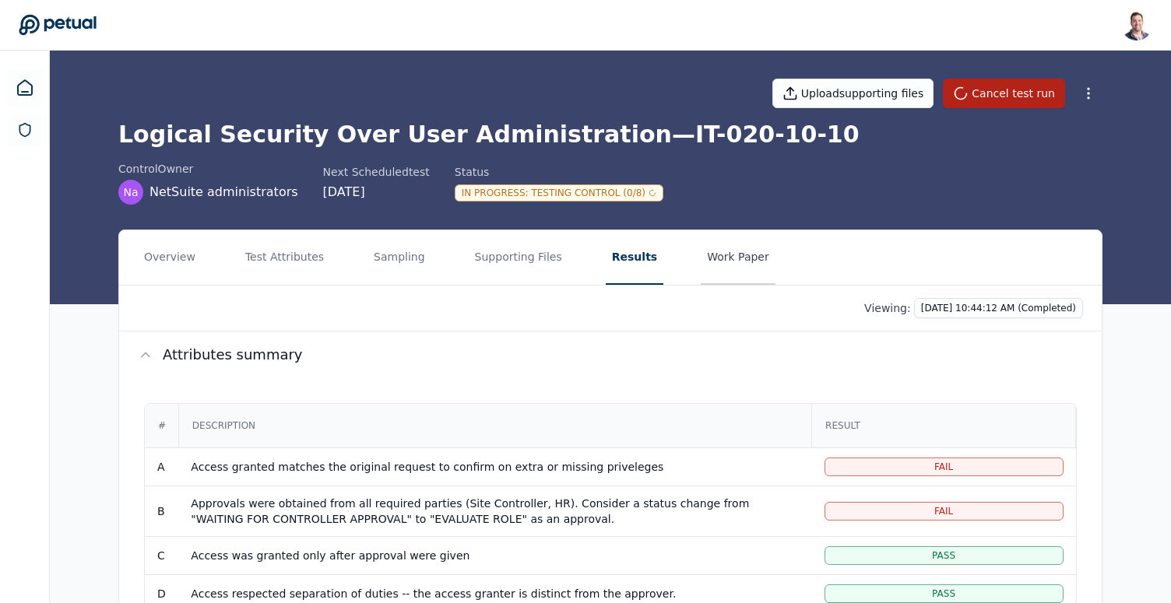
click at [711, 263] on button "Work Paper" at bounding box center [738, 257] width 75 height 54
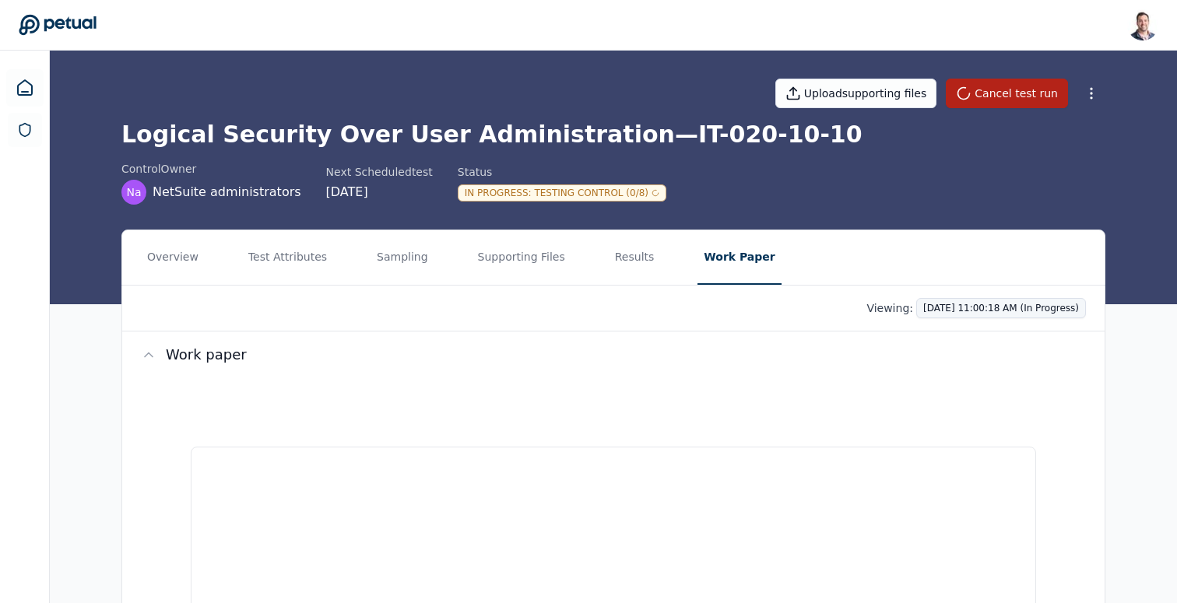
click at [948, 317] on html "[PERSON_NAME] [EMAIL_ADDRESS] Sign out Upload supporting files Cancel test run …" at bounding box center [588, 375] width 1177 height 750
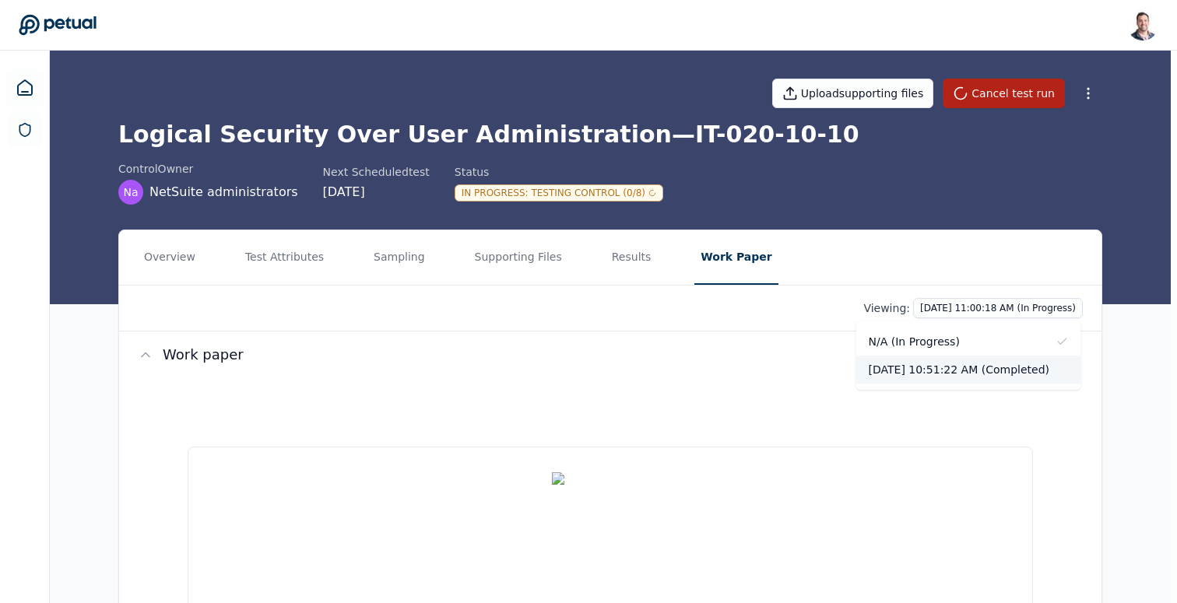
click at [933, 373] on div "[DATE] 10:51:22 AM (Completed)" at bounding box center [968, 370] width 225 height 28
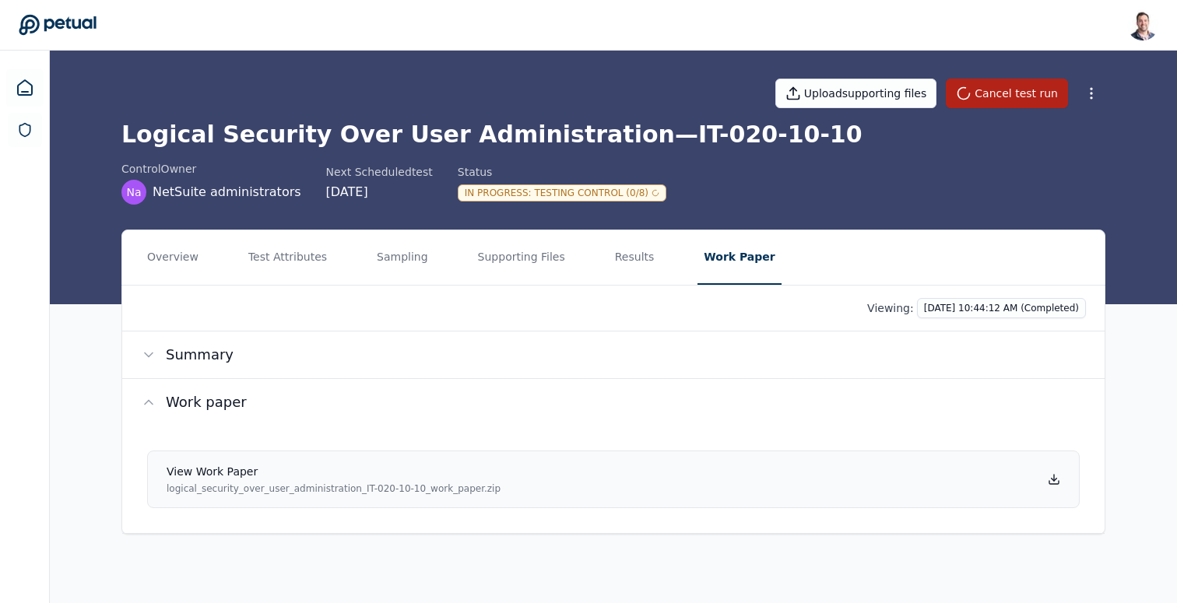
click at [1053, 483] on icon at bounding box center [1053, 482] width 9 height 3
click at [555, 350] on button "Summary" at bounding box center [613, 355] width 982 height 47
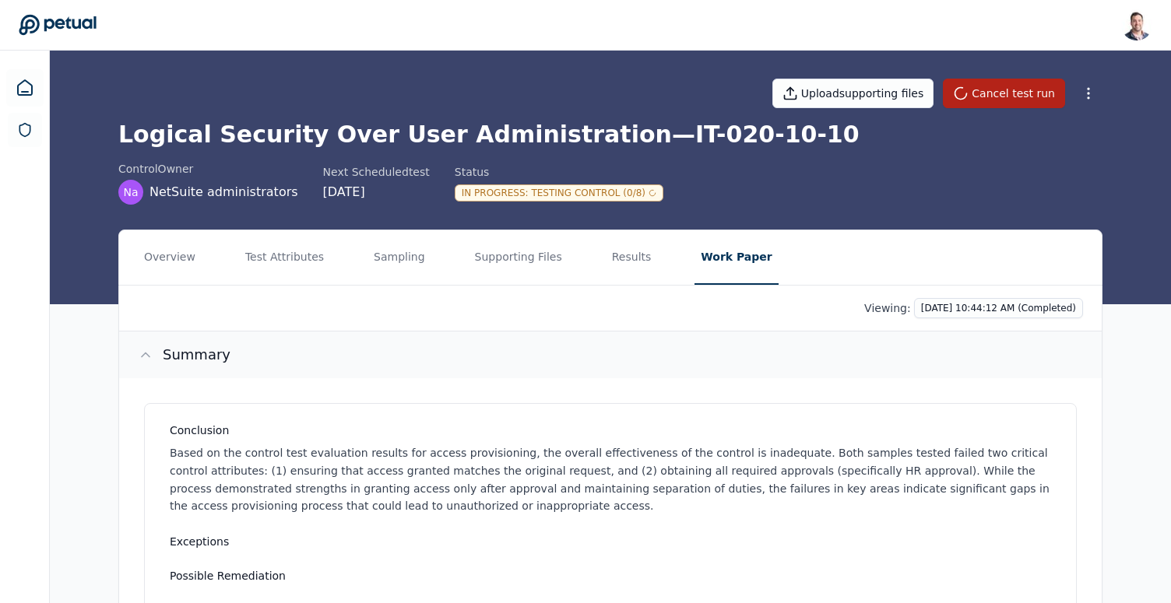
click at [628, 349] on button "Summary" at bounding box center [610, 355] width 982 height 47
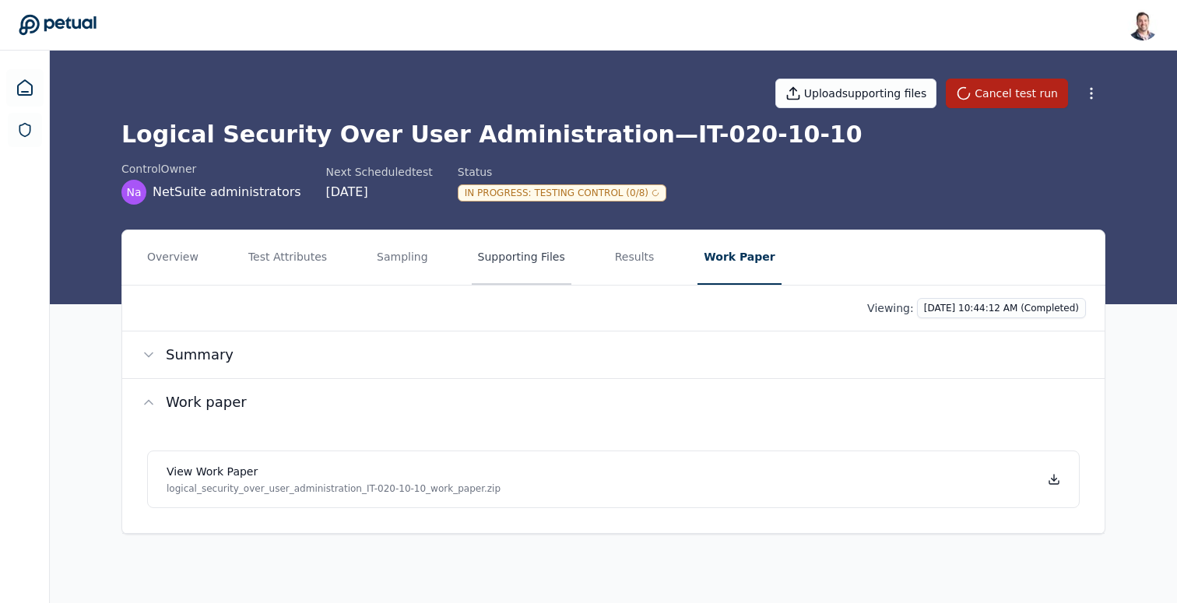
click at [519, 260] on button "Supporting Files" at bounding box center [522, 257] width 100 height 54
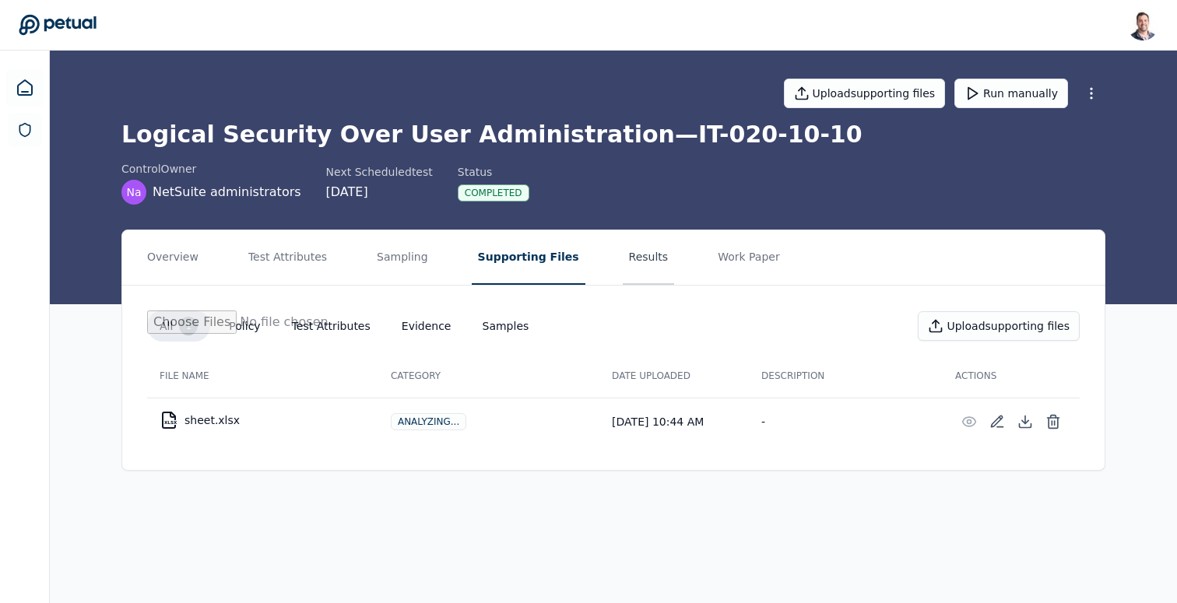
click at [623, 255] on button "Results" at bounding box center [649, 257] width 52 height 54
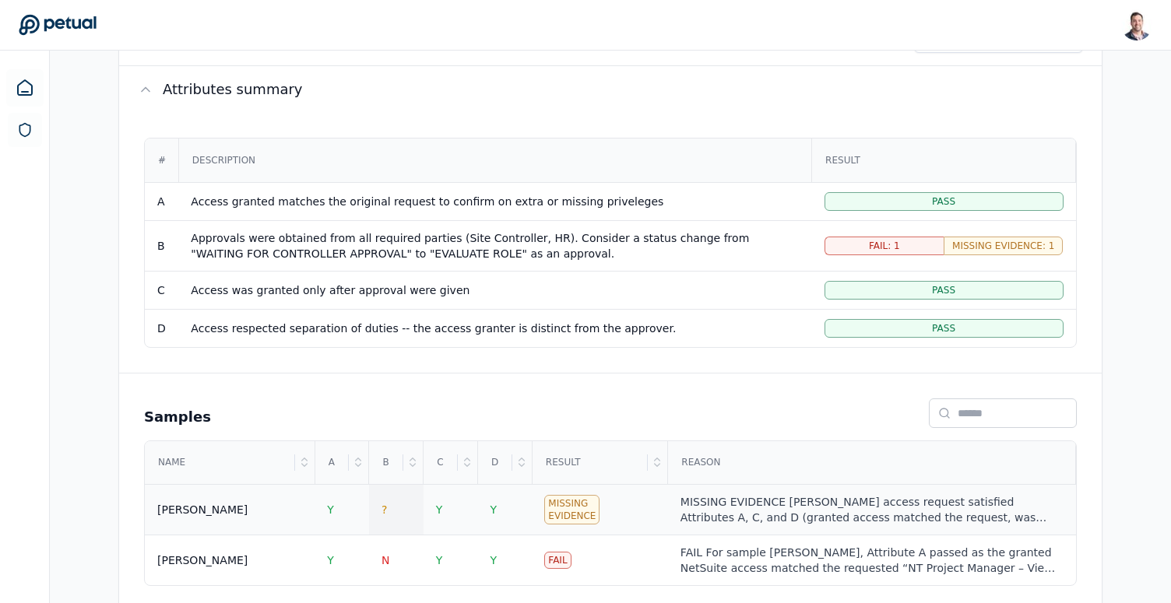
scroll to position [299, 0]
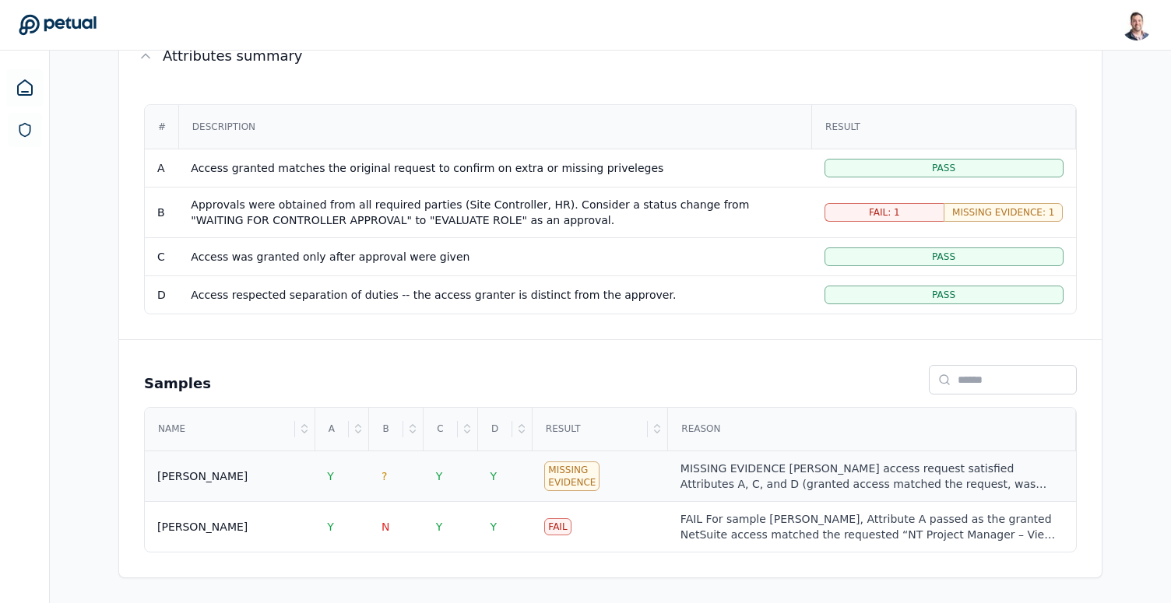
click at [253, 485] on td "[PERSON_NAME]" at bounding box center [230, 476] width 170 height 51
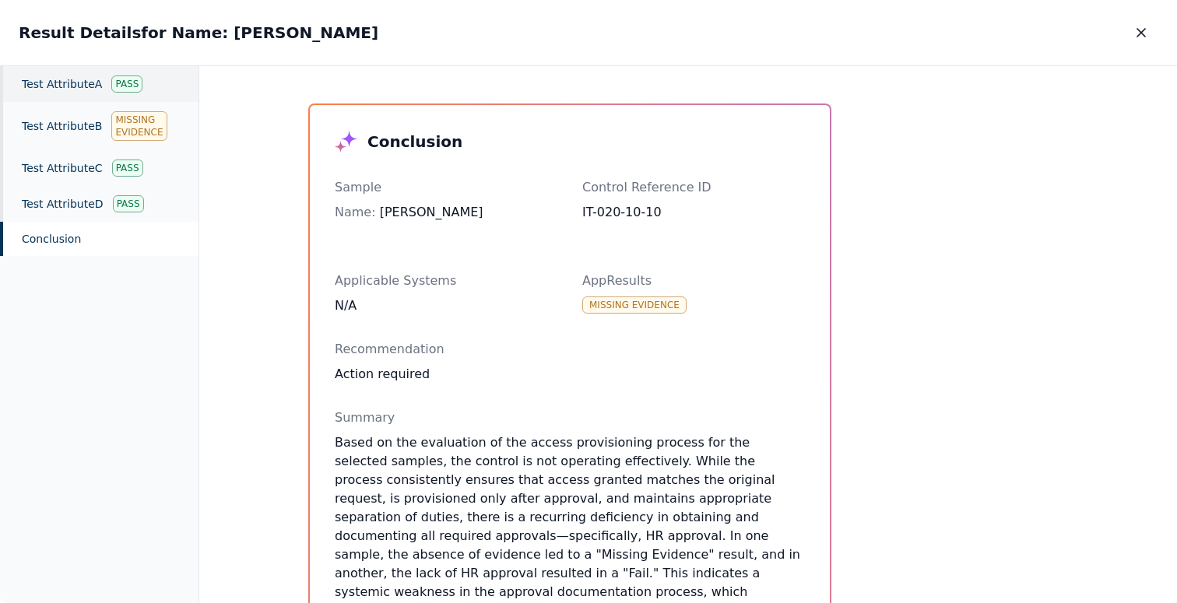
click at [86, 91] on div "Test Attribute A Pass" at bounding box center [99, 84] width 198 height 36
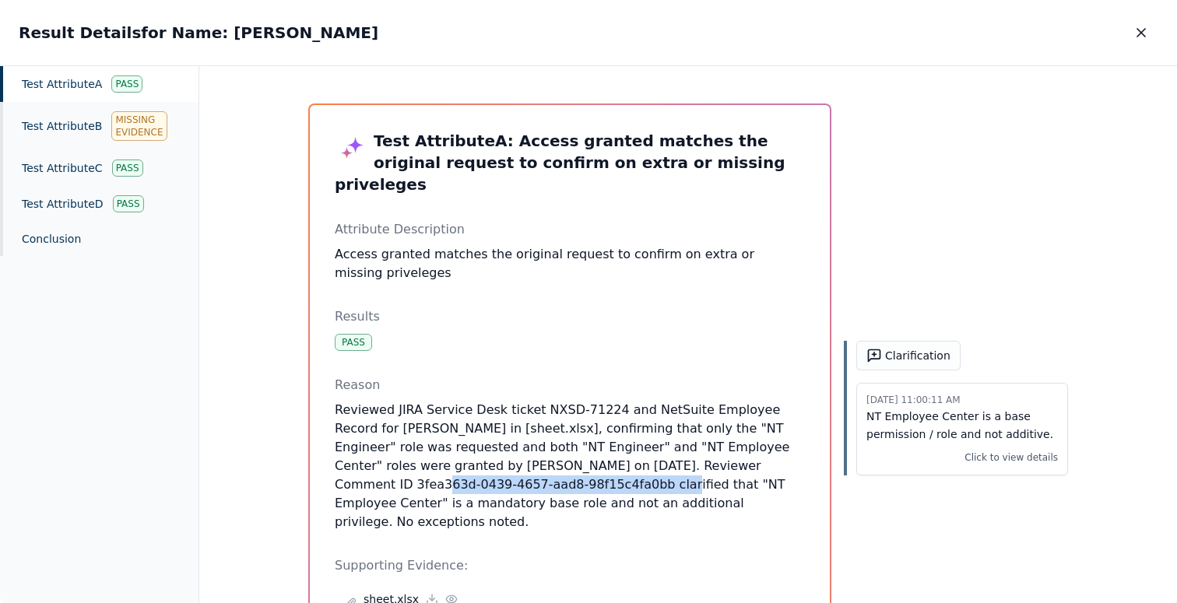
drag, startPoint x: 666, startPoint y: 446, endPoint x: 448, endPoint y: 464, distance: 219.4
click at [448, 464] on p "Reviewed JIRA Service Desk ticket NXSD-71224 and NetSuite Employee Record for […" at bounding box center [570, 466] width 470 height 131
drag, startPoint x: 539, startPoint y: 444, endPoint x: 587, endPoint y: 462, distance: 51.5
click at [587, 462] on p "Reviewed JIRA Service Desk ticket NXSD-71224 and NetSuite Employee Record for […" at bounding box center [570, 466] width 470 height 131
click at [672, 449] on p "Reviewed JIRA Service Desk ticket NXSD-71224 and NetSuite Employee Record for […" at bounding box center [570, 466] width 470 height 131
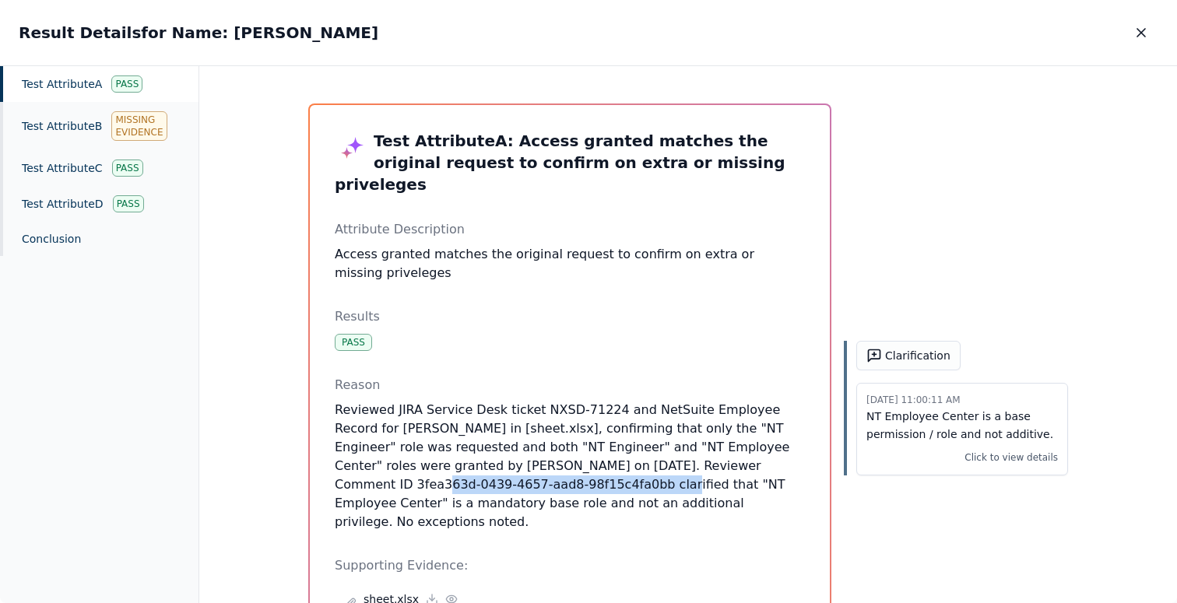
drag, startPoint x: 665, startPoint y: 446, endPoint x: 443, endPoint y: 469, distance: 223.8
click at [443, 469] on p "Reviewed JIRA Service Desk ticket NXSD-71224 and NetSuite Employee Record for […" at bounding box center [570, 466] width 470 height 131
click at [1149, 30] on button "button" at bounding box center [1141, 33] width 34 height 28
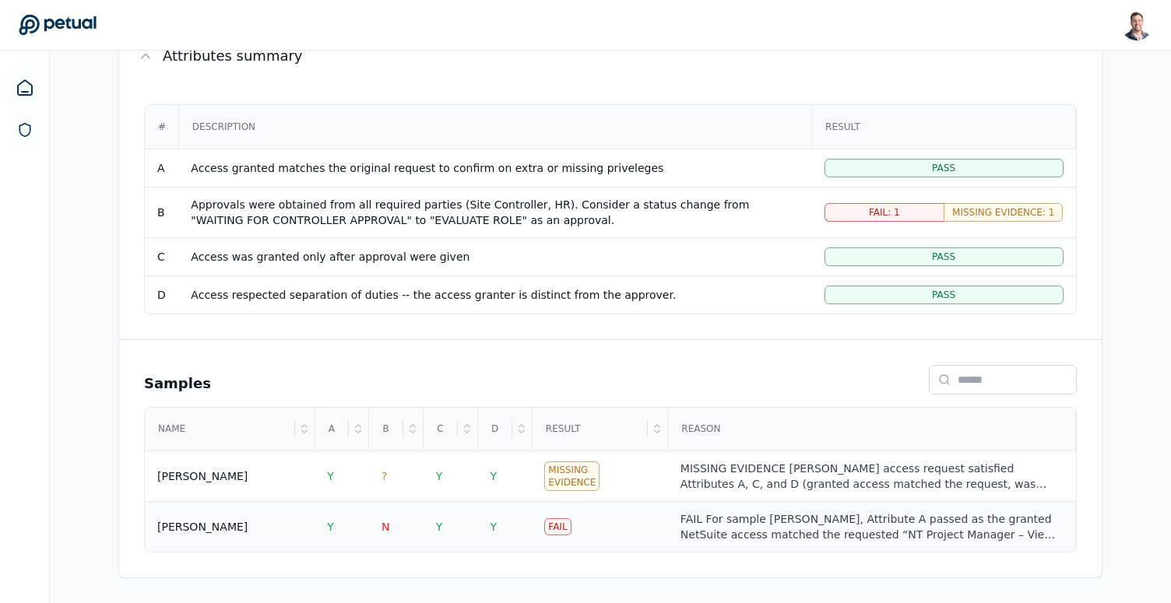
click at [698, 519] on div "FAIL For sample [PERSON_NAME], Attribute A passed as the granted NetSuite acces…" at bounding box center [871, 526] width 383 height 31
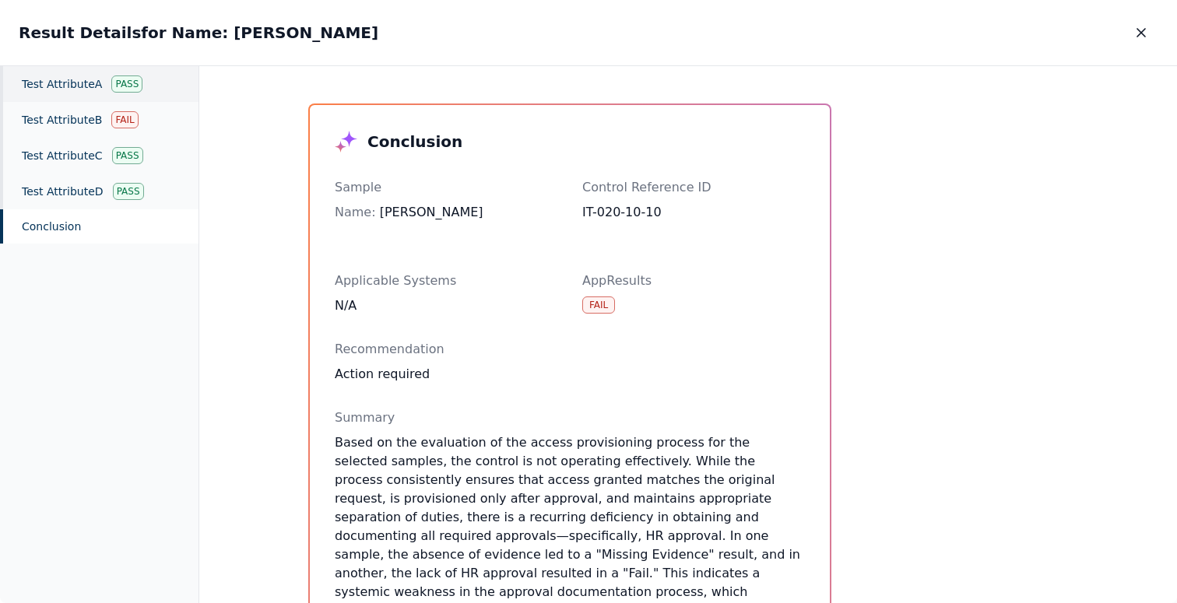
click at [104, 95] on div "Test Attribute A Pass" at bounding box center [99, 84] width 198 height 36
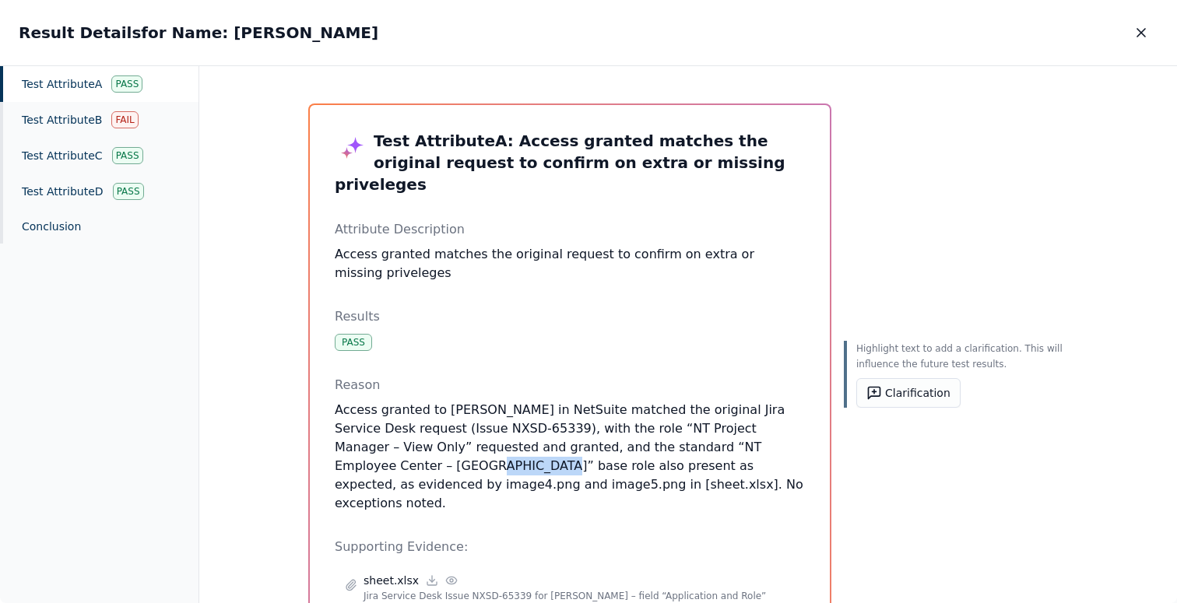
drag, startPoint x: 733, startPoint y: 426, endPoint x: 813, endPoint y: 426, distance: 80.2
click at [813, 426] on div "Test Attribute A : Access granted matches the original request to confirm on ex…" at bounding box center [570, 429] width 520 height 648
click at [1140, 31] on icon "button" at bounding box center [1141, 33] width 8 height 8
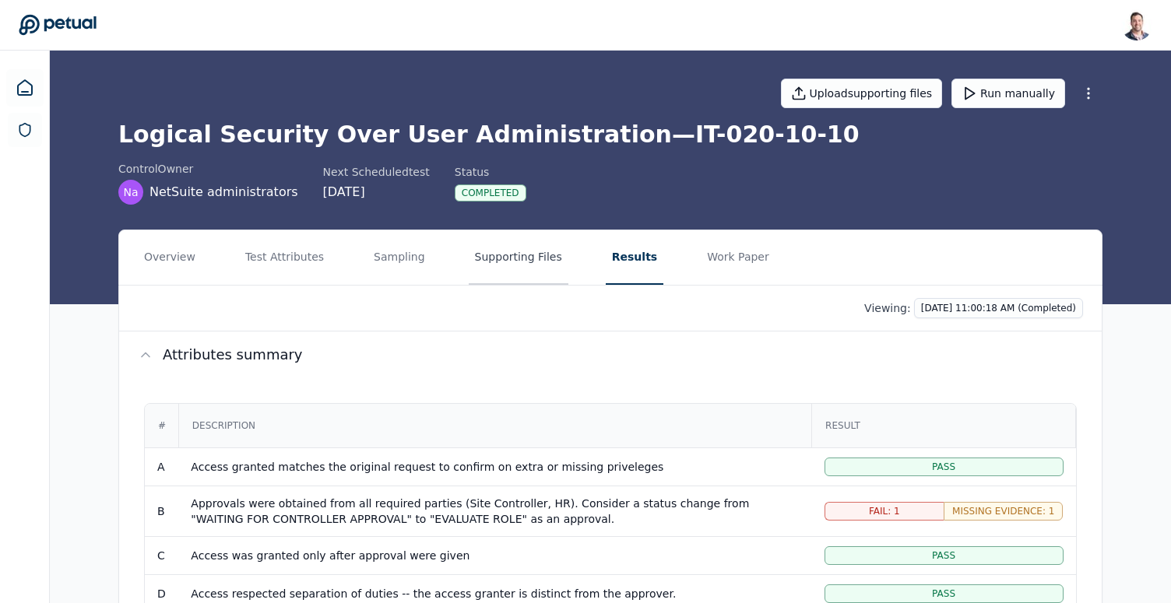
click at [487, 262] on button "Supporting Files" at bounding box center [519, 257] width 100 height 54
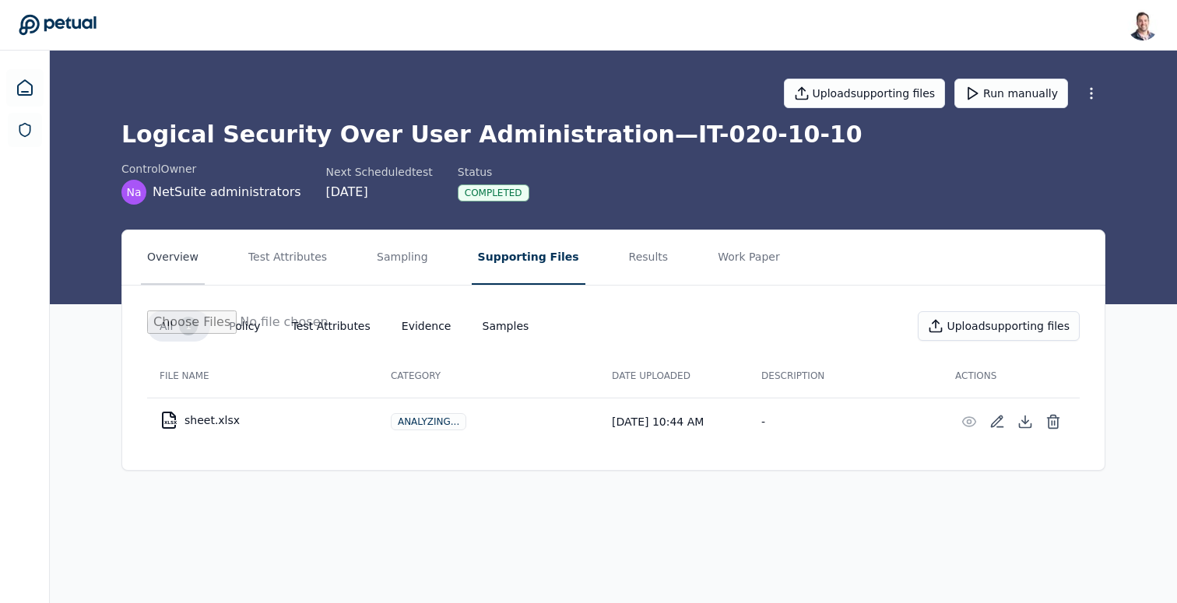
click at [184, 270] on button "Overview" at bounding box center [173, 257] width 64 height 54
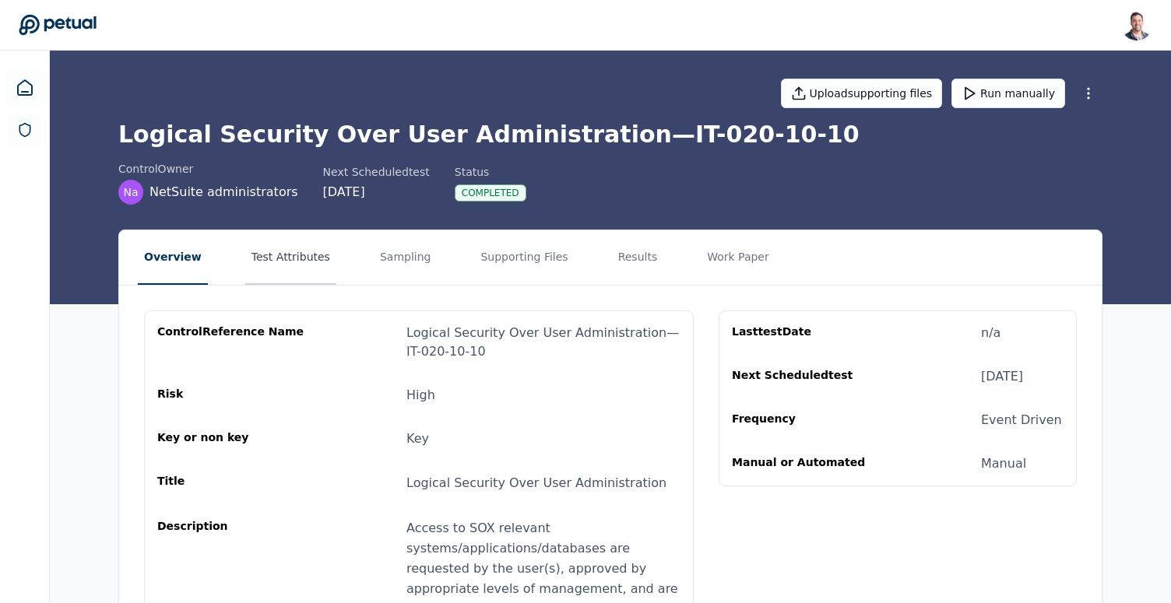
click at [306, 261] on button "Test Attributes" at bounding box center [290, 257] width 91 height 54
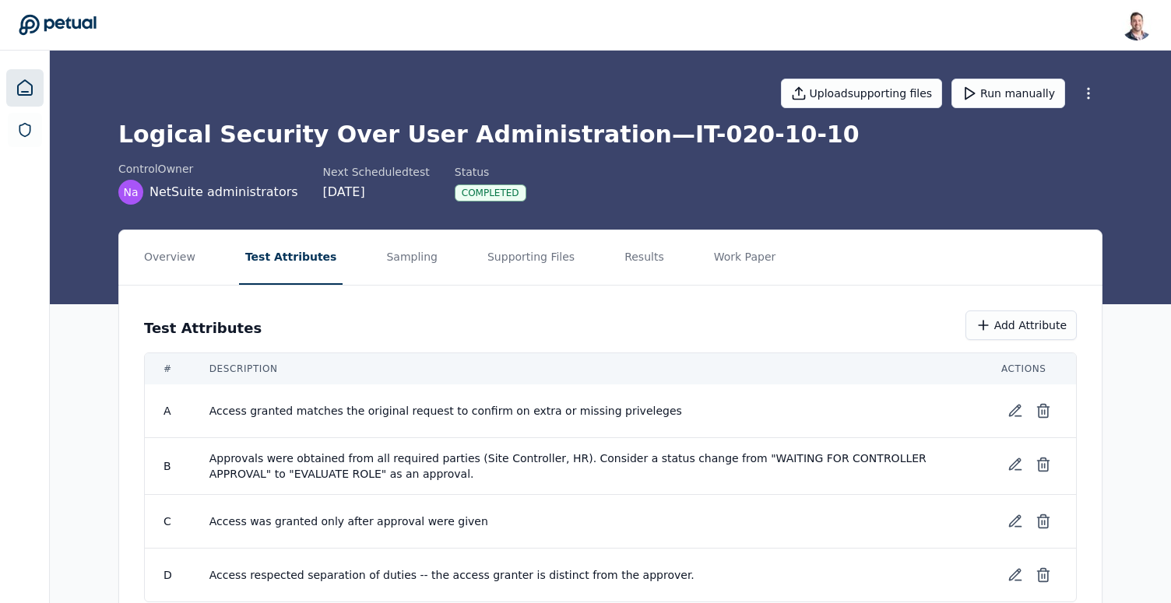
click at [33, 81] on link at bounding box center [24, 87] width 37 height 37
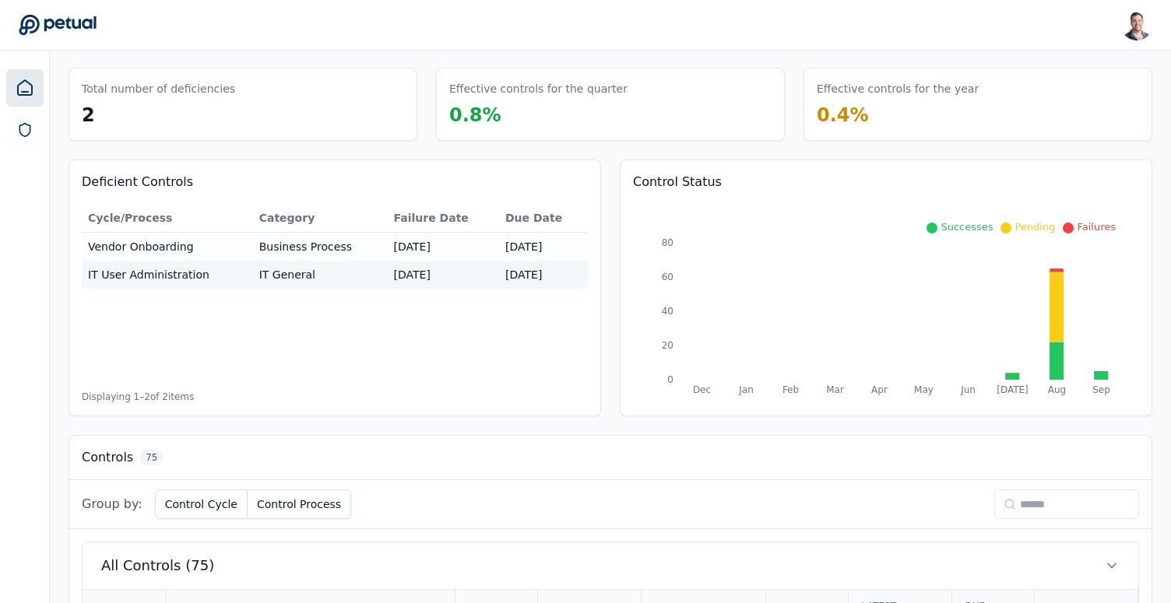
scroll to position [54, 0]
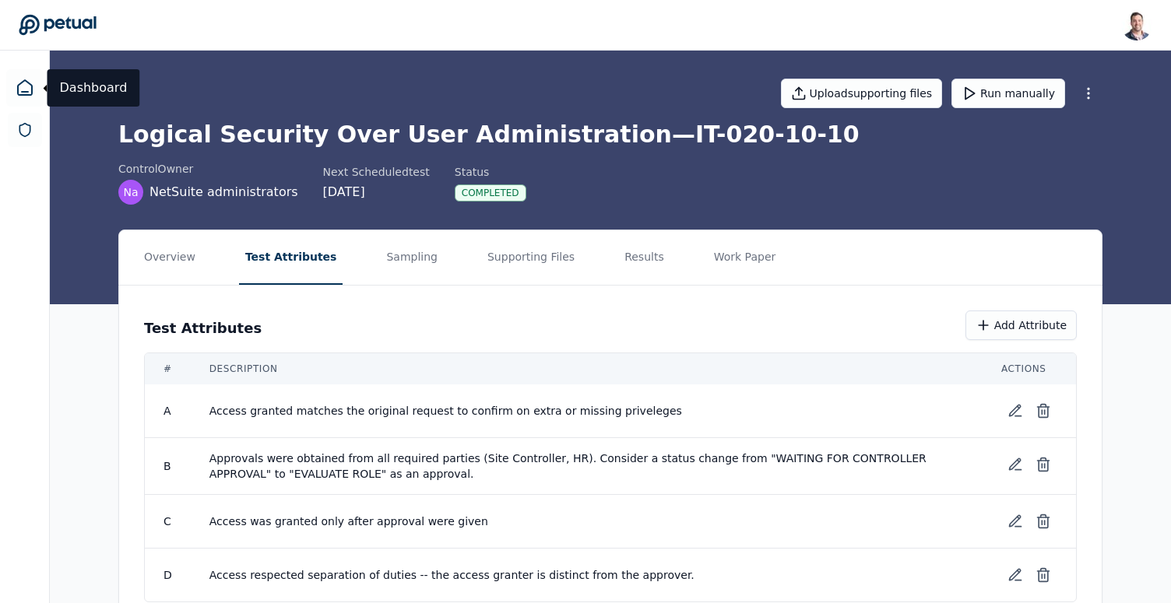
scroll to position [50, 0]
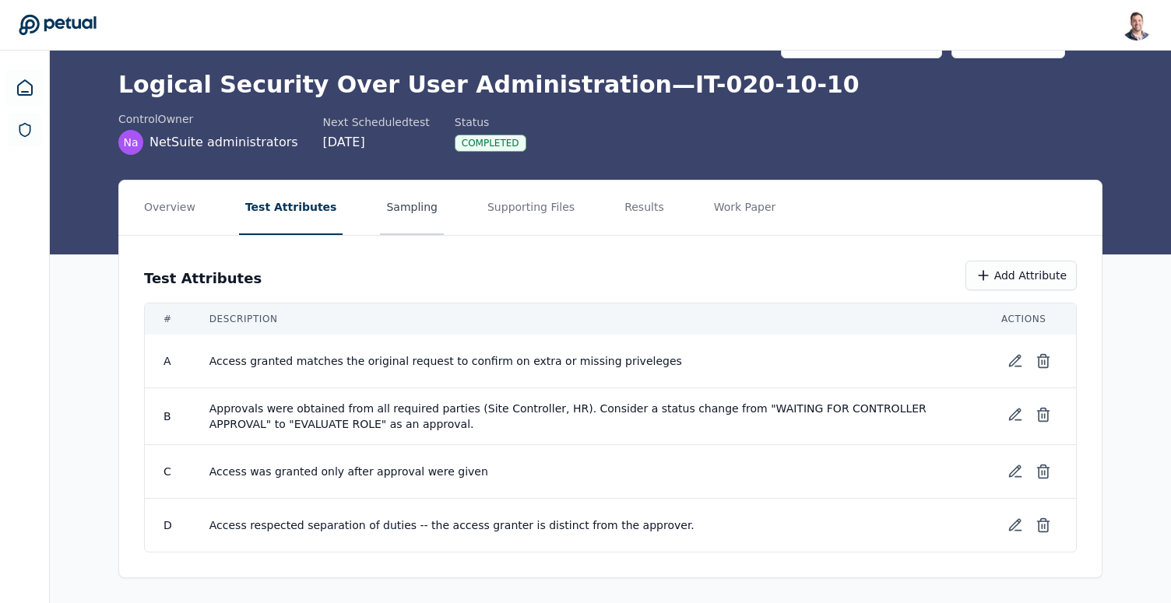
click at [384, 211] on button "Sampling" at bounding box center [412, 208] width 64 height 54
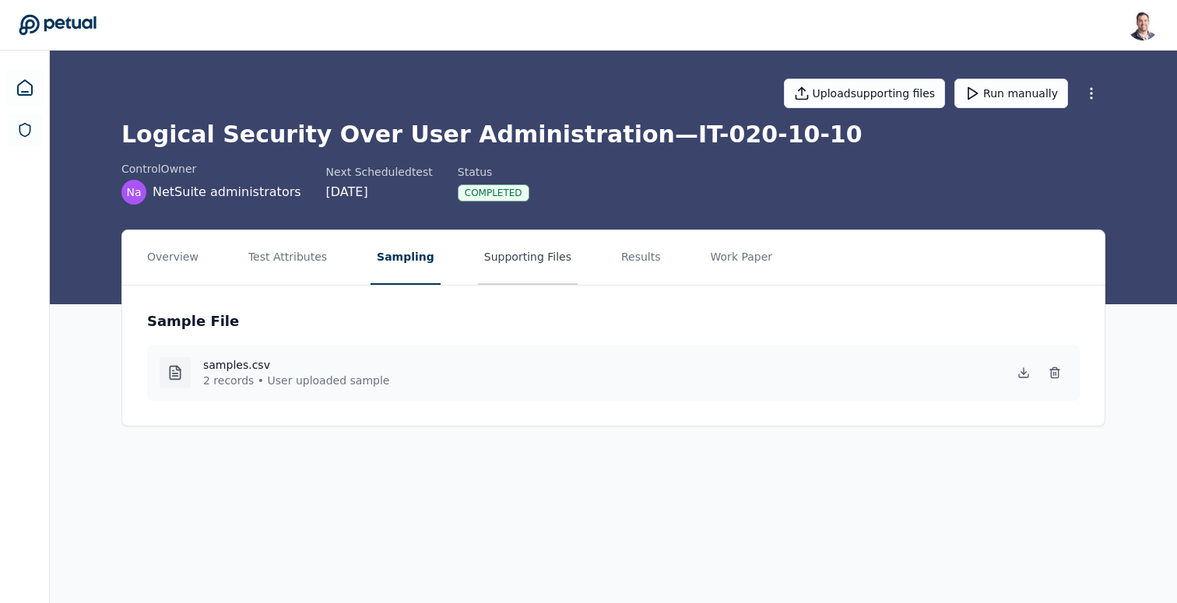
click at [526, 262] on button "Supporting Files" at bounding box center [528, 257] width 100 height 54
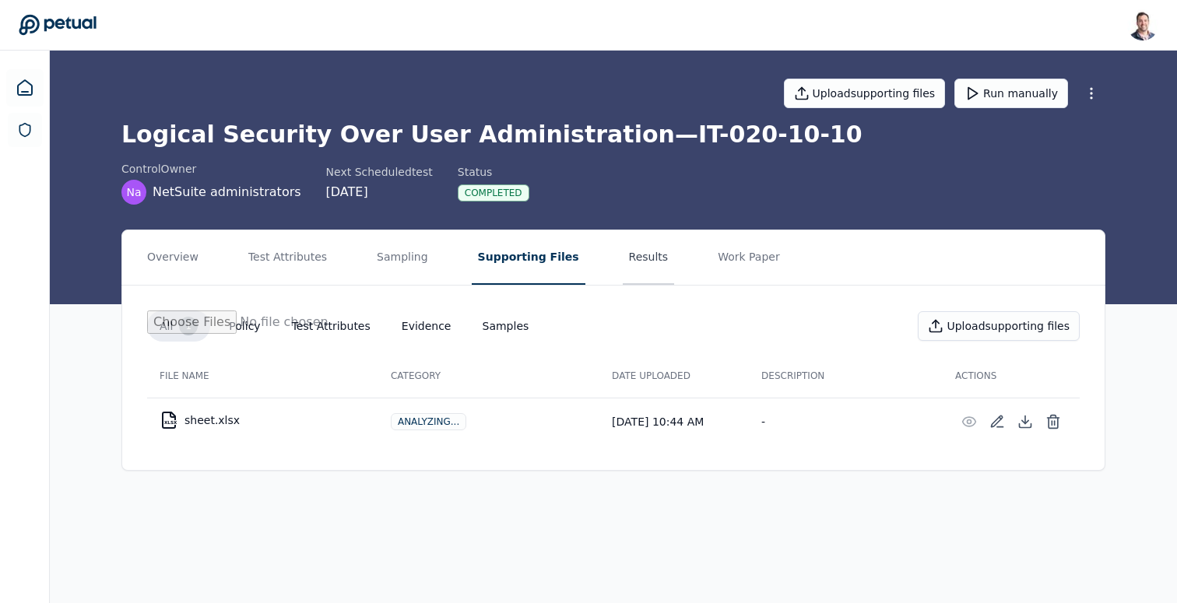
click at [625, 259] on button "Results" at bounding box center [649, 257] width 52 height 54
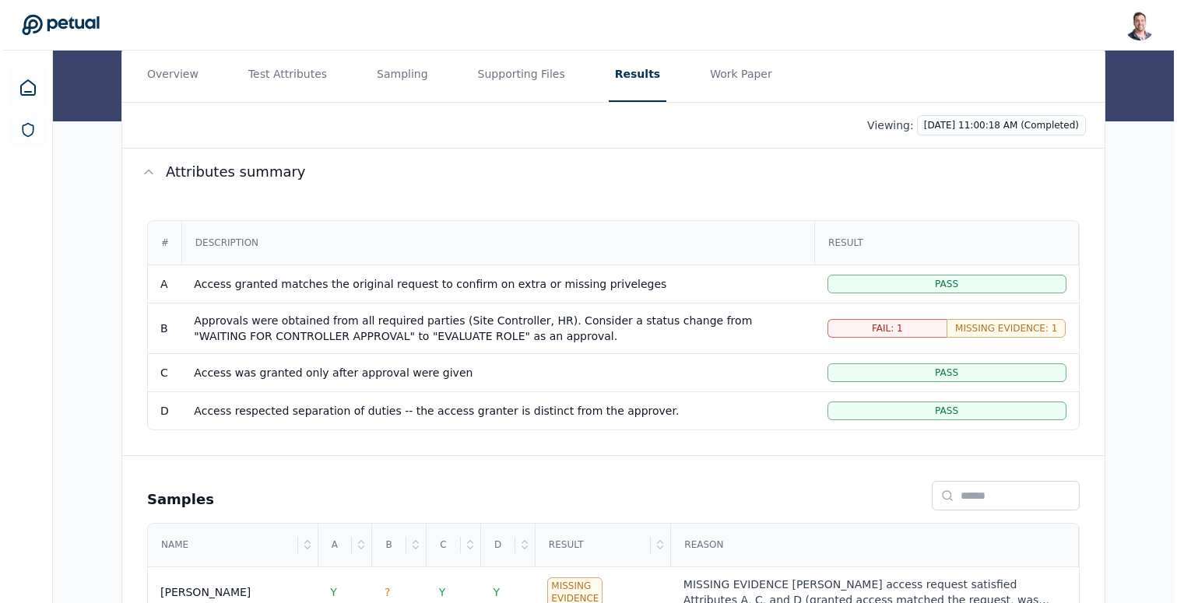
scroll to position [181, 0]
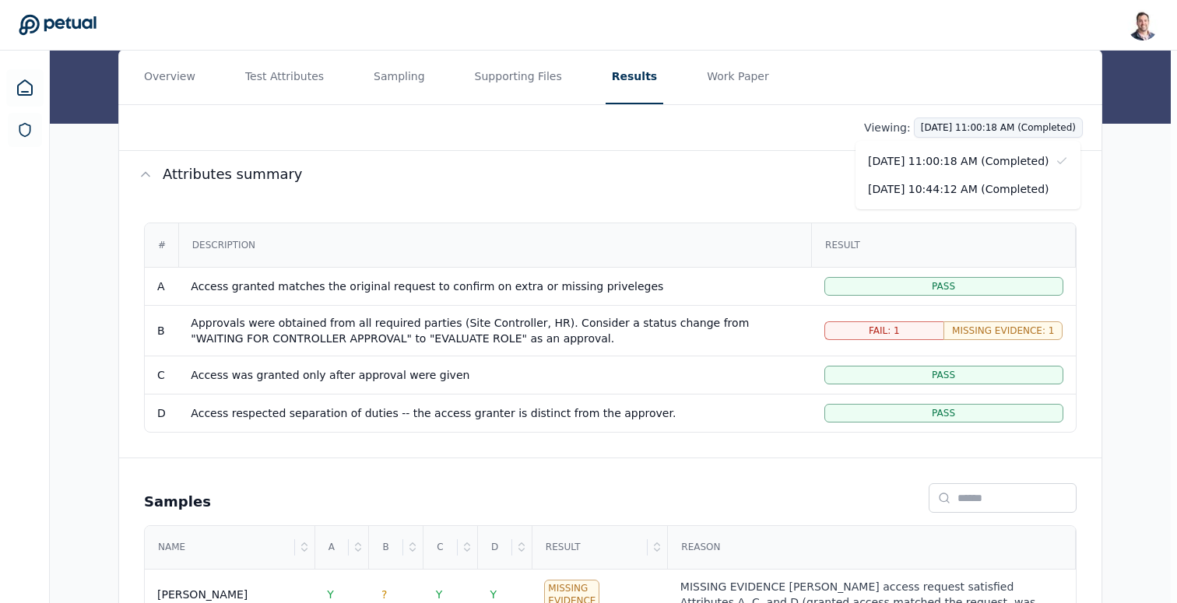
click at [946, 130] on html "[PERSON_NAME] [EMAIL_ADDRESS] Sign out Upload supporting files Run manually Log…" at bounding box center [588, 270] width 1177 height 902
click at [932, 193] on div "[DATE] 10:44:12 AM (Completed)" at bounding box center [967, 189] width 225 height 28
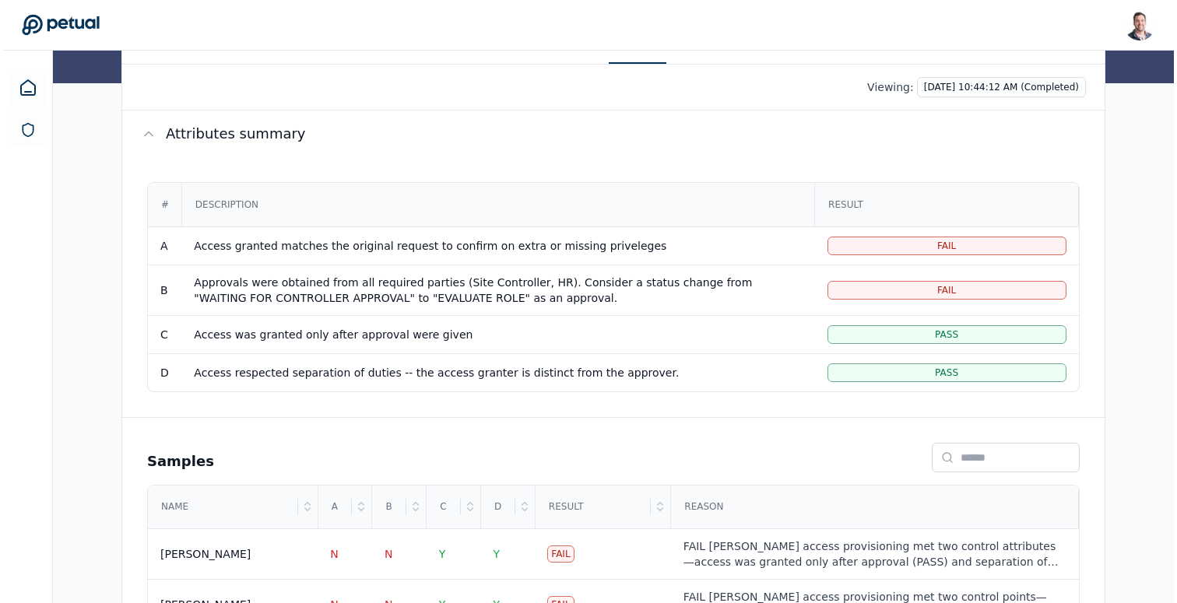
scroll to position [299, 0]
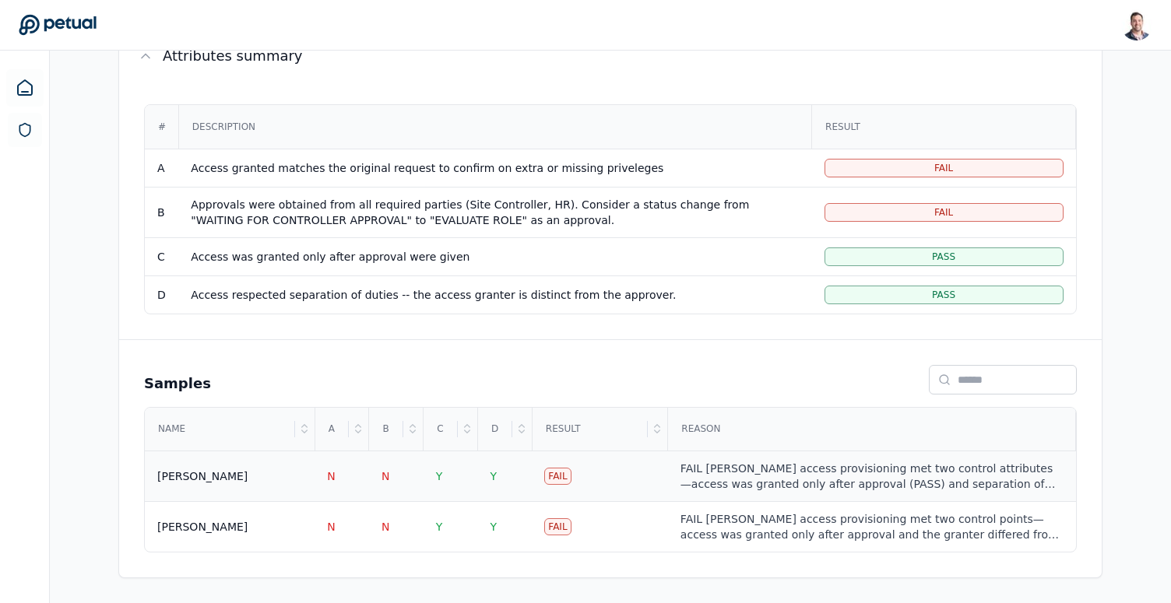
click at [718, 476] on div "FAIL [PERSON_NAME] access provisioning met two control attributes—access was gr…" at bounding box center [871, 476] width 383 height 31
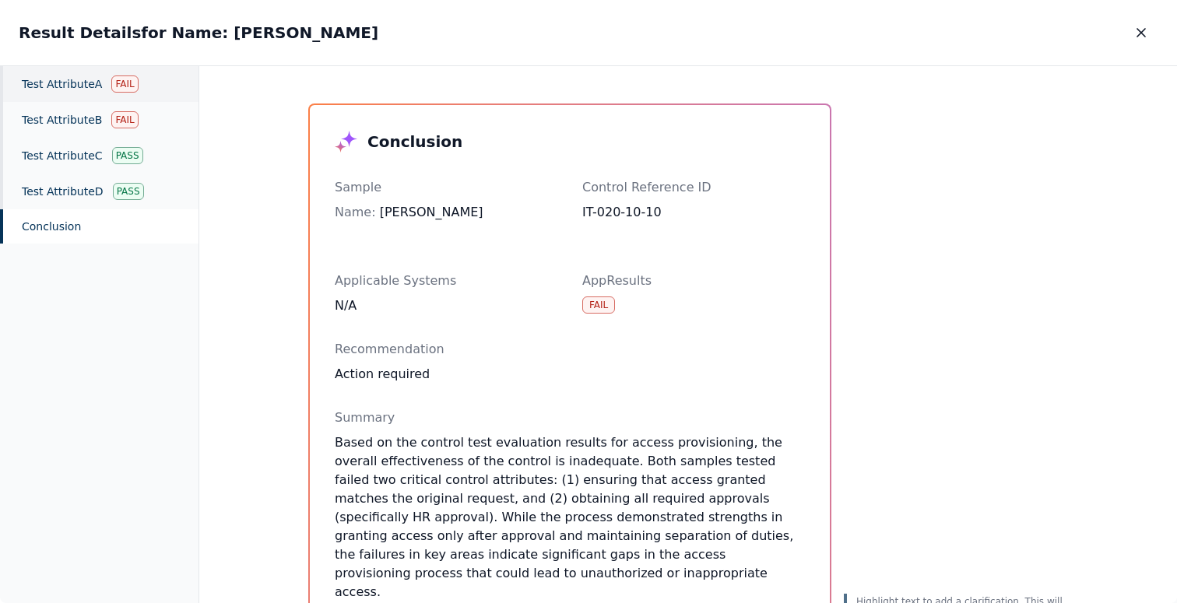
click at [111, 87] on div "Fail" at bounding box center [124, 83] width 26 height 17
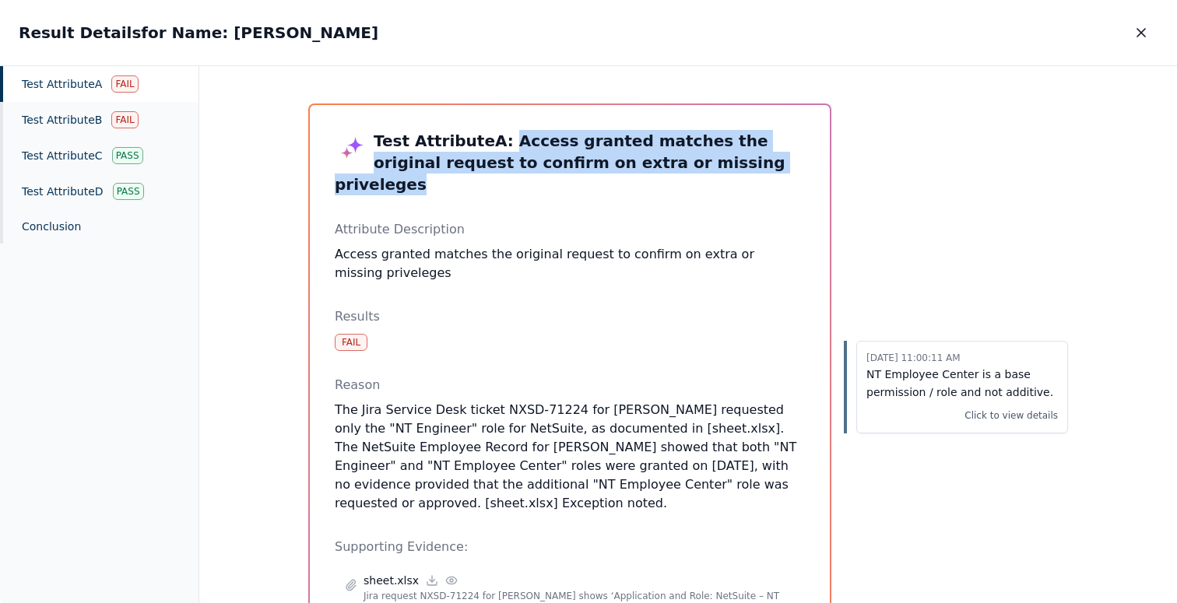
drag, startPoint x: 490, startPoint y: 146, endPoint x: 729, endPoint y: 164, distance: 239.7
click at [729, 164] on h3 "Test Attribute A : Access granted matches the original request to confirm on ex…" at bounding box center [570, 162] width 470 height 65
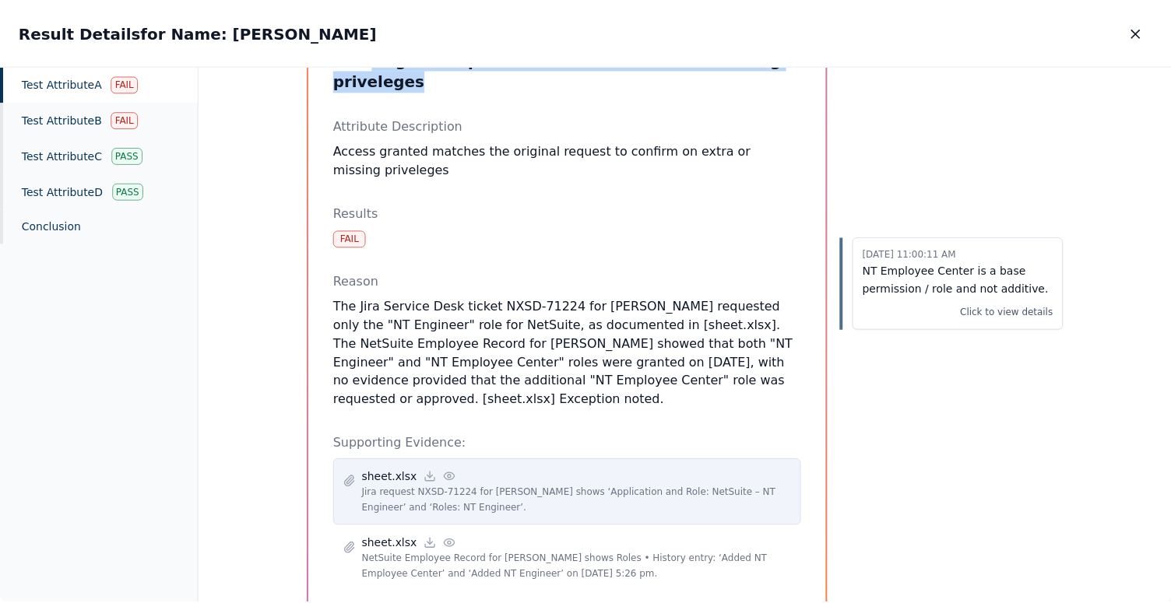
scroll to position [141, 0]
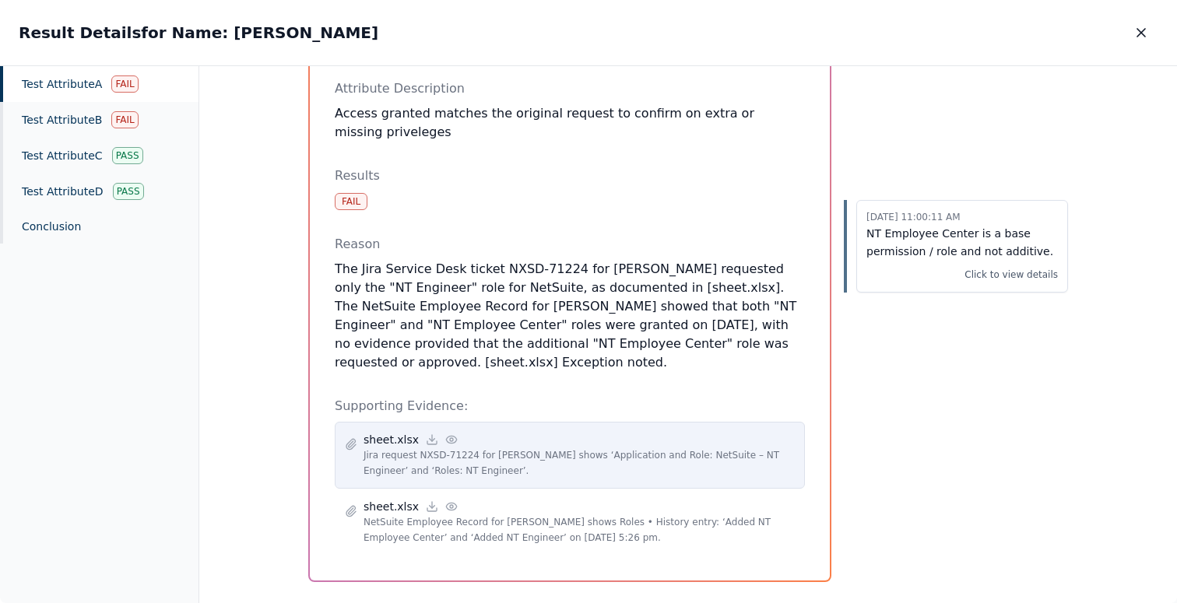
click at [445, 434] on icon at bounding box center [451, 440] width 12 height 12
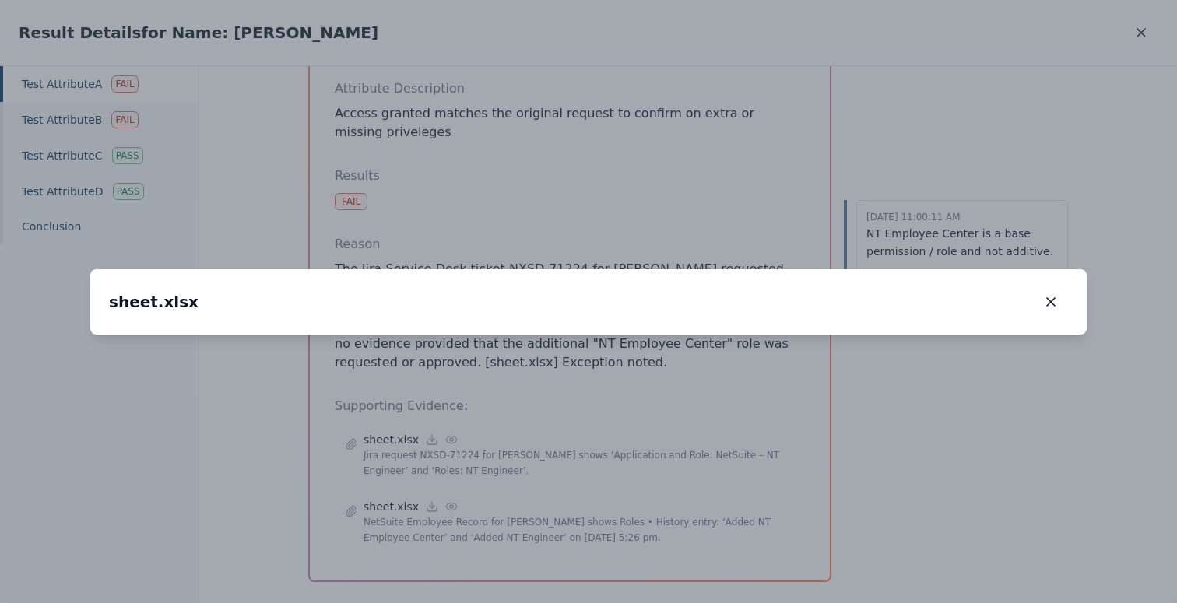
drag, startPoint x: 521, startPoint y: 402, endPoint x: 437, endPoint y: 351, distance: 99.2
click at [490, 269] on img at bounding box center [490, 269] width 0 height 0
drag, startPoint x: 309, startPoint y: 177, endPoint x: 309, endPoint y: 211, distance: 34.2
click at [489, 304] on img at bounding box center [489, 304] width 0 height 0
click at [1053, 294] on icon "button" at bounding box center [1051, 302] width 16 height 16
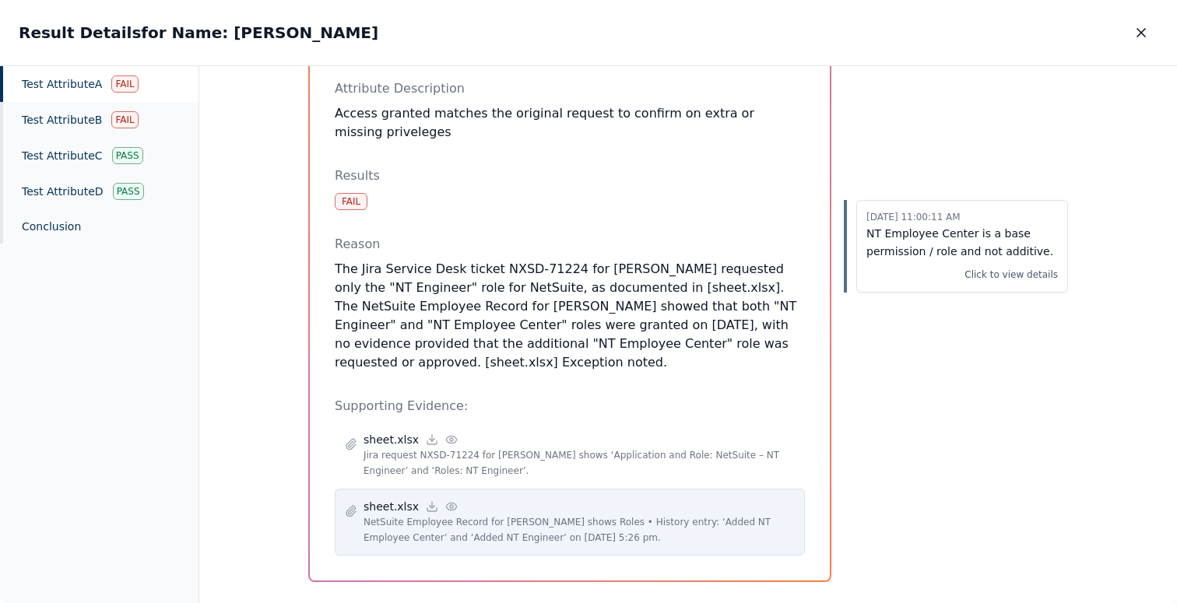
click at [448, 500] on icon at bounding box center [451, 506] width 12 height 12
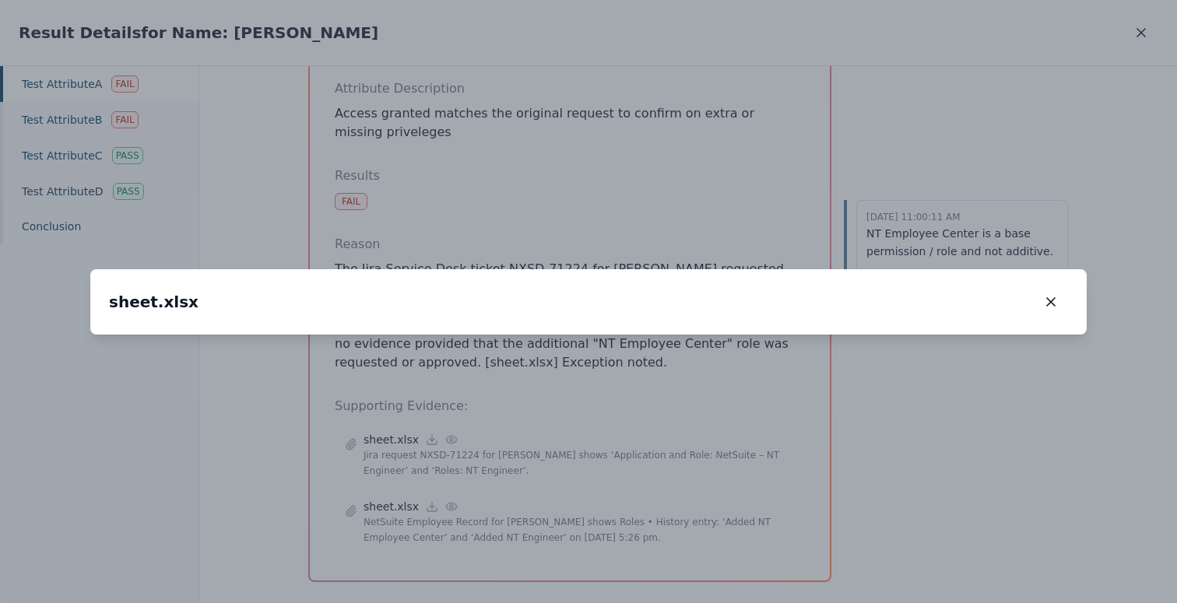
drag, startPoint x: 410, startPoint y: 420, endPoint x: 676, endPoint y: 529, distance: 286.9
click at [859, 416] on img at bounding box center [859, 416] width 0 height 0
drag, startPoint x: 600, startPoint y: 382, endPoint x: 346, endPoint y: 94, distance: 384.3
click at [346, 269] on div "sheet.xlsx sheet.xlsx 181 %" at bounding box center [588, 301] width 996 height 65
drag, startPoint x: 473, startPoint y: 265, endPoint x: 470, endPoint y: 236, distance: 29.7
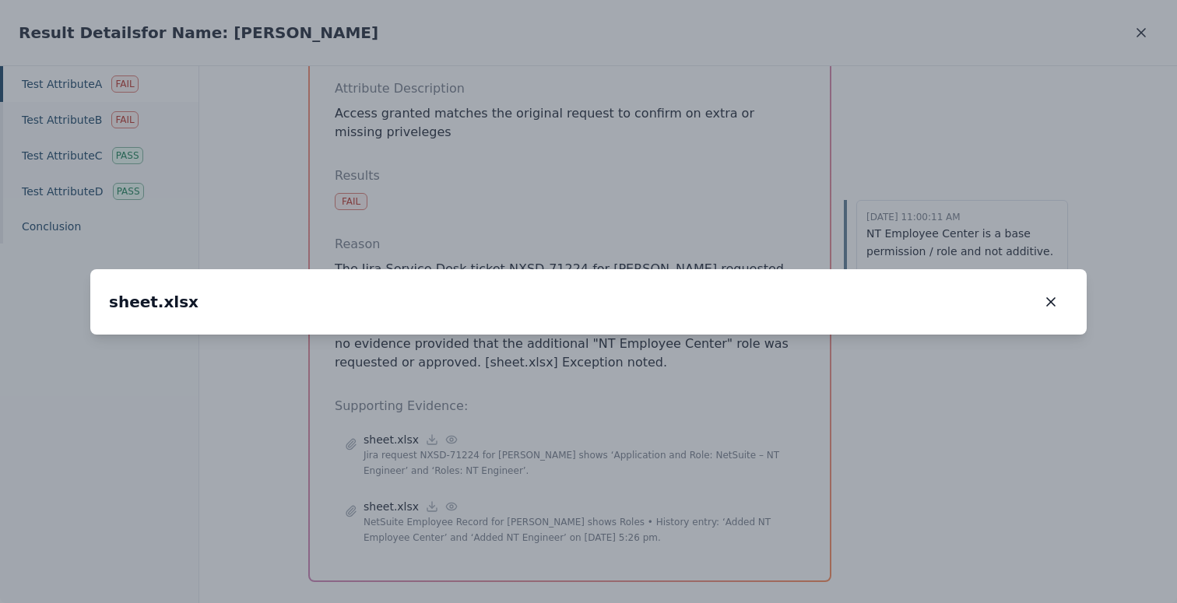
click at [647, 170] on img at bounding box center [647, 170] width 0 height 0
click at [1050, 298] on icon "button" at bounding box center [1051, 302] width 8 height 8
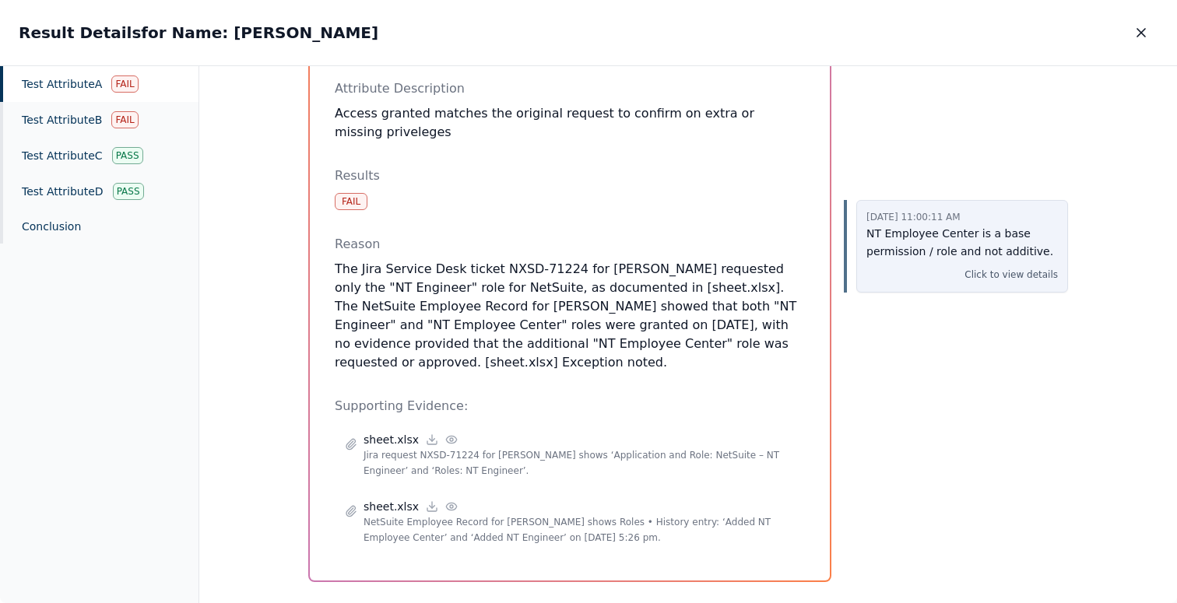
click at [904, 244] on p "NT Employee Center is a base permission / role and not additive." at bounding box center [961, 243] width 191 height 36
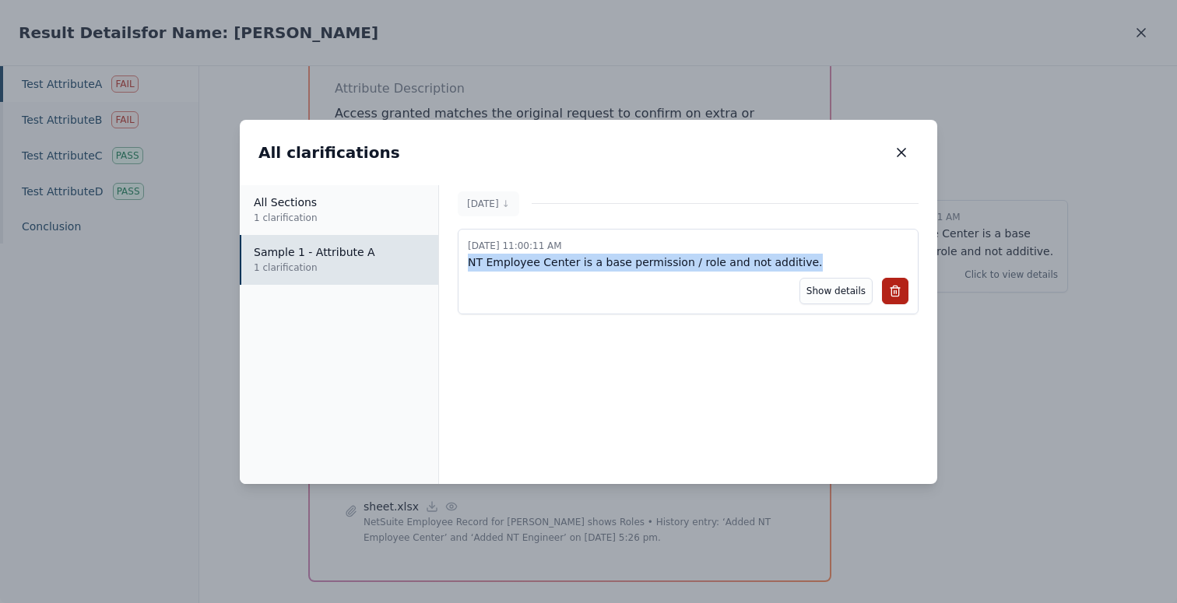
drag, startPoint x: 459, startPoint y: 265, endPoint x: 859, endPoint y: 269, distance: 399.3
click at [859, 269] on div "[DATE] 11:00:11 AM NT Employee Center is a base permission / role and not addit…" at bounding box center [688, 272] width 461 height 86
click at [901, 155] on icon "button" at bounding box center [902, 153] width 16 height 16
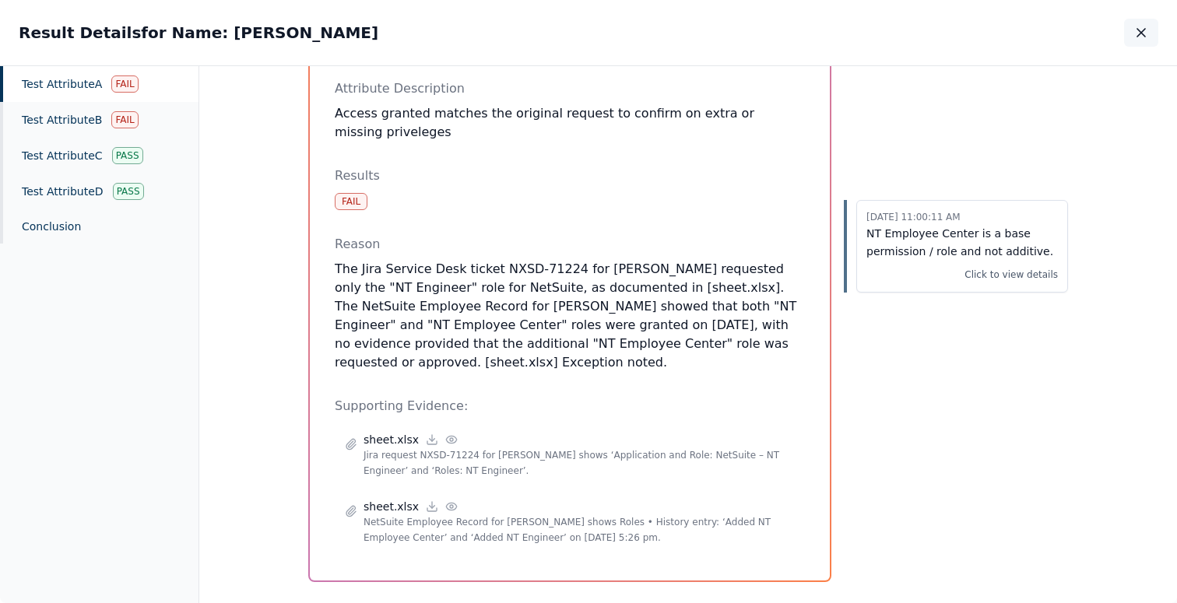
click at [1140, 31] on icon "button" at bounding box center [1141, 33] width 8 height 8
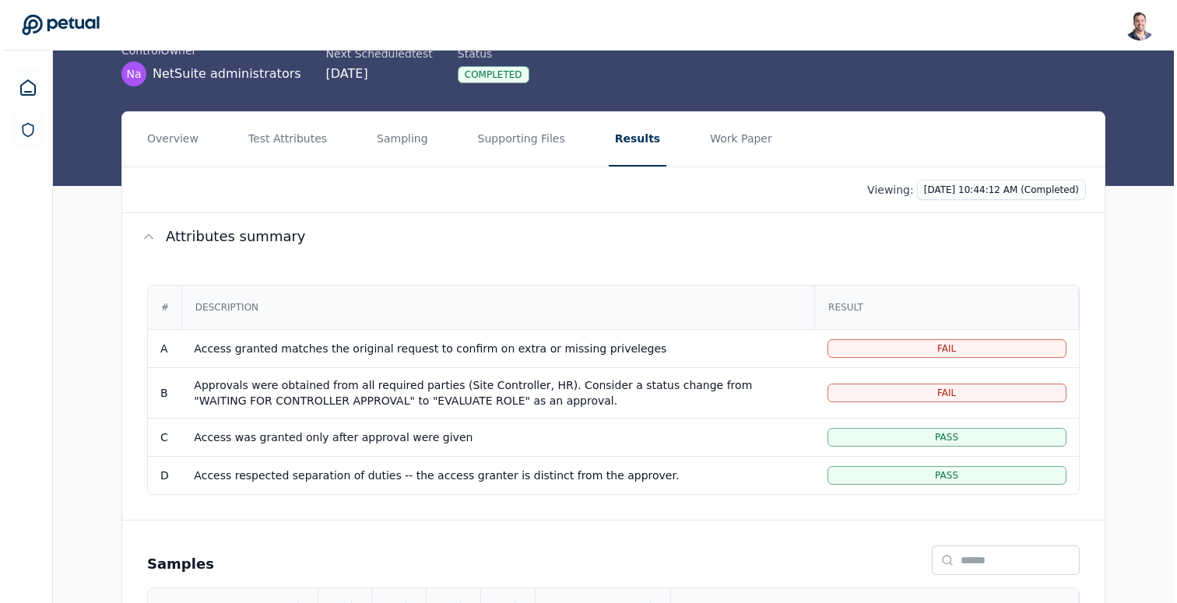
scroll to position [61, 0]
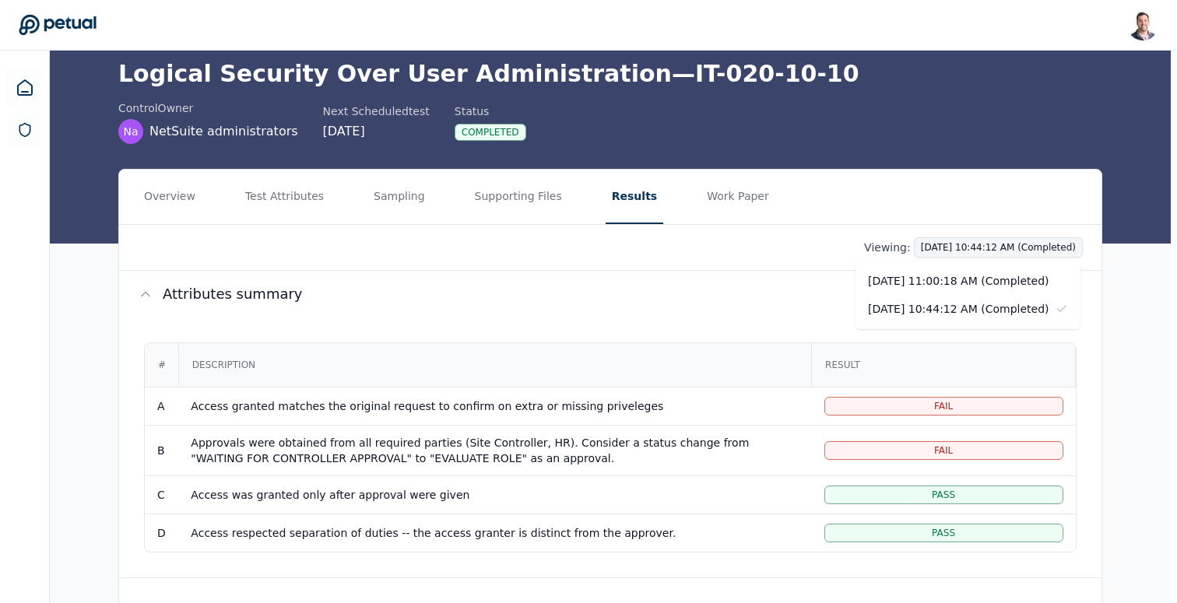
click at [911, 237] on html "[PERSON_NAME] [EMAIL_ADDRESS] Sign out Upload supporting files Run manually Log…" at bounding box center [588, 390] width 1177 height 902
click at [901, 280] on div "[DATE] 11:00:18 AM (Completed)" at bounding box center [967, 281] width 225 height 28
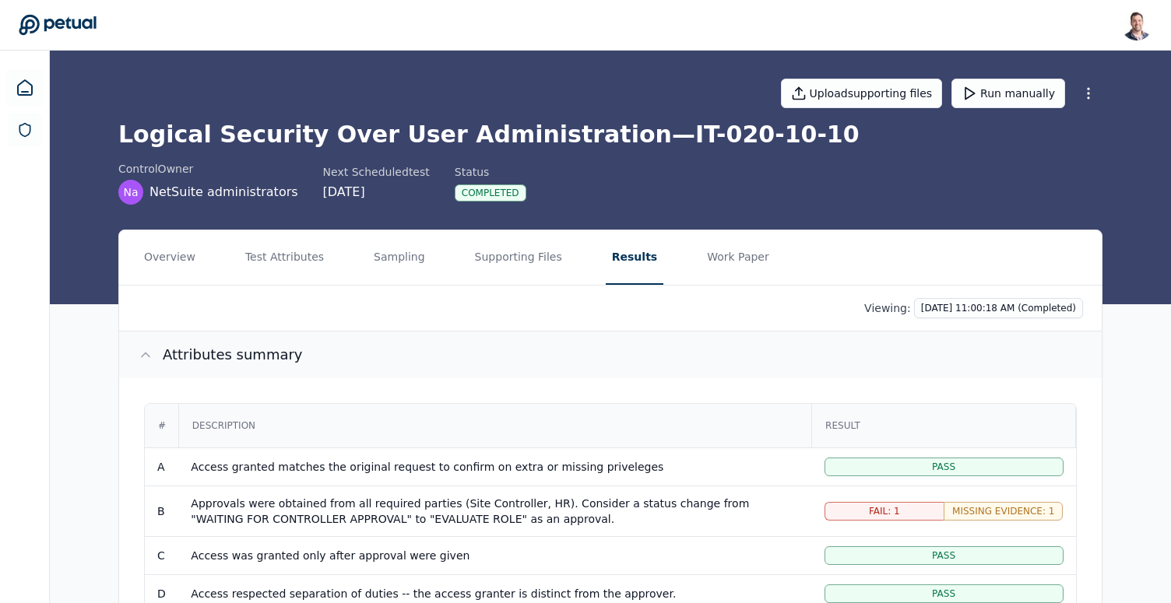
scroll to position [128, 0]
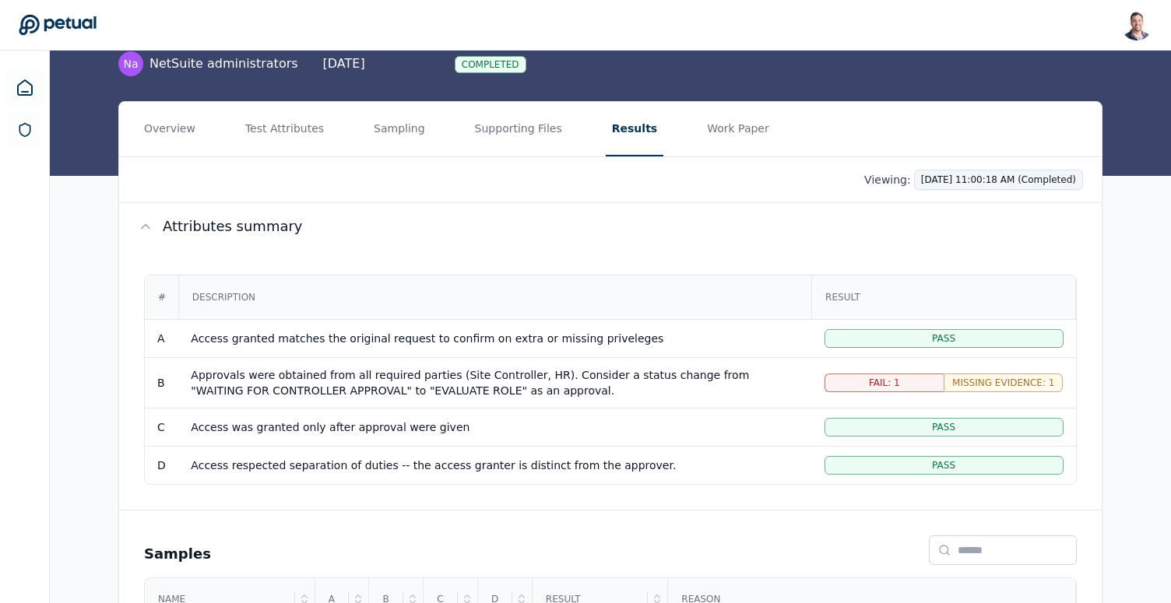
click at [989, 177] on html "[PERSON_NAME] [EMAIL_ADDRESS] Sign out Upload supporting files Run manually Log…" at bounding box center [585, 323] width 1171 height 902
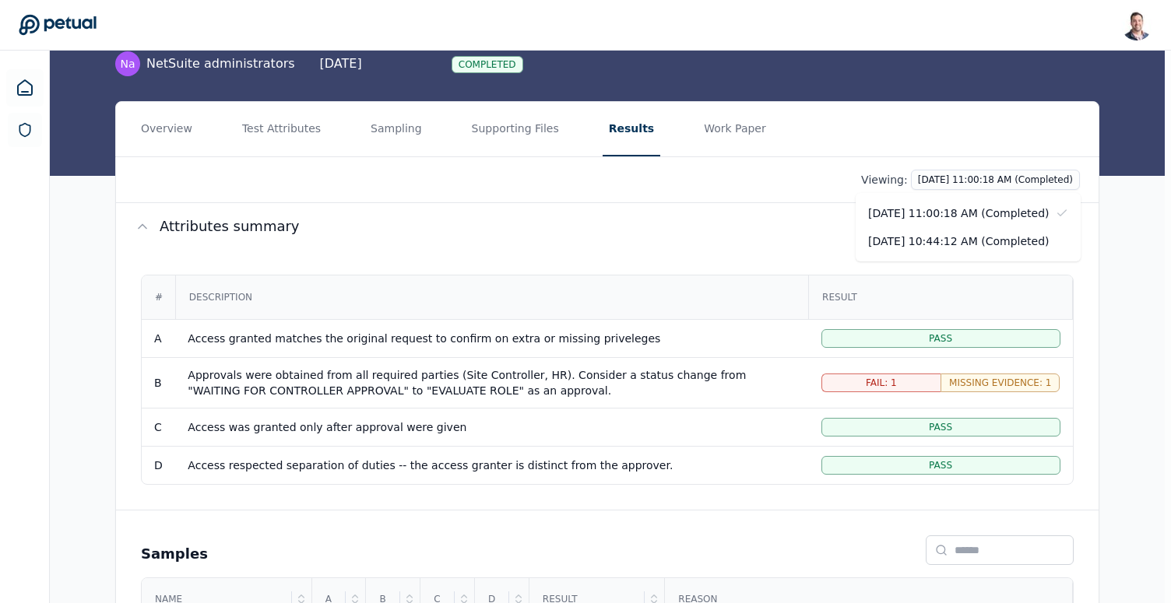
click at [703, 253] on html "[PERSON_NAME] [EMAIL_ADDRESS] Sign out Upload supporting files Run manually Log…" at bounding box center [585, 323] width 1171 height 902
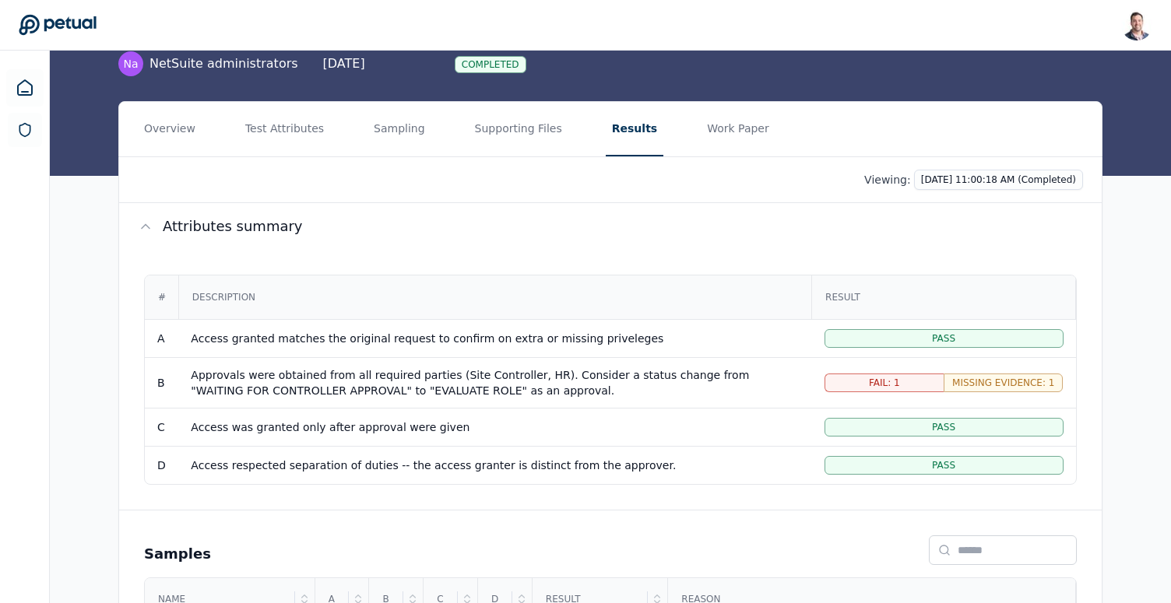
click at [604, 346] on td "Access granted matches the original request to confirm on extra or missing priv…" at bounding box center [494, 338] width 633 height 38
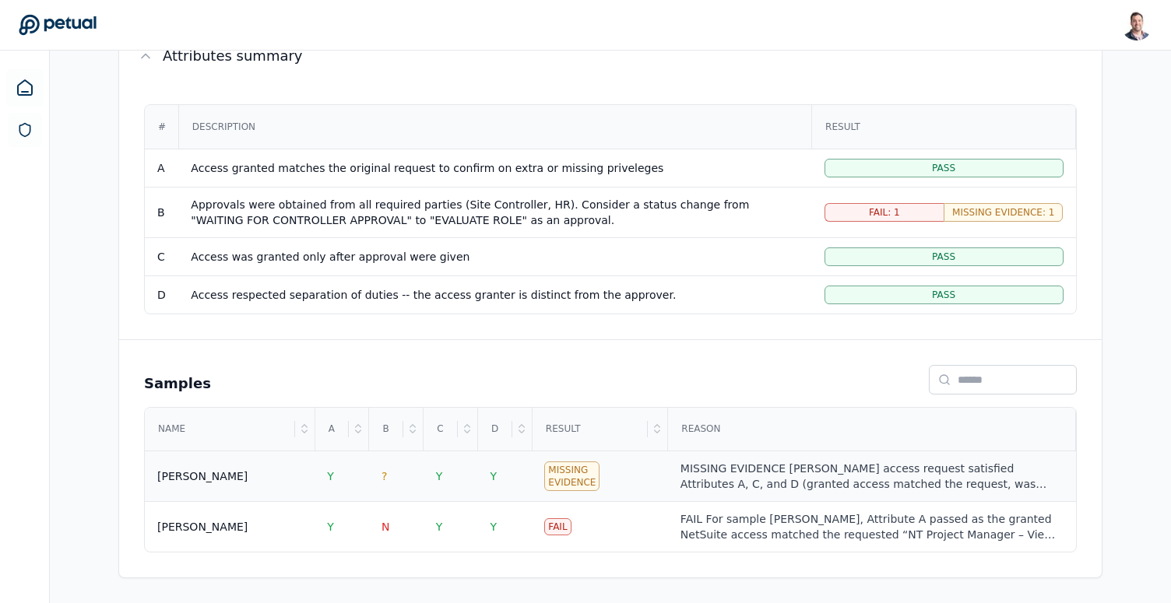
click at [710, 469] on div "MISSING EVIDENCE [PERSON_NAME] access request satisfied Attributes A, C, and D …" at bounding box center [871, 476] width 383 height 31
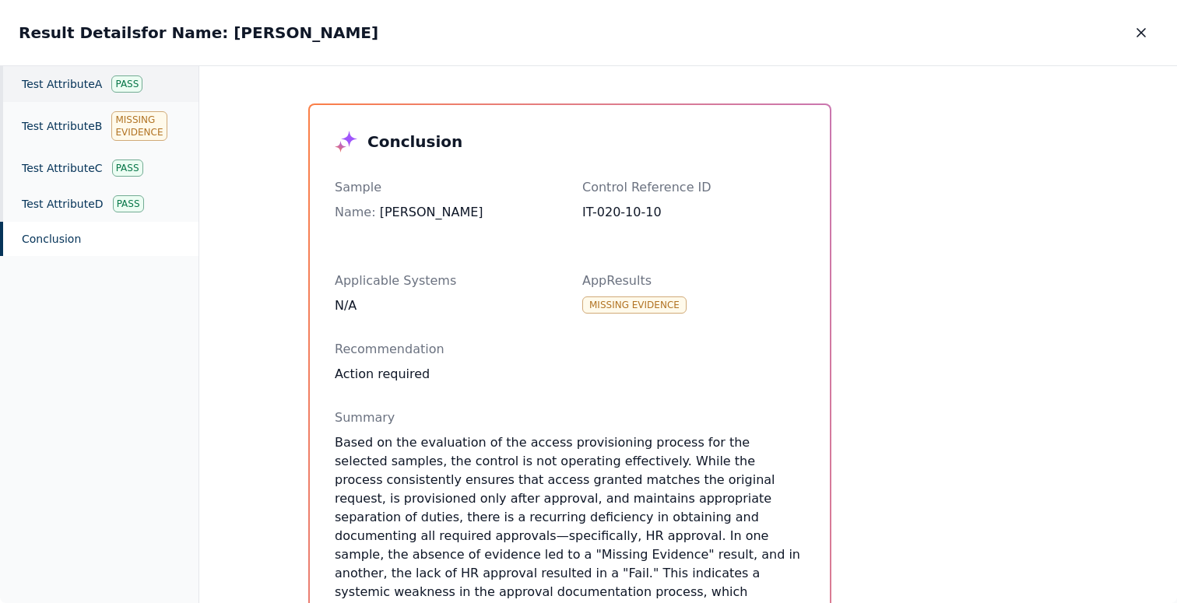
click at [49, 78] on div "Test Attribute A Pass" at bounding box center [99, 84] width 198 height 36
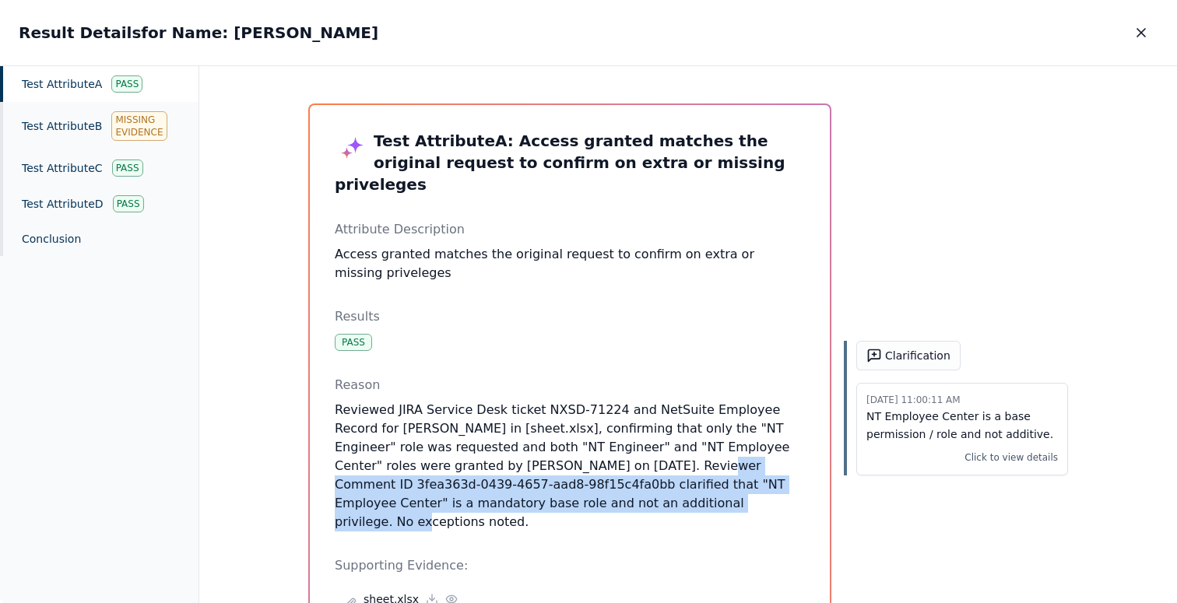
drag, startPoint x: 539, startPoint y: 447, endPoint x: 507, endPoint y: 477, distance: 44.6
click at [507, 477] on p "Reviewed JIRA Service Desk ticket NXSD-71224 and NetSuite Employee Record for […" at bounding box center [570, 466] width 470 height 131
click at [1140, 40] on icon "button" at bounding box center [1141, 33] width 16 height 16
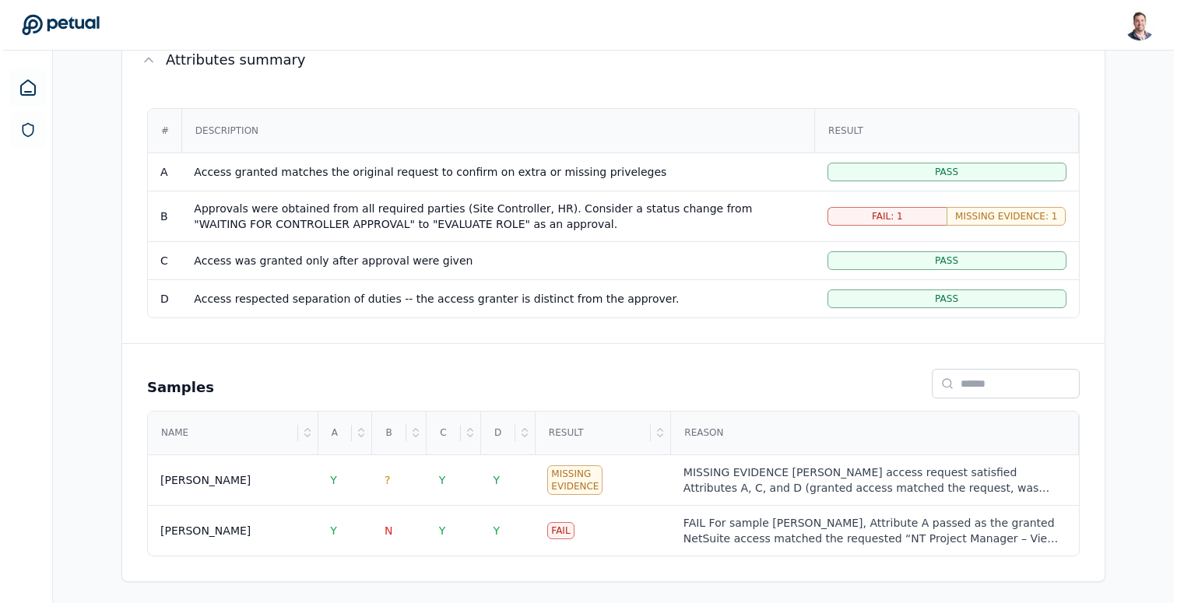
scroll to position [299, 0]
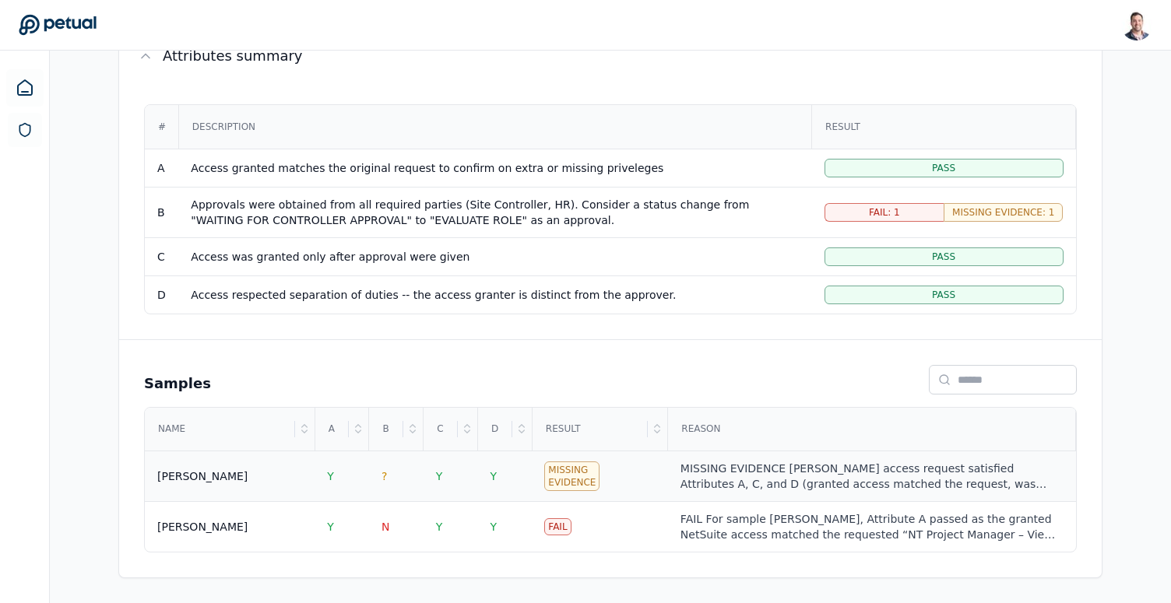
click at [730, 475] on div "MISSING EVIDENCE [PERSON_NAME] access request satisfied Attributes A, C, and D …" at bounding box center [871, 476] width 383 height 31
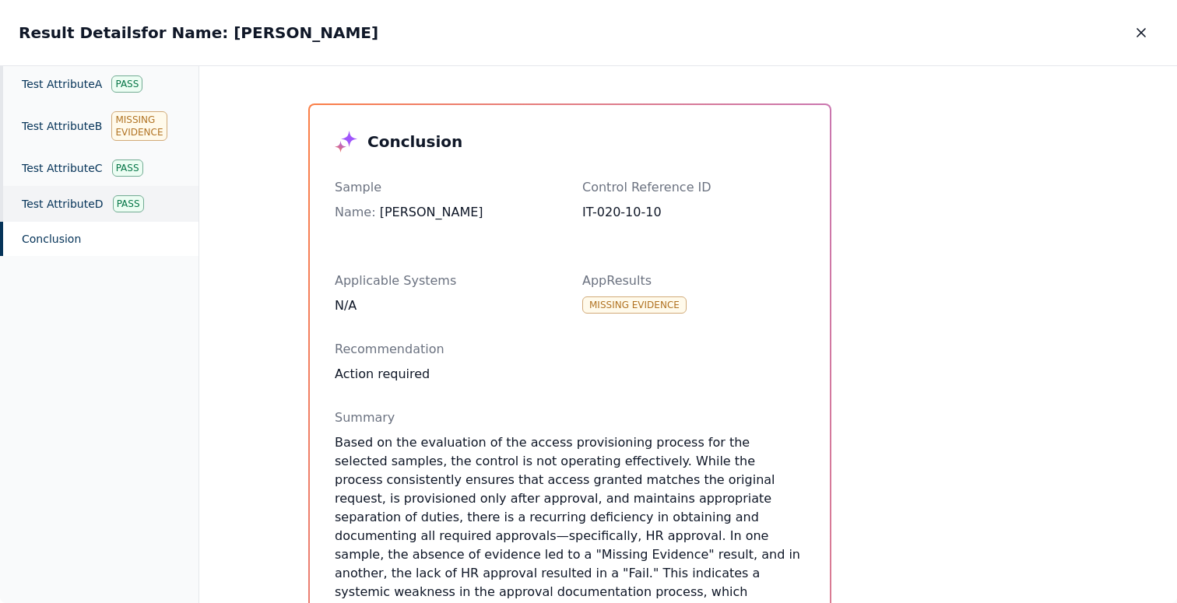
click at [76, 201] on div "Test Attribute D Pass" at bounding box center [99, 204] width 198 height 36
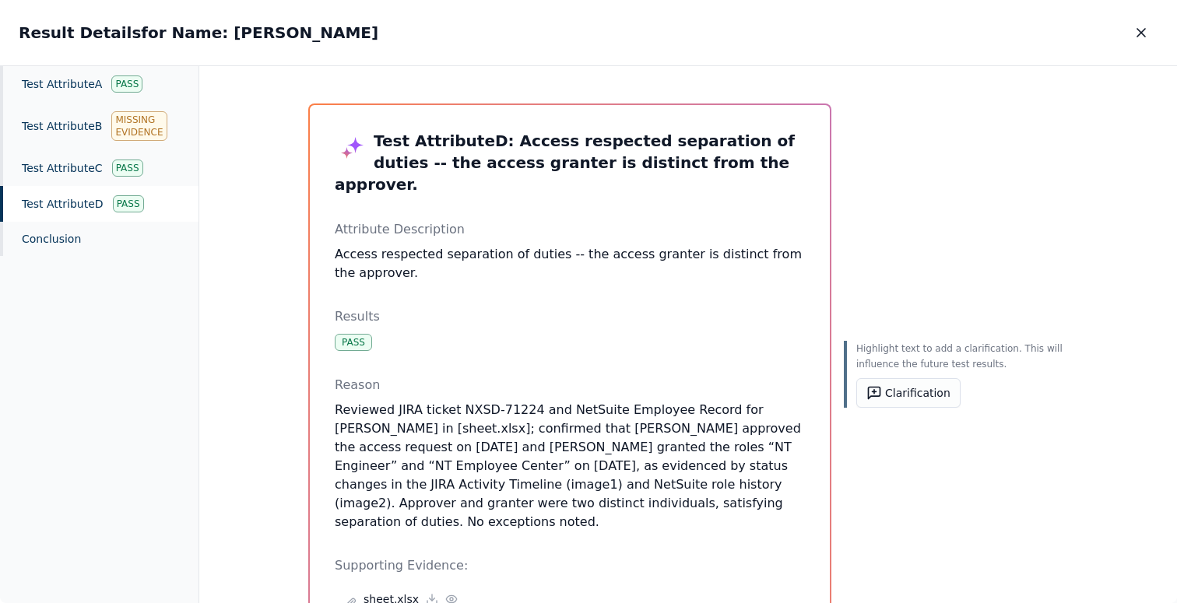
drag, startPoint x: 485, startPoint y: 504, endPoint x: 405, endPoint y: 434, distance: 106.5
click at [405, 434] on p "Reviewed JIRA ticket NXSD-71224 and NetSuite Employee Record for [PERSON_NAME] …" at bounding box center [570, 466] width 470 height 131
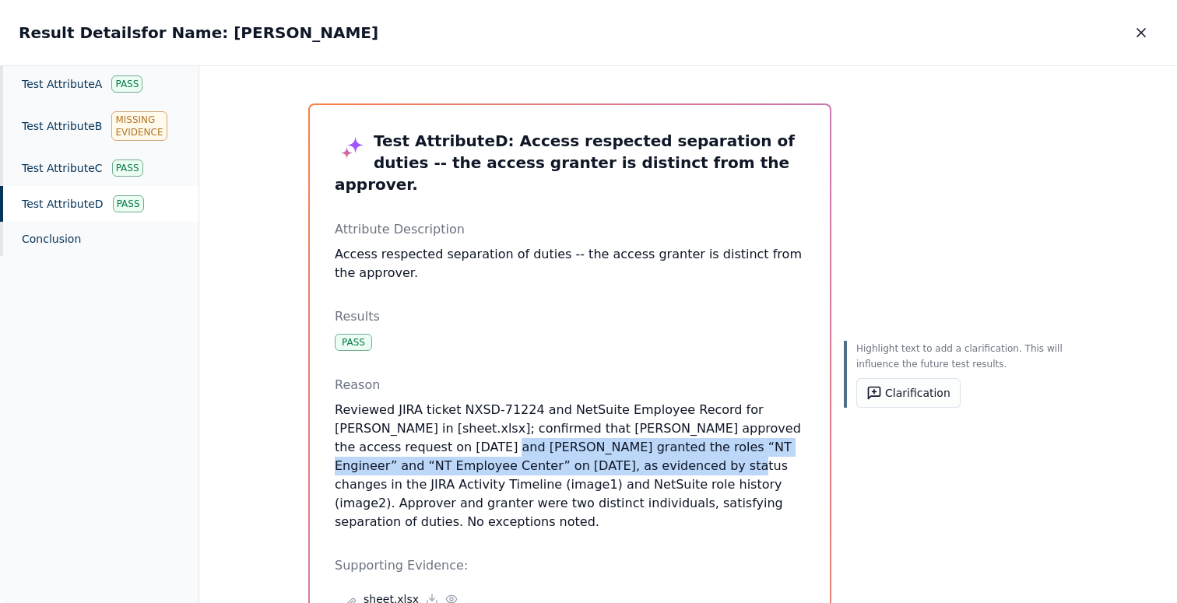
drag, startPoint x: 393, startPoint y: 431, endPoint x: 582, endPoint y: 441, distance: 189.4
click at [582, 441] on p "Reviewed JIRA ticket NXSD-71224 and NetSuite Employee Record for [PERSON_NAME] …" at bounding box center [570, 466] width 470 height 131
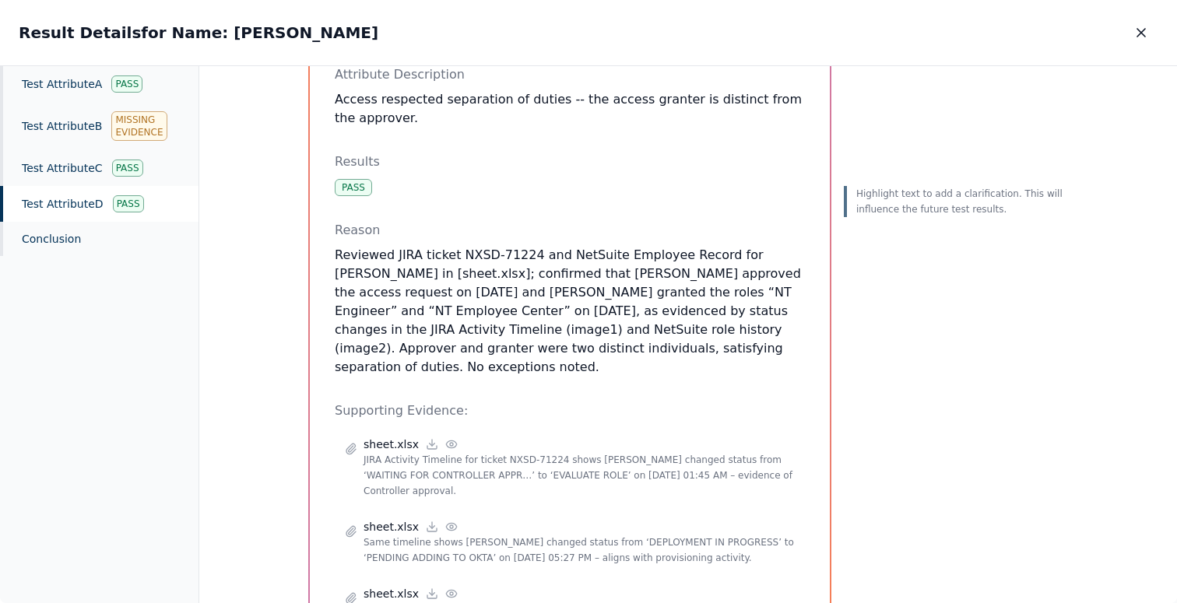
scroll to position [162, 0]
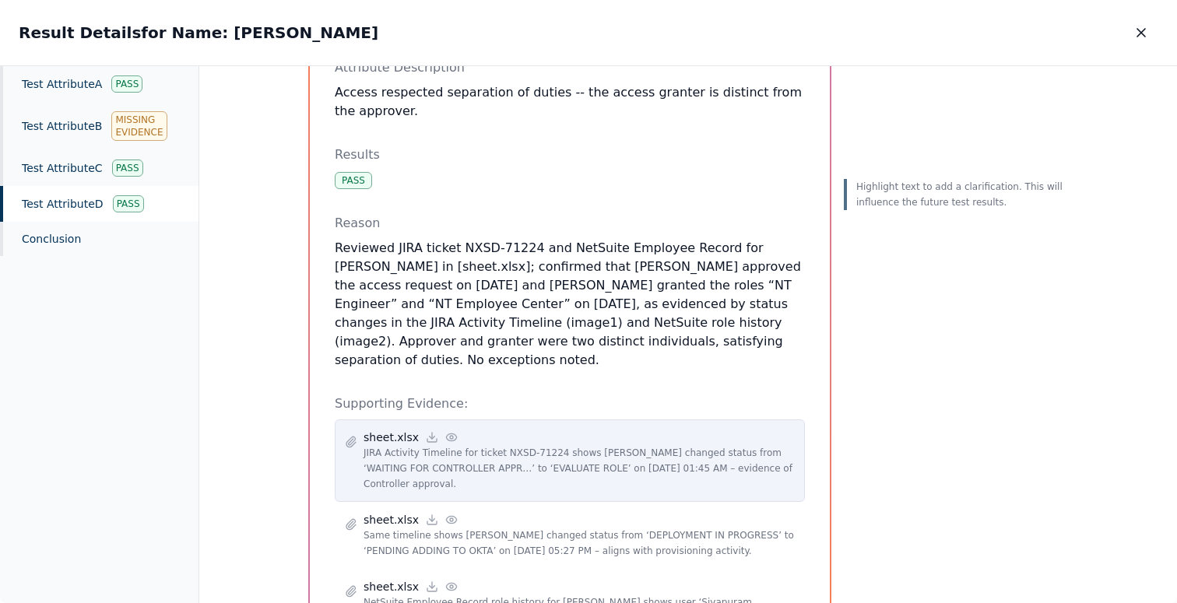
click at [450, 436] on circle at bounding box center [451, 437] width 3 height 3
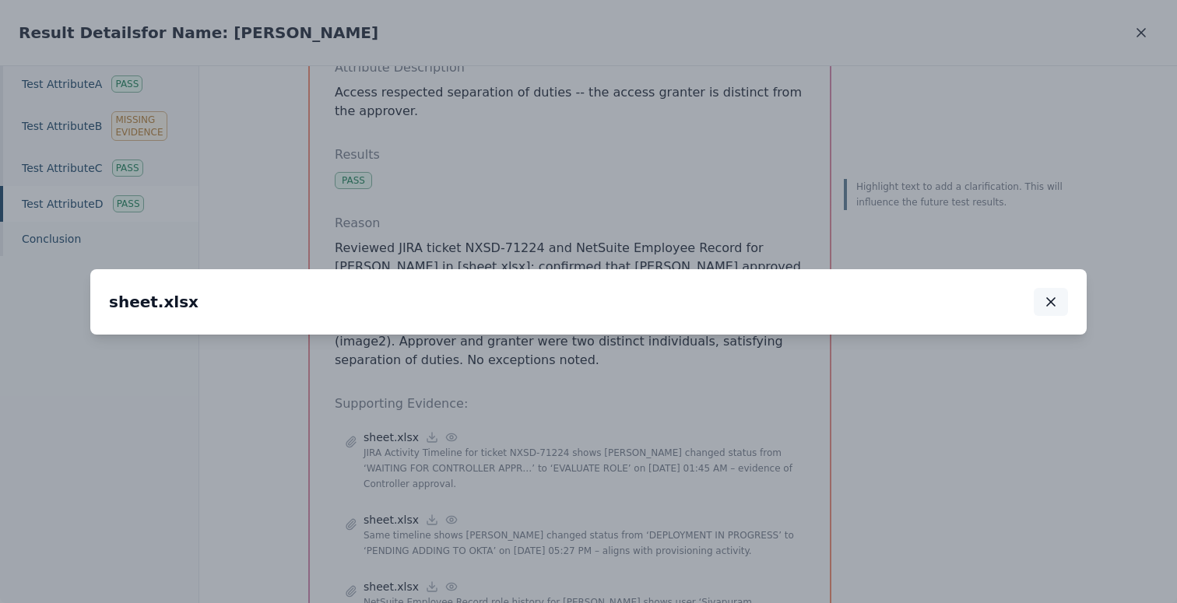
click at [1045, 294] on icon "button" at bounding box center [1051, 302] width 16 height 16
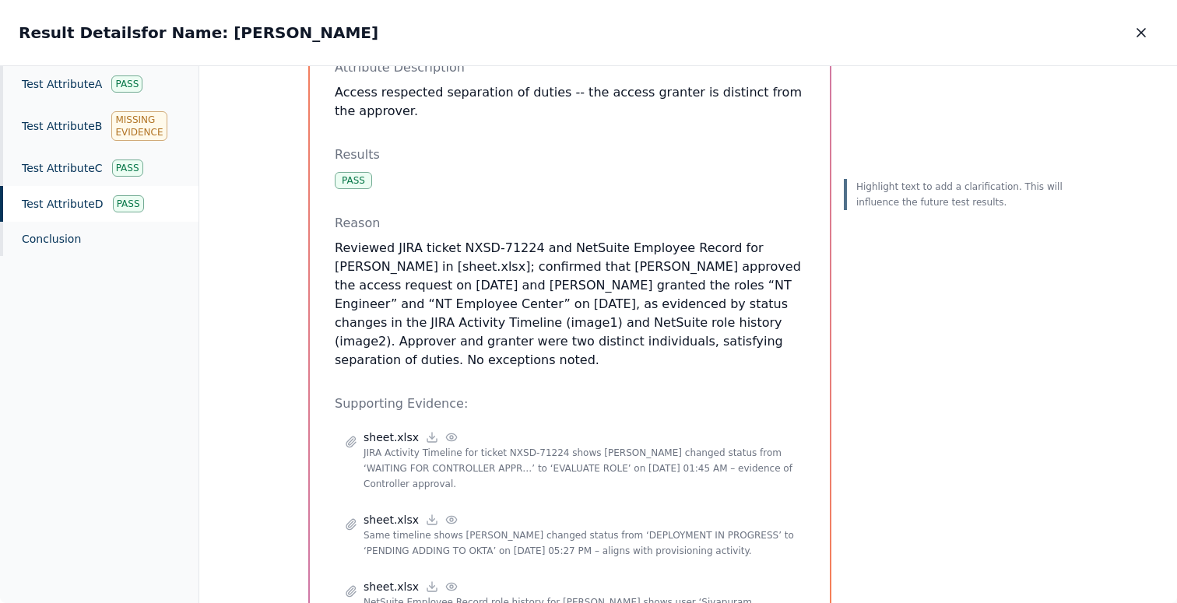
scroll to position [258, 0]
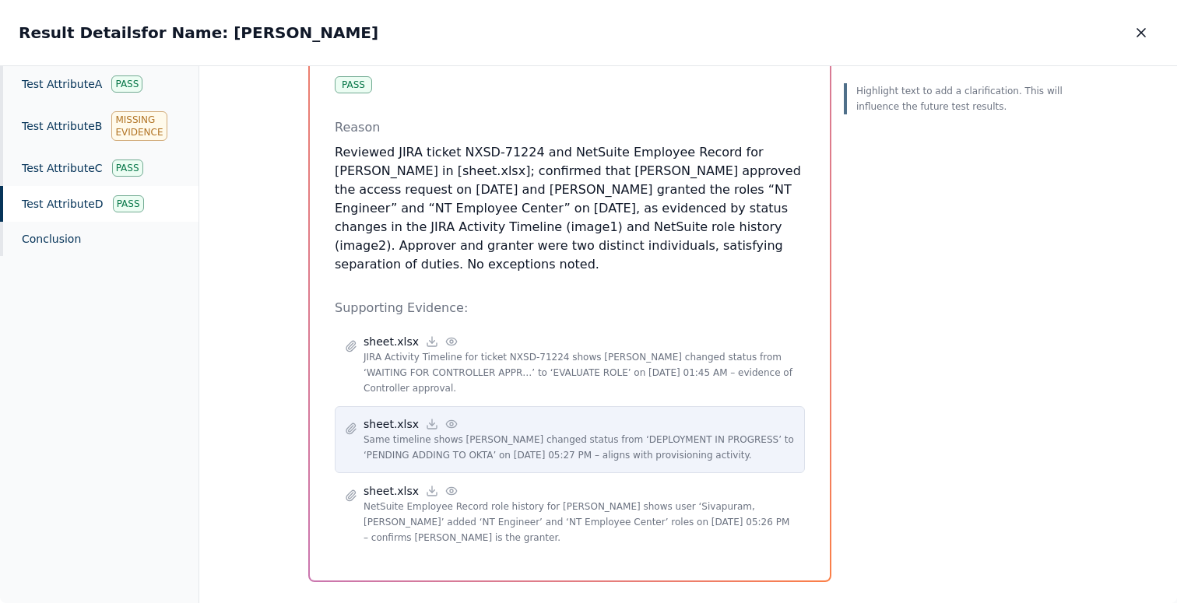
click at [445, 418] on icon at bounding box center [451, 424] width 12 height 12
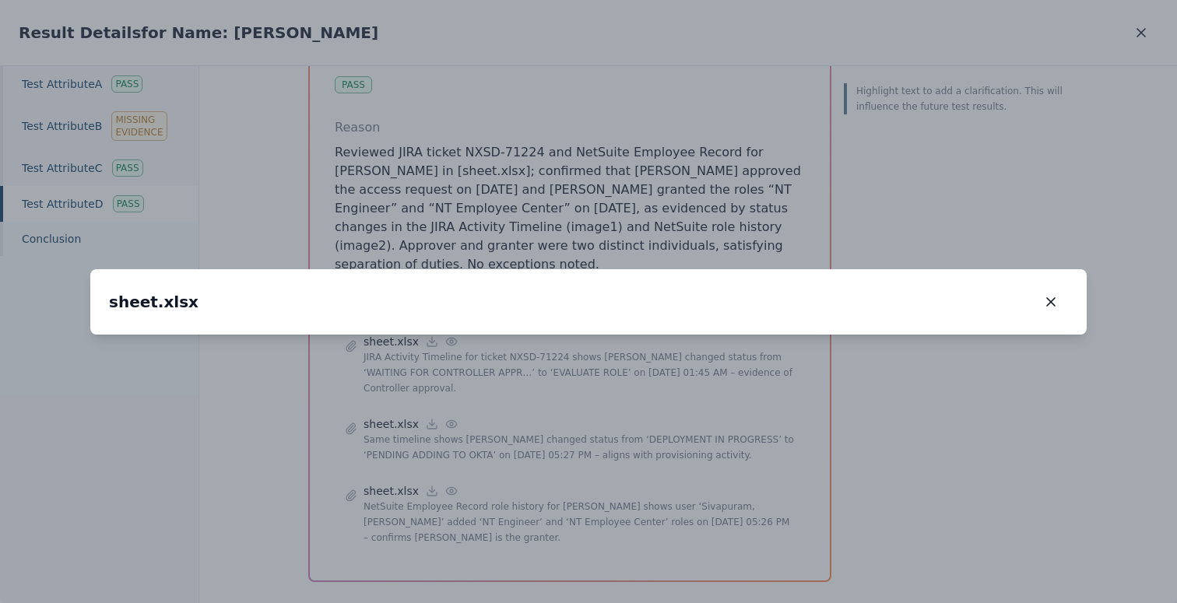
drag, startPoint x: 567, startPoint y: 465, endPoint x: 567, endPoint y: 384, distance: 80.9
click at [588, 254] on img at bounding box center [588, 254] width 0 height 0
click at [1052, 294] on icon "button" at bounding box center [1051, 302] width 16 height 16
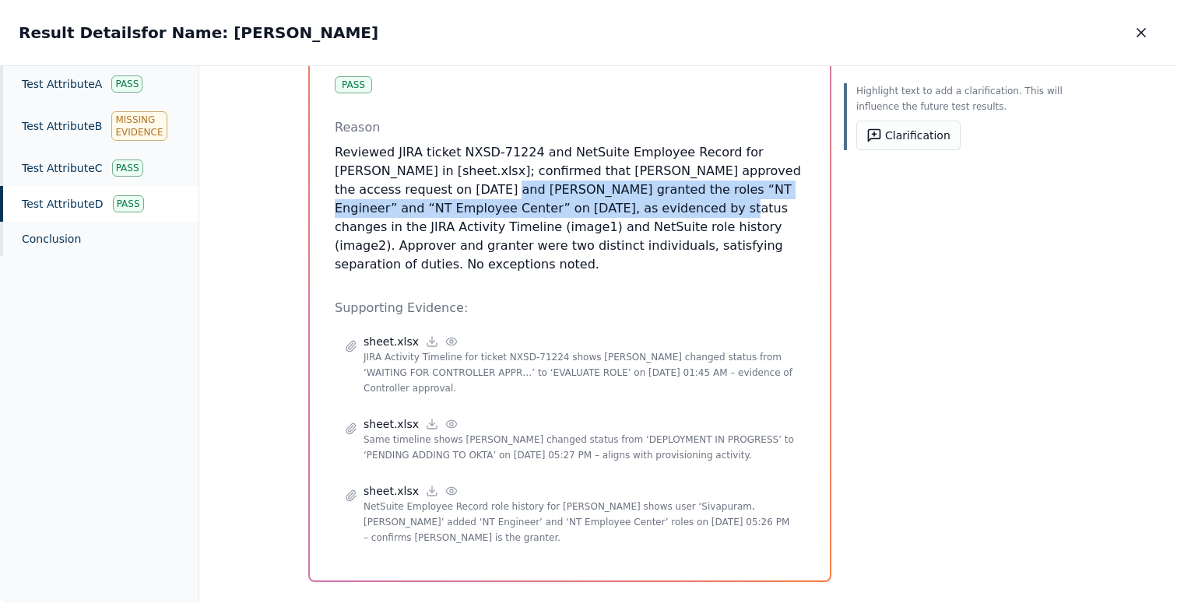
drag, startPoint x: 392, startPoint y: 163, endPoint x: 571, endPoint y: 193, distance: 181.4
click at [571, 193] on p "Reviewed JIRA ticket NXSD-71224 and NetSuite Employee Record for [PERSON_NAME] …" at bounding box center [570, 208] width 470 height 131
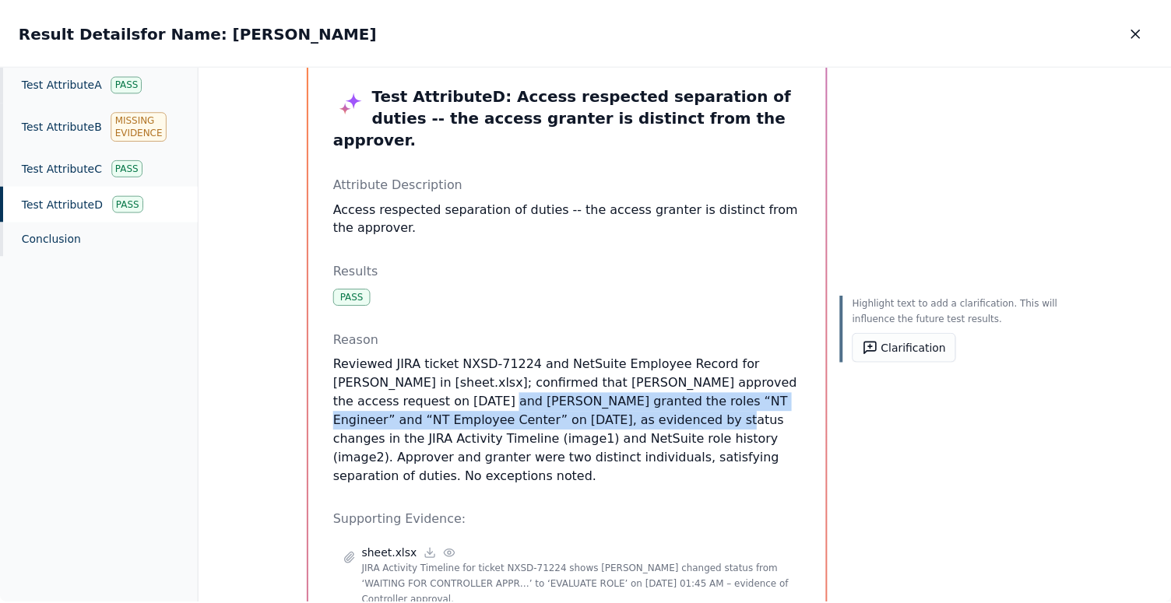
scroll to position [31, 0]
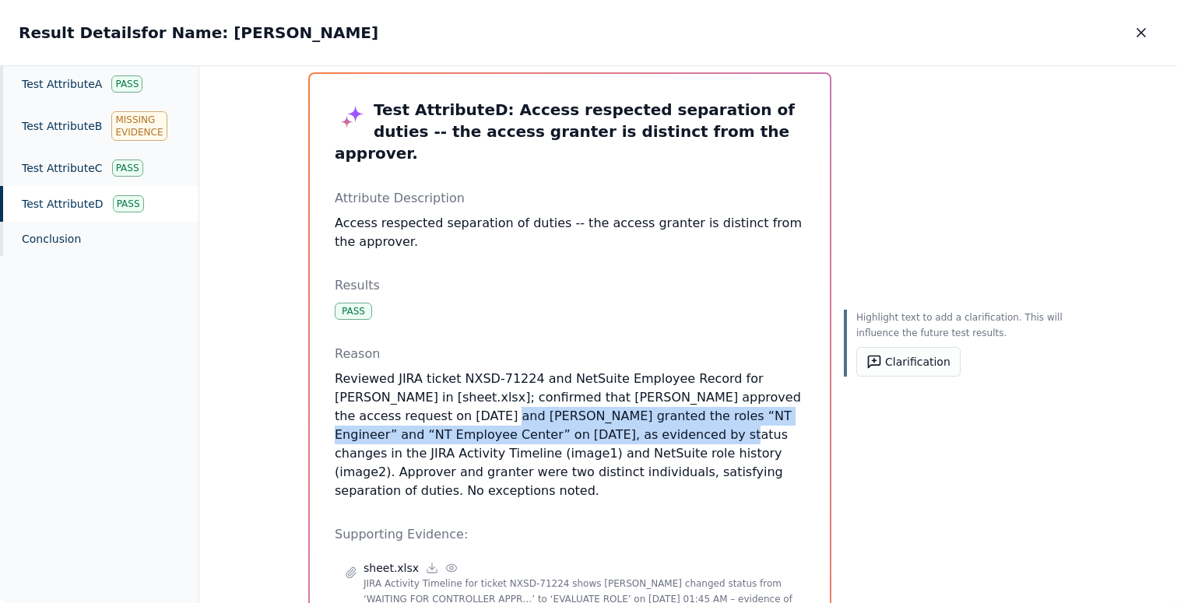
click at [441, 416] on p "Reviewed JIRA ticket NXSD-71224 and NetSuite Employee Record for [PERSON_NAME] …" at bounding box center [570, 435] width 470 height 131
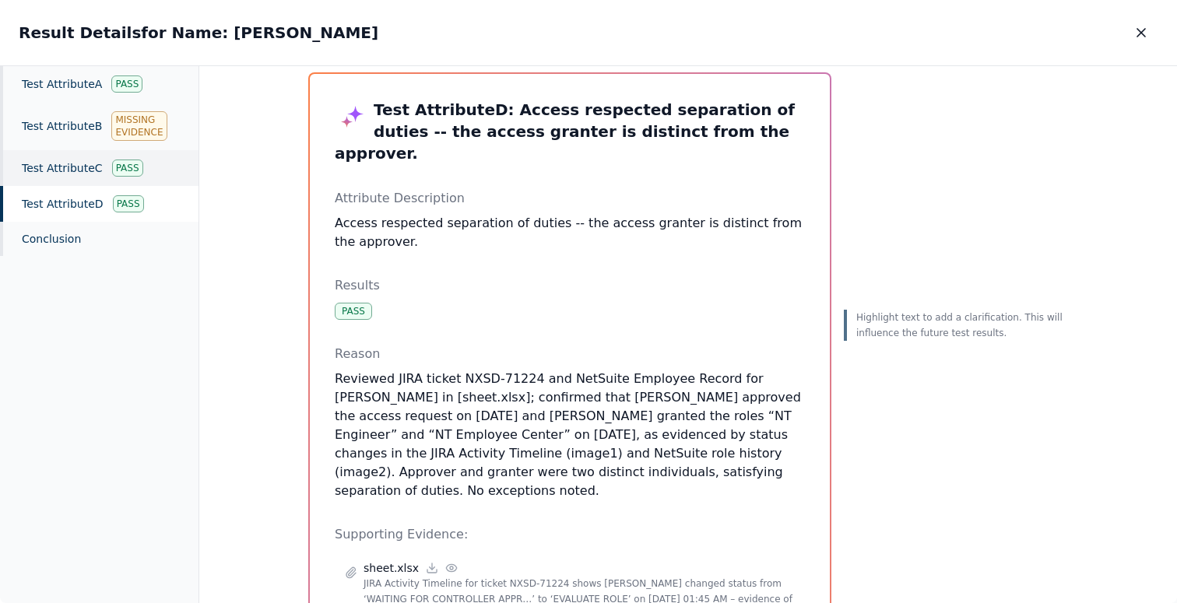
click at [121, 165] on div "Pass" at bounding box center [127, 168] width 31 height 17
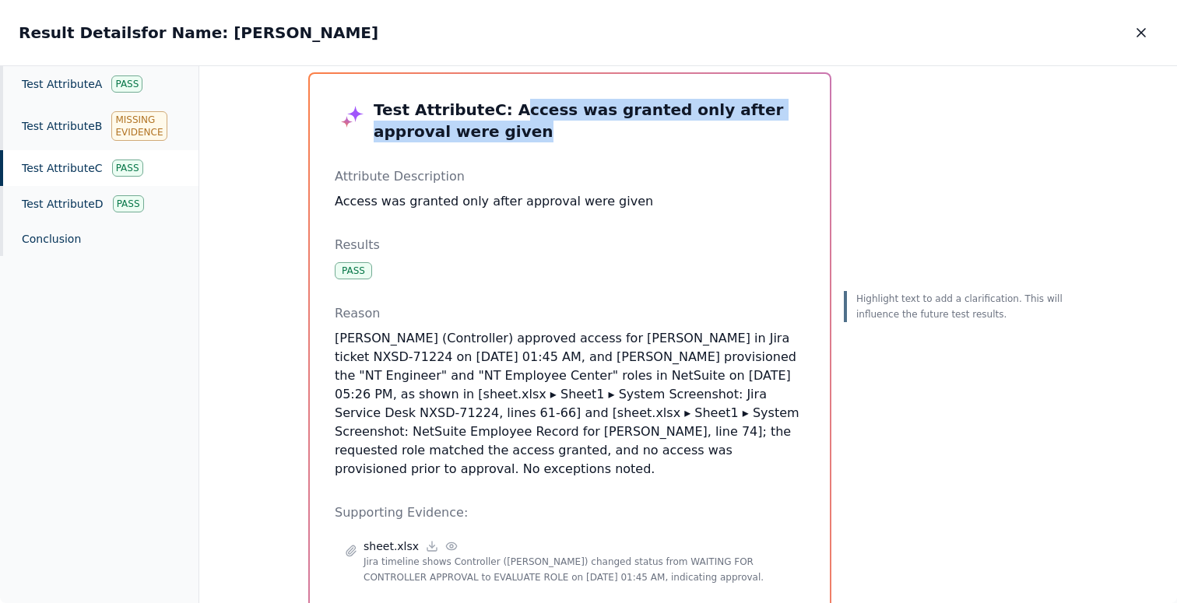
drag, startPoint x: 511, startPoint y: 146, endPoint x: 496, endPoint y: 104, distance: 44.1
click at [496, 104] on div "Test Attribute C : Access was granted only after approval were given Attribute …" at bounding box center [570, 414] width 470 height 630
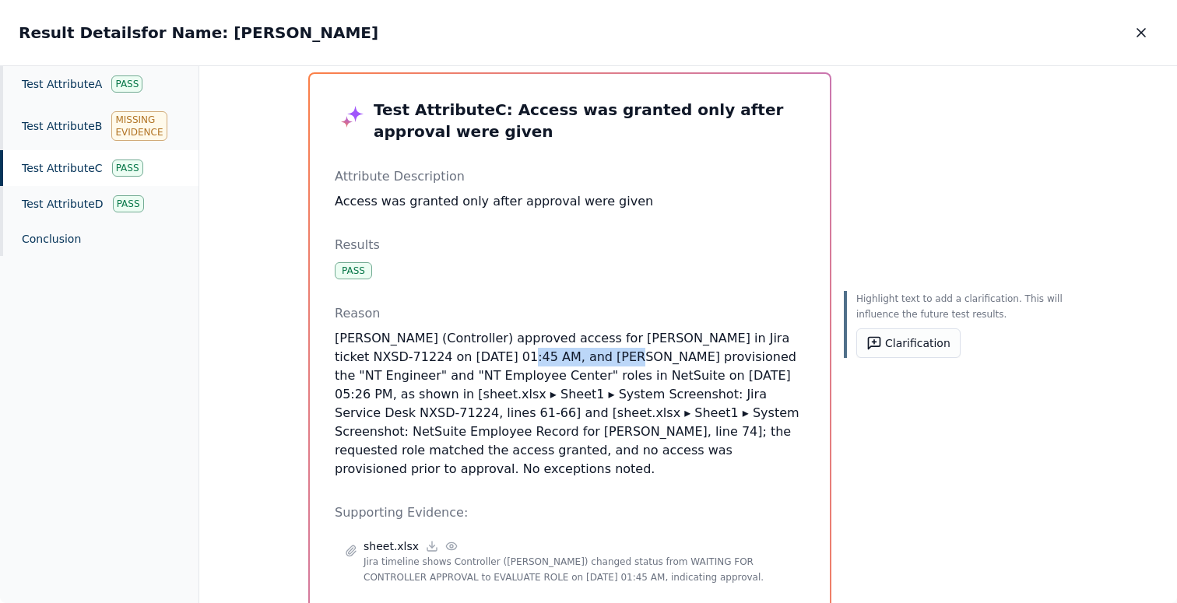
drag, startPoint x: 469, startPoint y: 363, endPoint x: 565, endPoint y: 352, distance: 97.1
click at [565, 352] on p "[PERSON_NAME] (Controller) approved access for [PERSON_NAME] in Jira ticket NXS…" at bounding box center [570, 403] width 470 height 149
drag, startPoint x: 708, startPoint y: 373, endPoint x: 814, endPoint y: 373, distance: 105.9
click at [814, 373] on div "Test Attribute C : Access was granted only after approval were given Attribute …" at bounding box center [570, 414] width 520 height 680
click at [1136, 38] on icon "button" at bounding box center [1141, 33] width 16 height 16
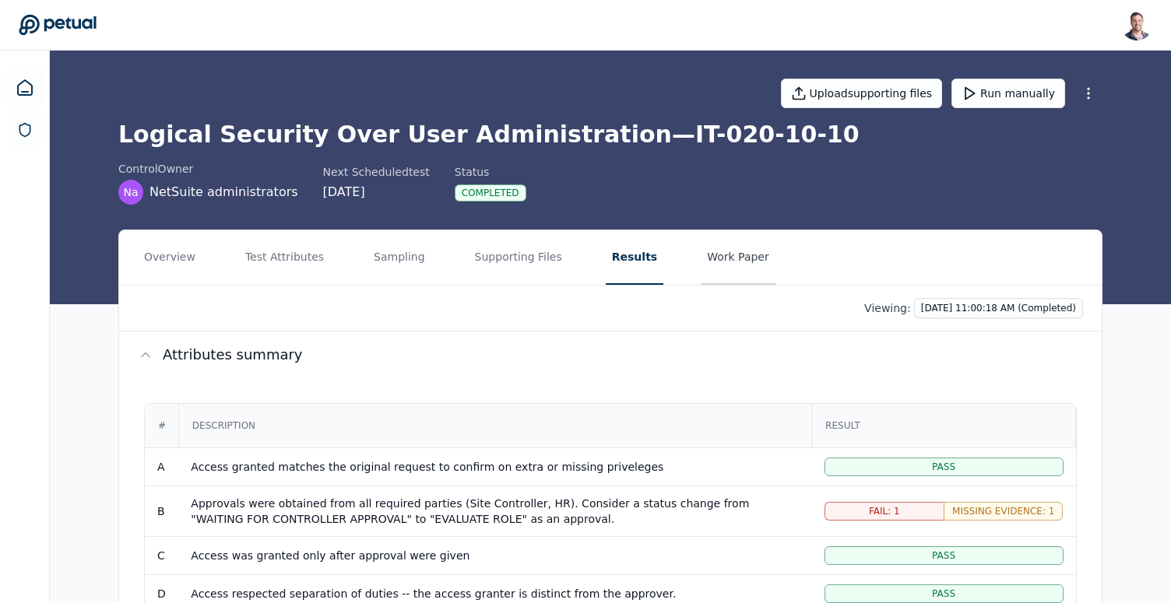
click at [711, 246] on button "Work Paper" at bounding box center [738, 257] width 75 height 54
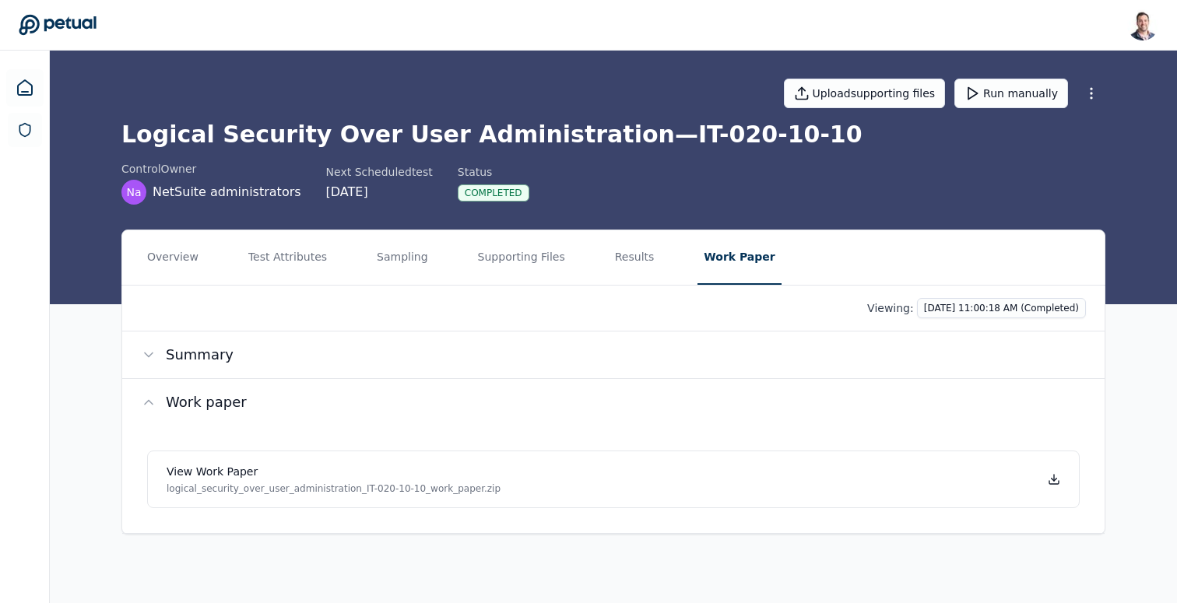
click at [940, 293] on div "Viewing: [DATE] 11:00:18 AM (Completed)" at bounding box center [613, 309] width 982 height 46
click at [940, 306] on html "[PERSON_NAME] [EMAIL_ADDRESS] Sign out Upload supporting files Run manually Log…" at bounding box center [588, 301] width 1177 height 603
drag, startPoint x: 729, startPoint y: 330, endPoint x: 826, endPoint y: 374, distance: 106.9
click at [729, 330] on html "[PERSON_NAME] [EMAIL_ADDRESS] Sign out Upload supporting files Run manually Log…" at bounding box center [588, 301] width 1177 height 603
click at [1045, 473] on link "View work paper logical_security_over_user_administration_IT-020-10-10_work_pap…" at bounding box center [613, 480] width 932 height 58
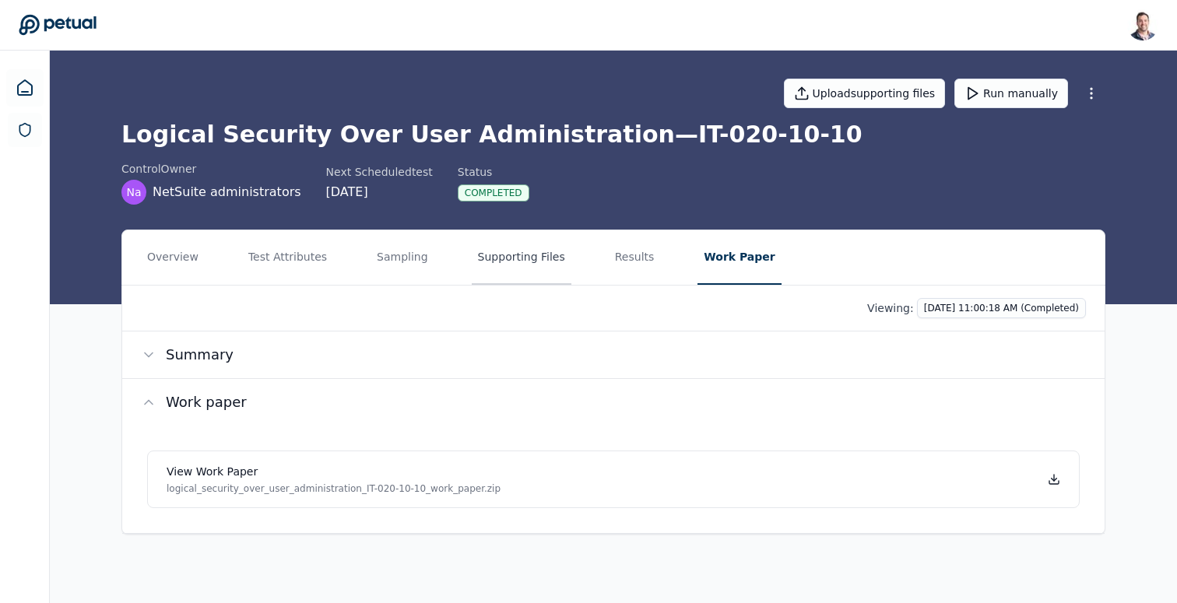
click at [505, 262] on button "Supporting Files" at bounding box center [522, 257] width 100 height 54
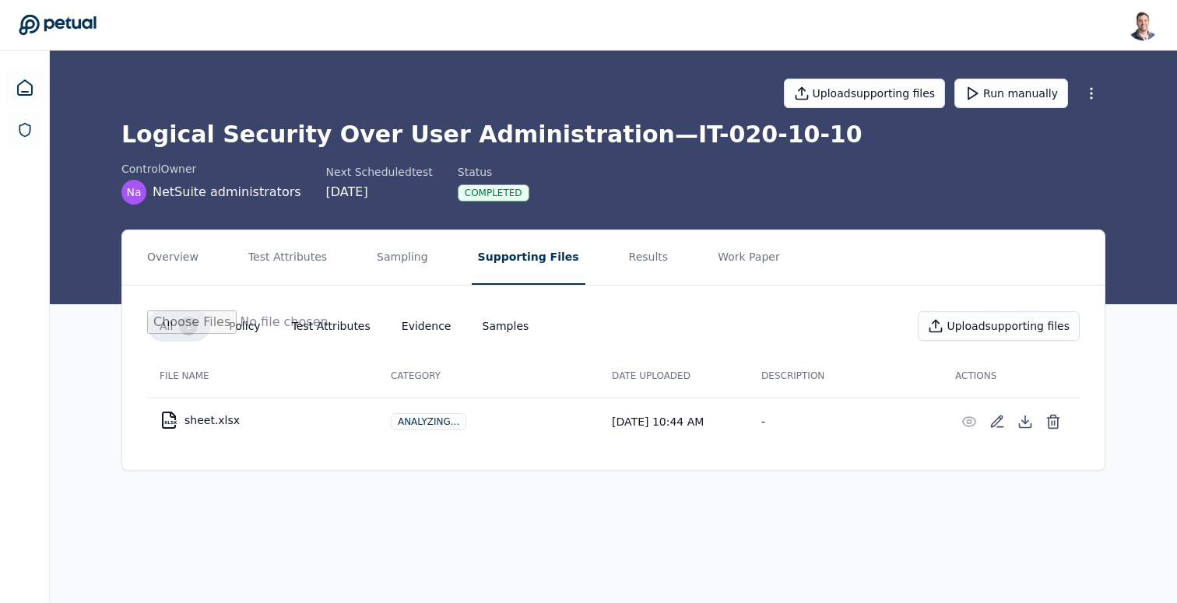
click at [497, 264] on button "Supporting Files" at bounding box center [529, 257] width 114 height 54
click at [623, 267] on button "Results" at bounding box center [649, 257] width 52 height 54
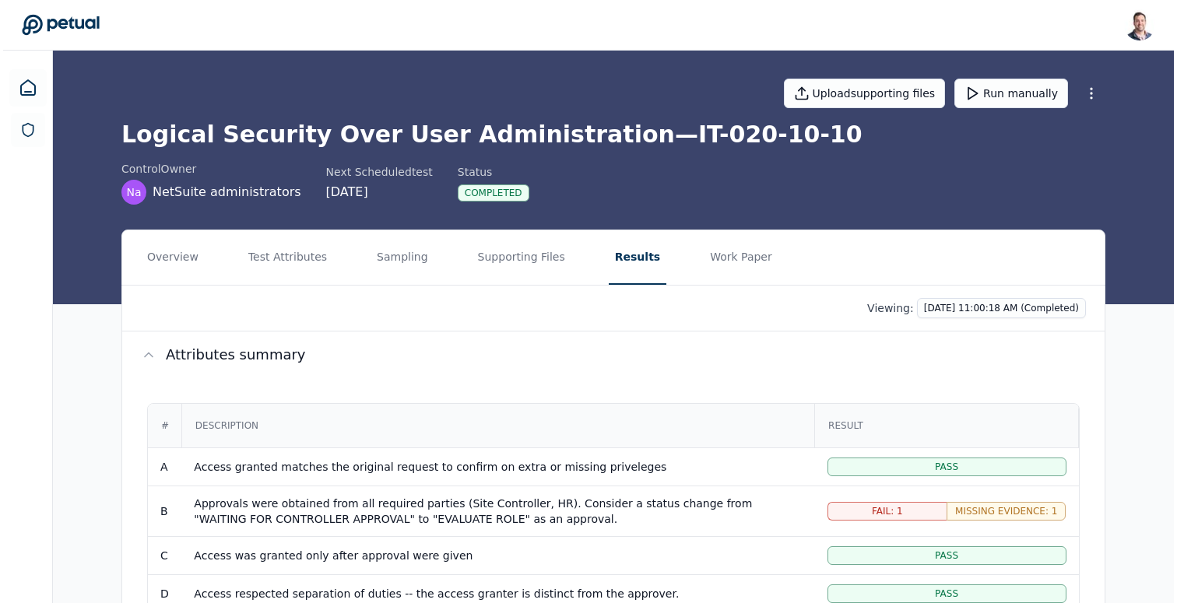
scroll to position [299, 0]
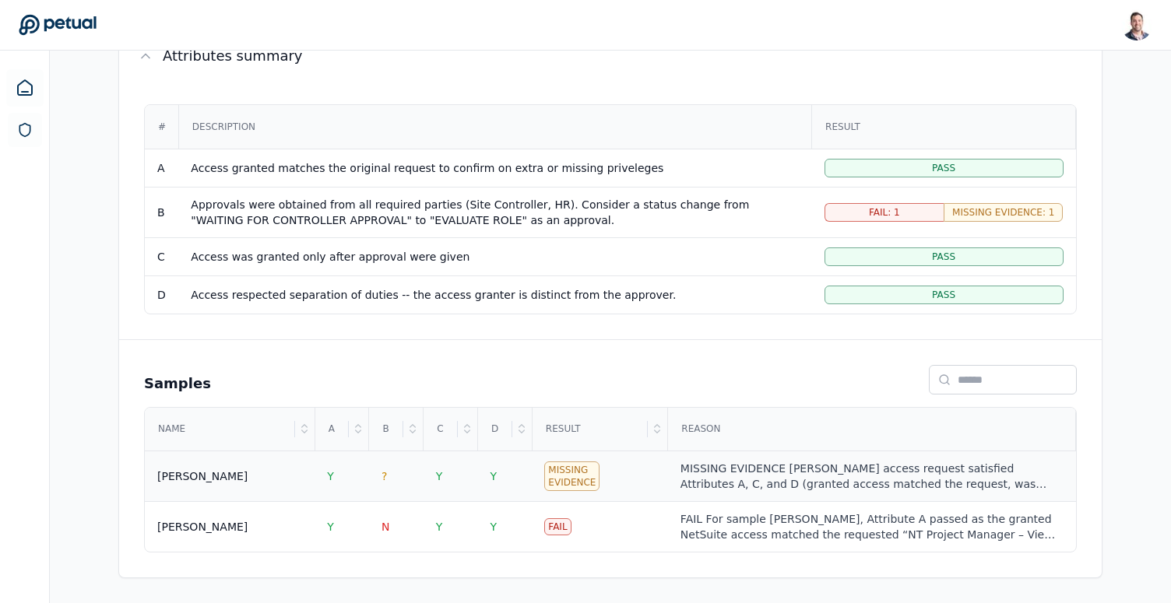
click at [275, 490] on td "[PERSON_NAME]" at bounding box center [230, 476] width 170 height 51
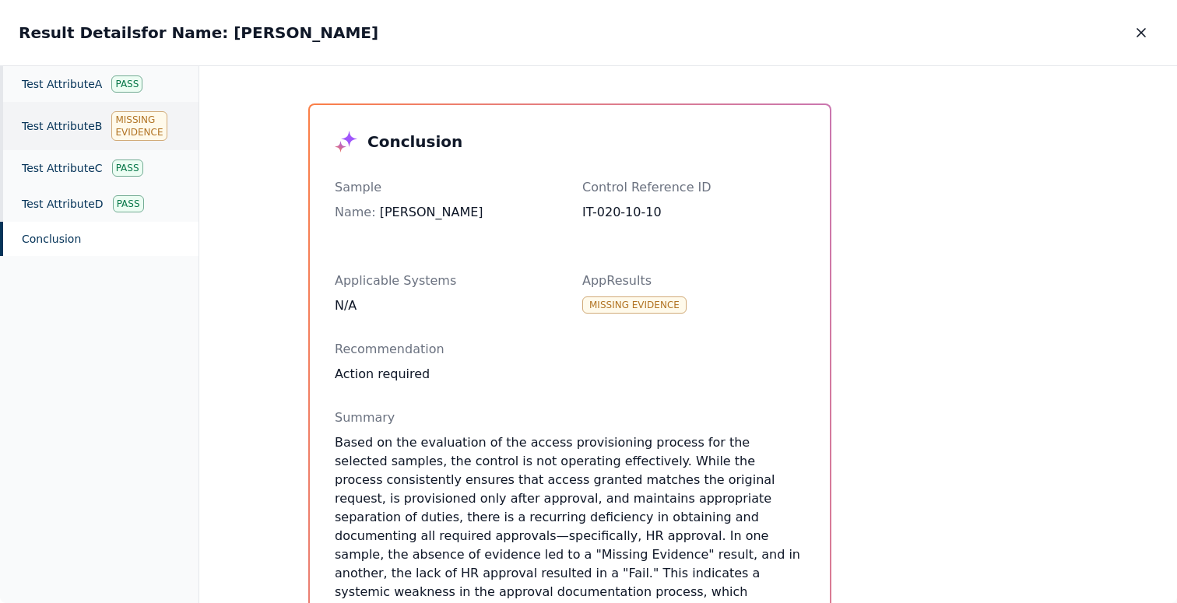
click at [79, 145] on div "Test Attribute B Missing Evidence" at bounding box center [99, 126] width 198 height 48
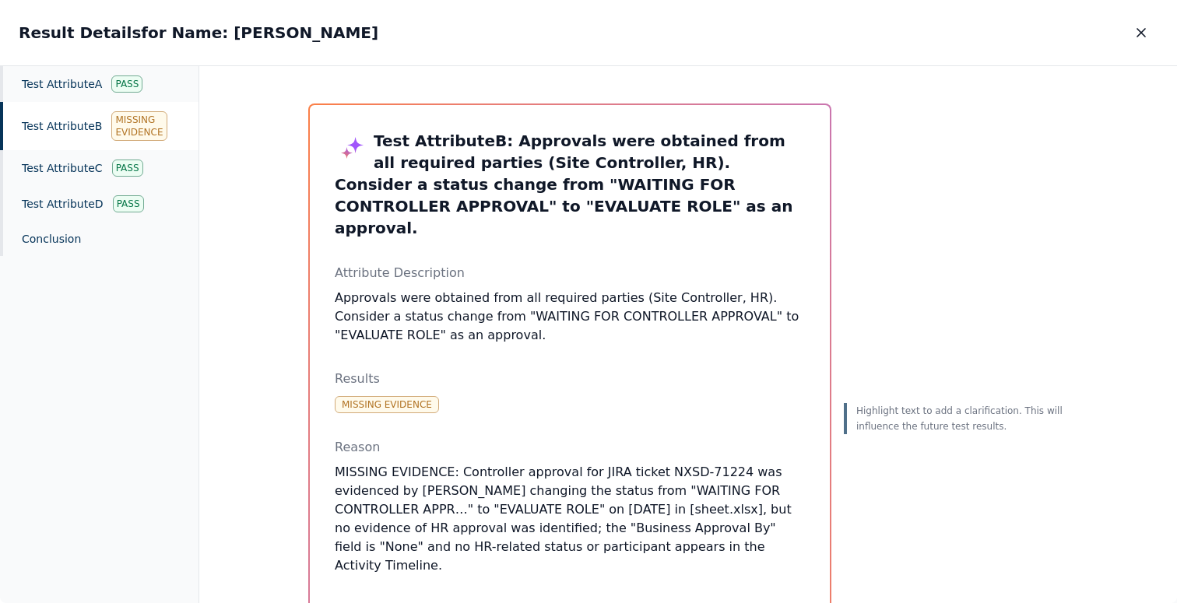
click at [557, 169] on h3 "Test Attribute B : Approvals were obtained from all required parties (Site Cont…" at bounding box center [570, 184] width 470 height 109
click at [511, 167] on h3 "Test Attribute B : Approvals were obtained from all required parties (Site Cont…" at bounding box center [570, 184] width 470 height 109
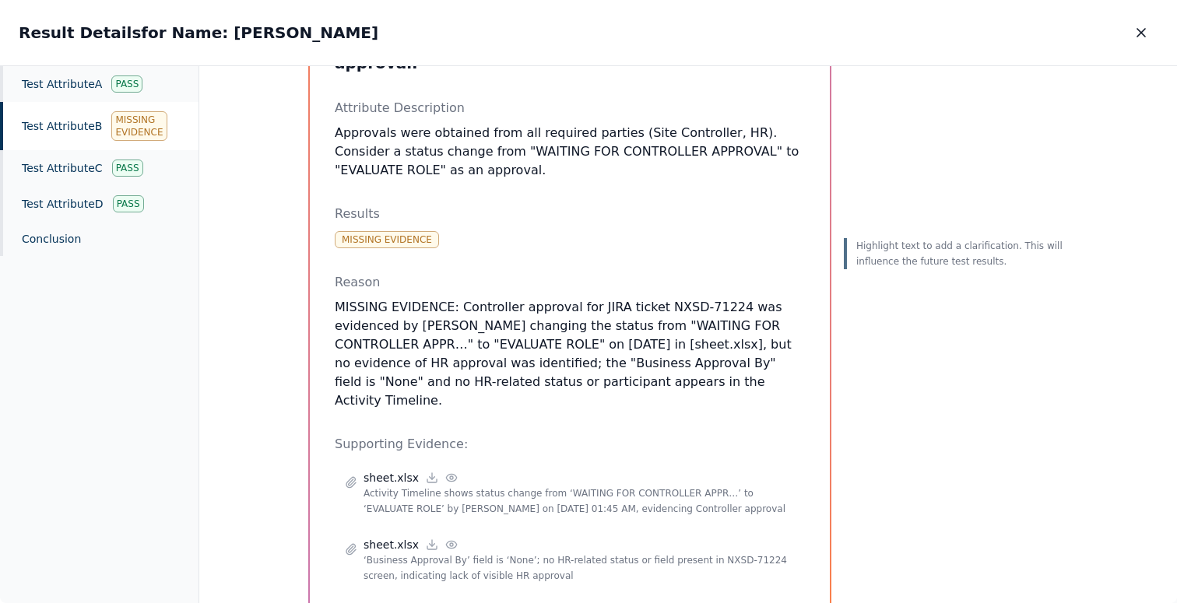
scroll to position [174, 0]
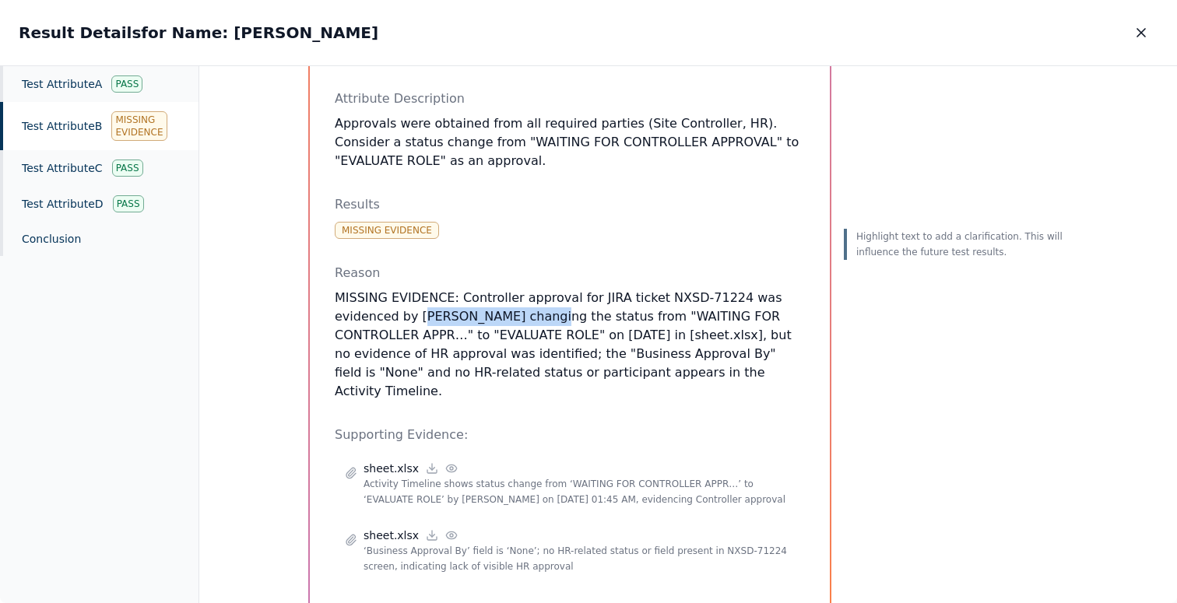
drag, startPoint x: 415, startPoint y: 294, endPoint x: 538, endPoint y: 293, distance: 123.0
click at [538, 293] on p "MISSING EVIDENCE: Controller approval for JIRA ticket NXSD-71224 was evidenced …" at bounding box center [570, 345] width 470 height 112
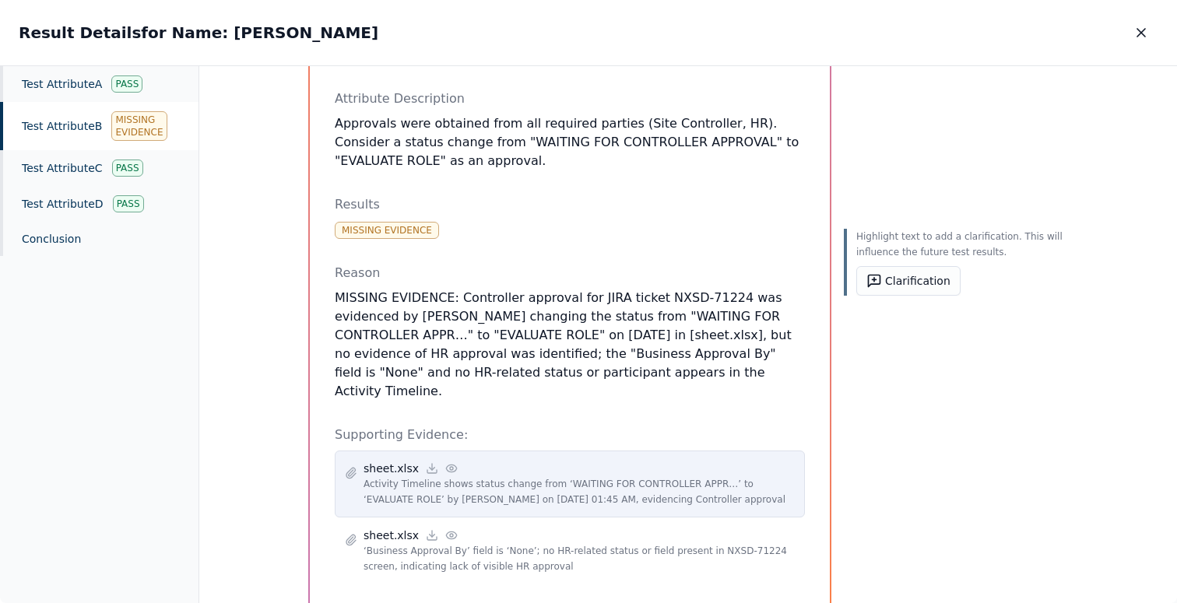
click at [445, 462] on icon at bounding box center [451, 468] width 12 height 12
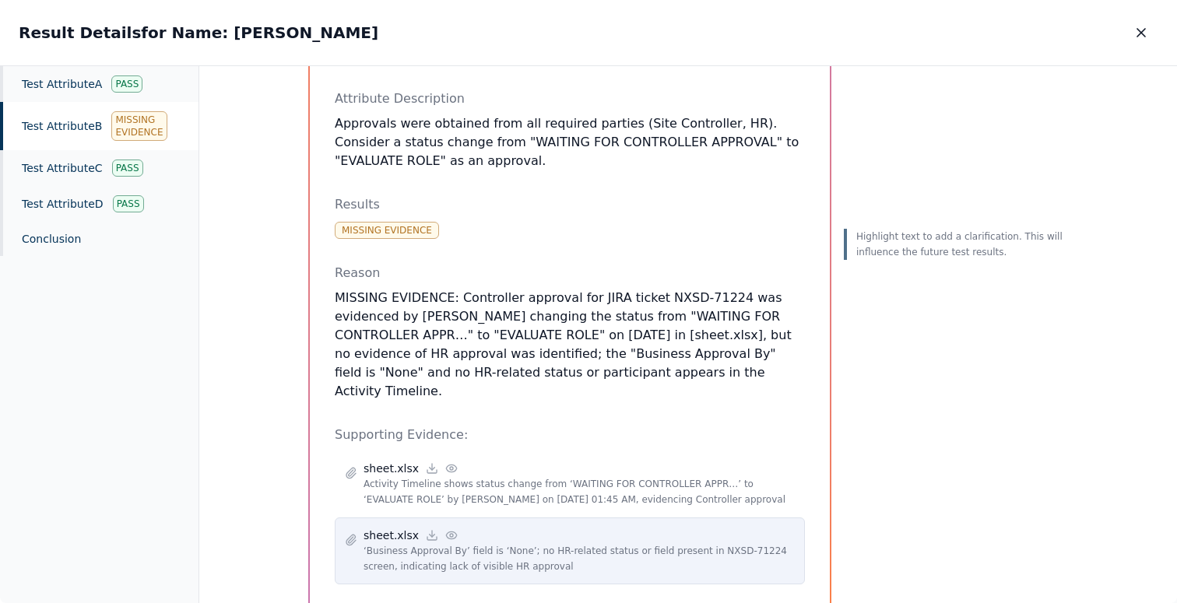
click at [445, 529] on icon at bounding box center [451, 535] width 12 height 12
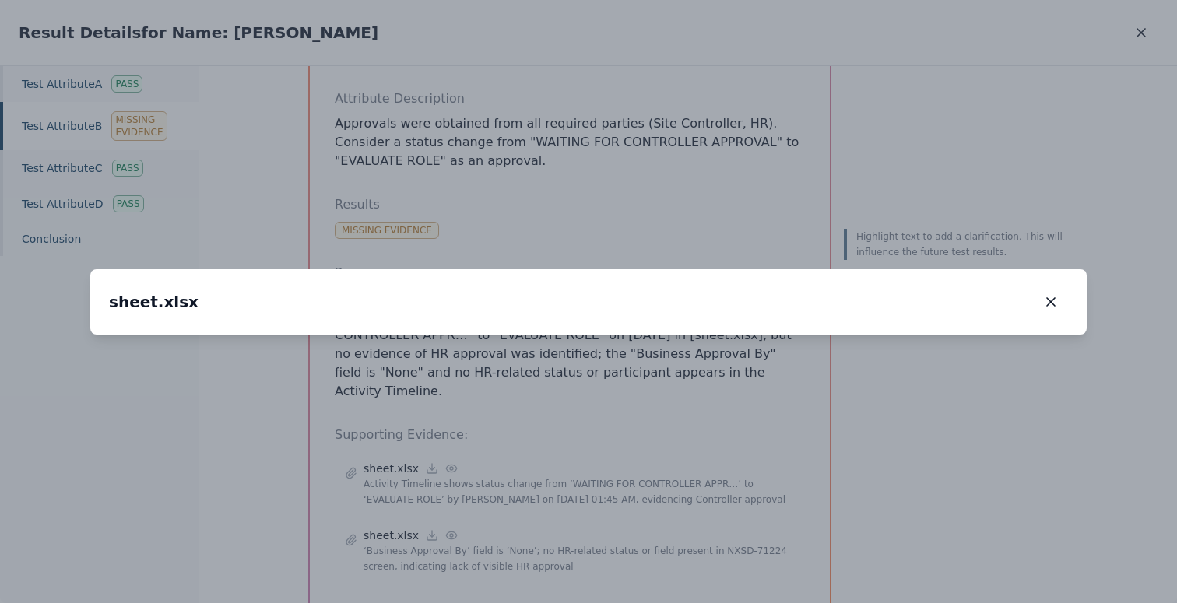
drag, startPoint x: 508, startPoint y: 424, endPoint x: 567, endPoint y: 266, distance: 168.4
click at [646, 177] on img at bounding box center [646, 177] width 0 height 0
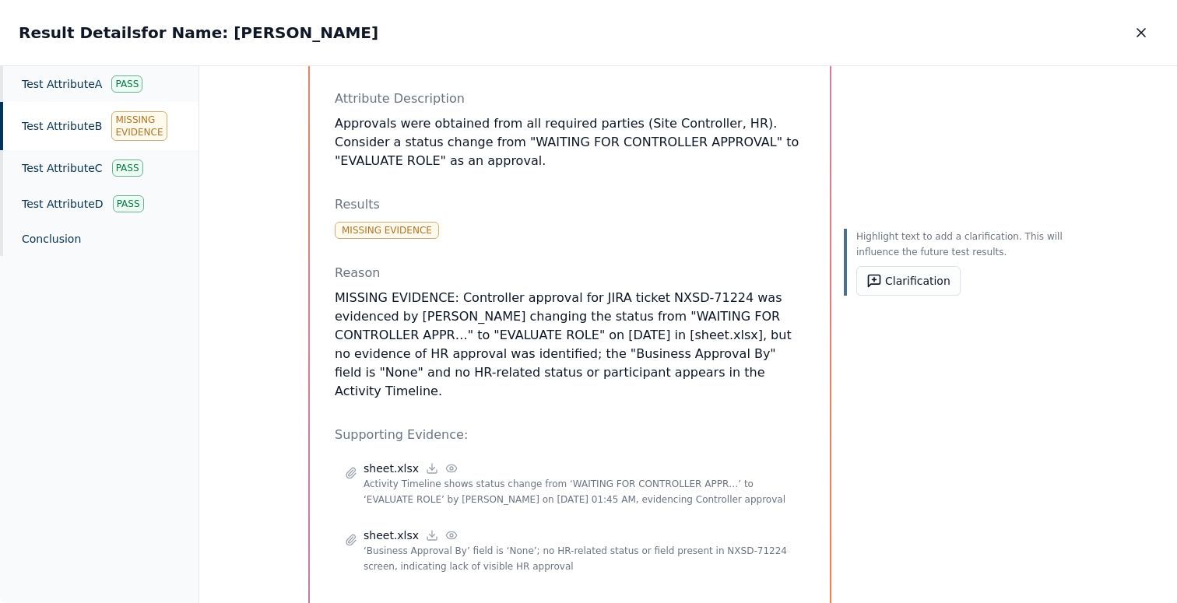
drag, startPoint x: 788, startPoint y: 354, endPoint x: 297, endPoint y: 282, distance: 495.7
click at [297, 282] on div "Test Attribute B : Approvals were obtained from all required parties (Site Cont…" at bounding box center [688, 269] width 797 height 719
click at [866, 288] on icon at bounding box center [874, 281] width 16 height 16
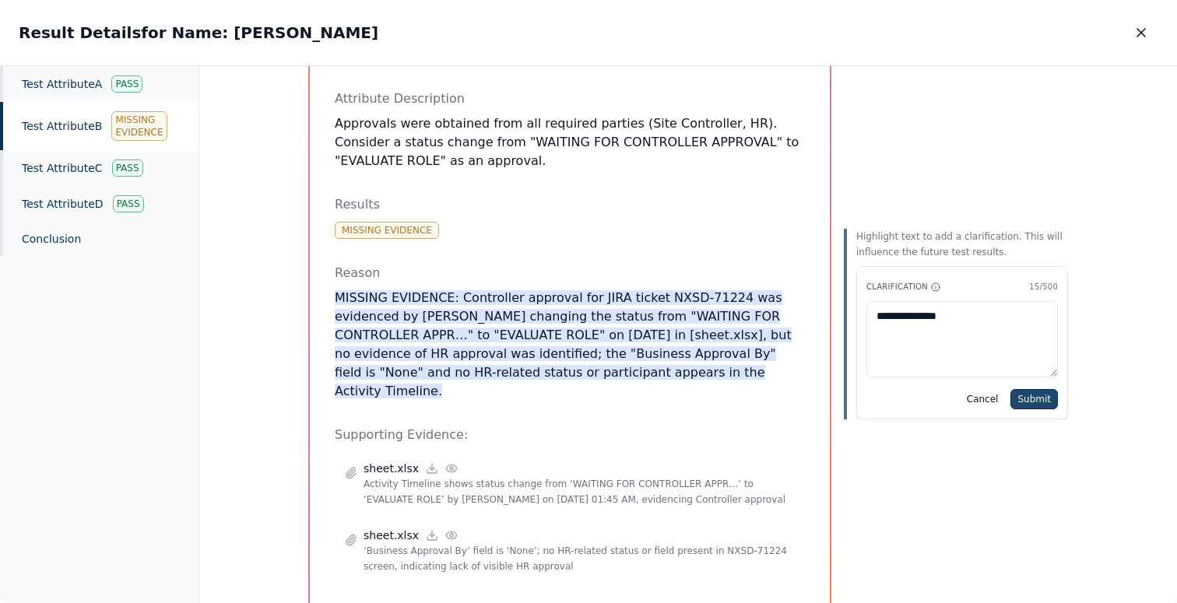
type textarea "**********"
click at [1043, 391] on button "Submit" at bounding box center [1033, 399] width 47 height 20
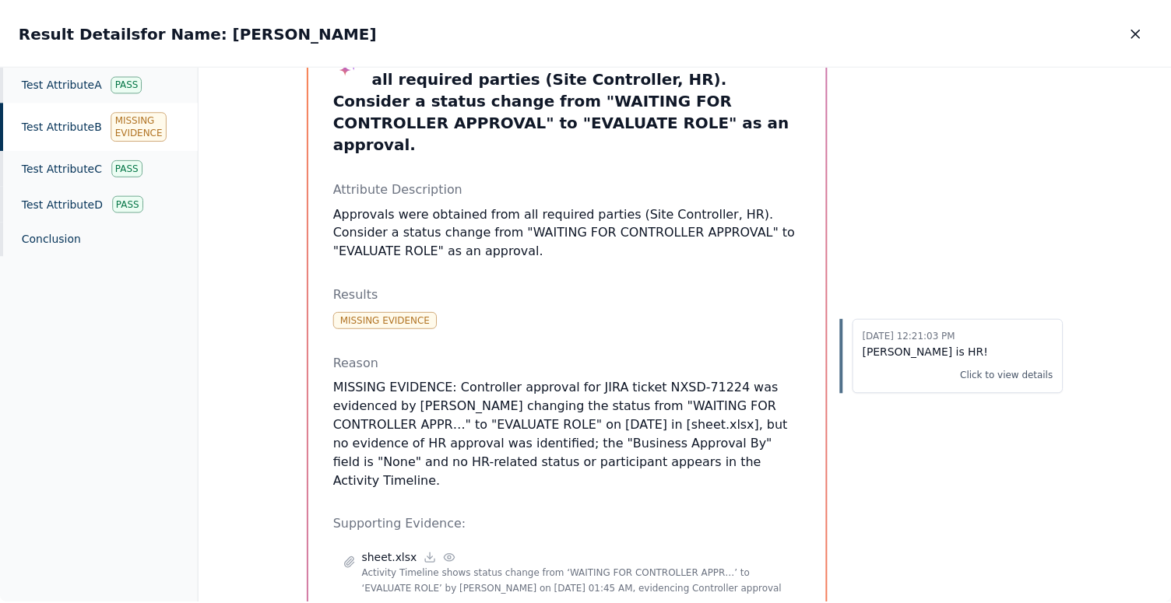
scroll to position [87, 0]
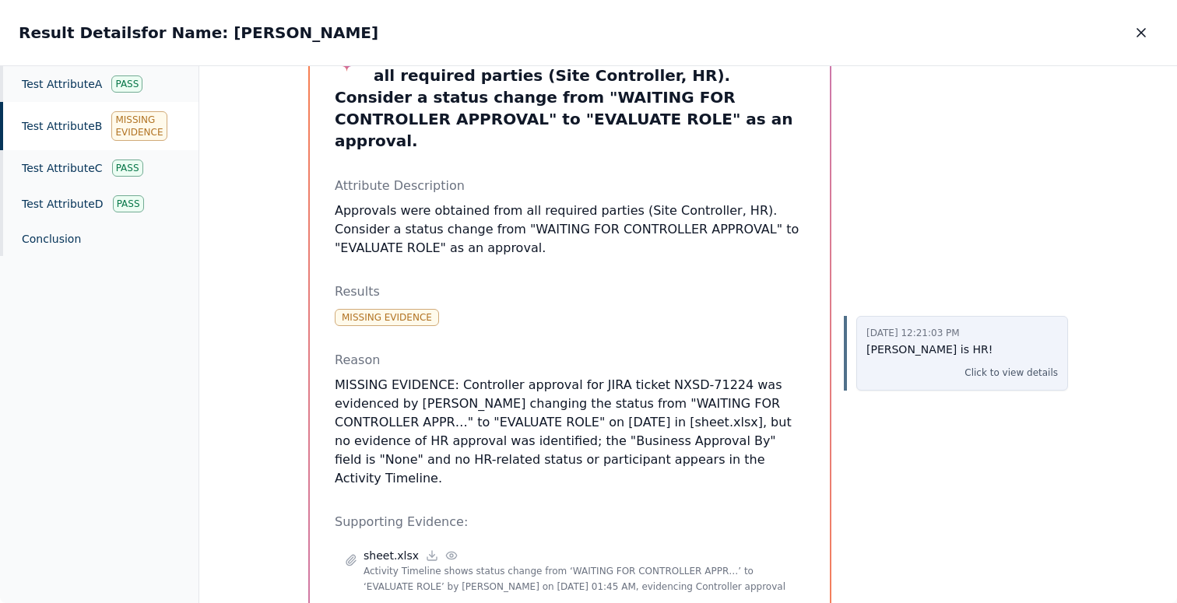
click at [1001, 370] on p "Click to view details" at bounding box center [1010, 373] width 93 height 16
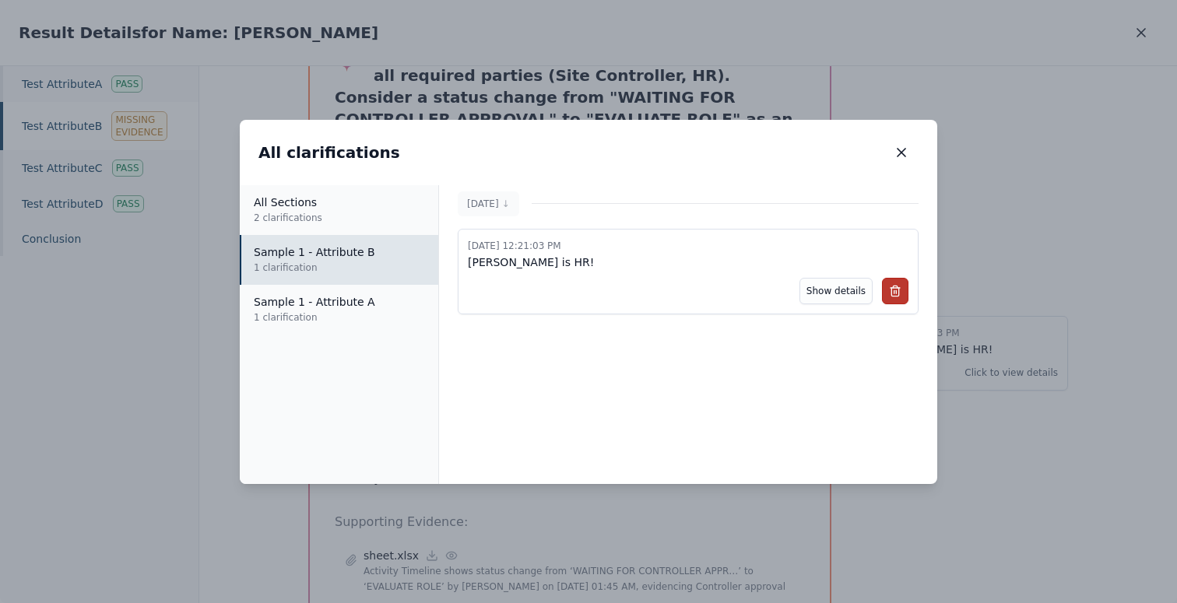
click at [898, 293] on icon at bounding box center [894, 292] width 7 height 9
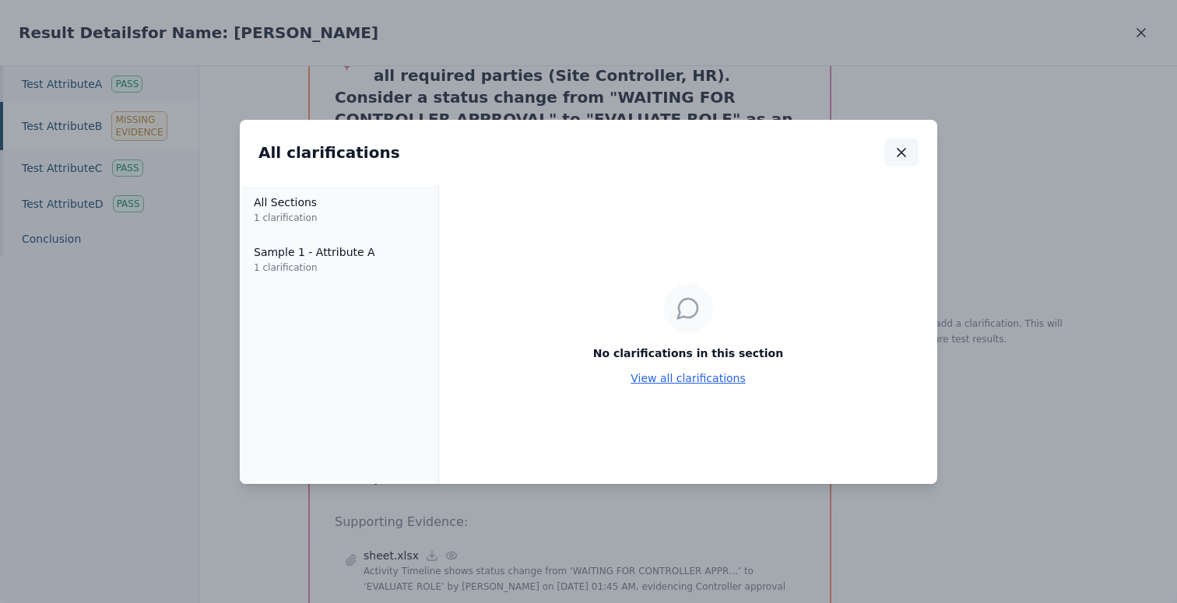
click at [899, 156] on icon "button" at bounding box center [902, 153] width 16 height 16
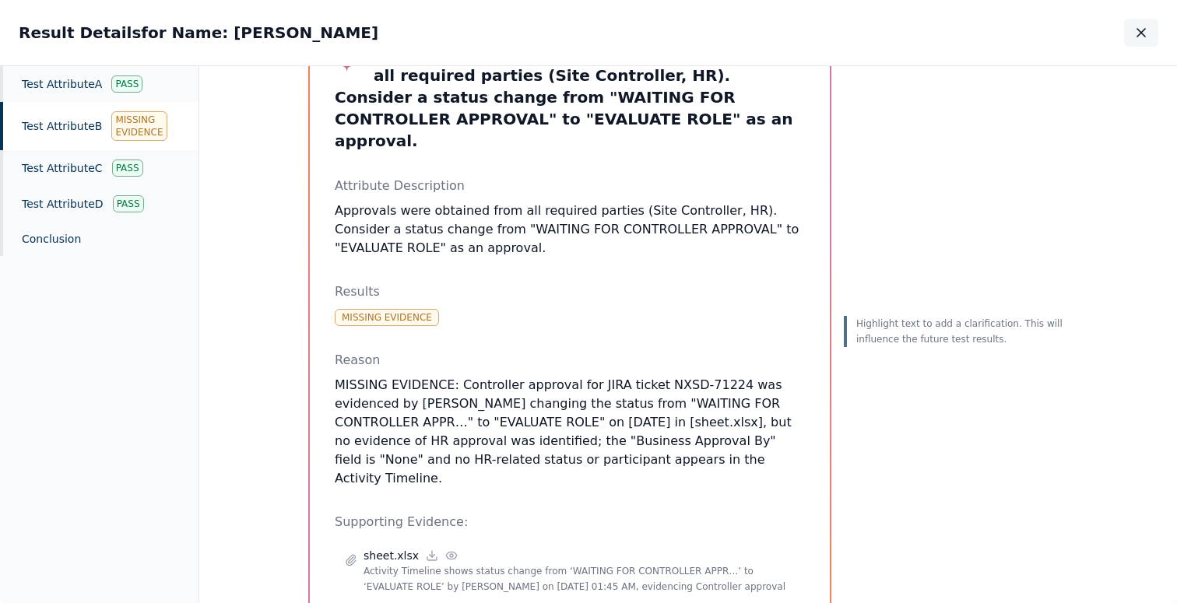
click at [1138, 26] on icon "button" at bounding box center [1141, 33] width 16 height 16
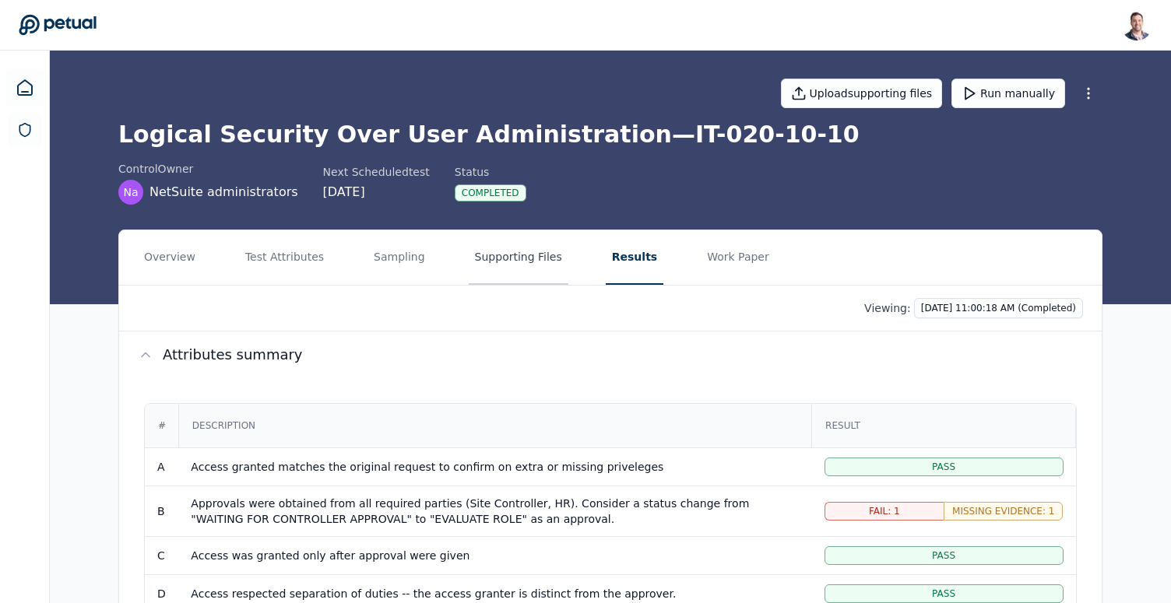
click at [508, 258] on button "Supporting Files" at bounding box center [519, 257] width 100 height 54
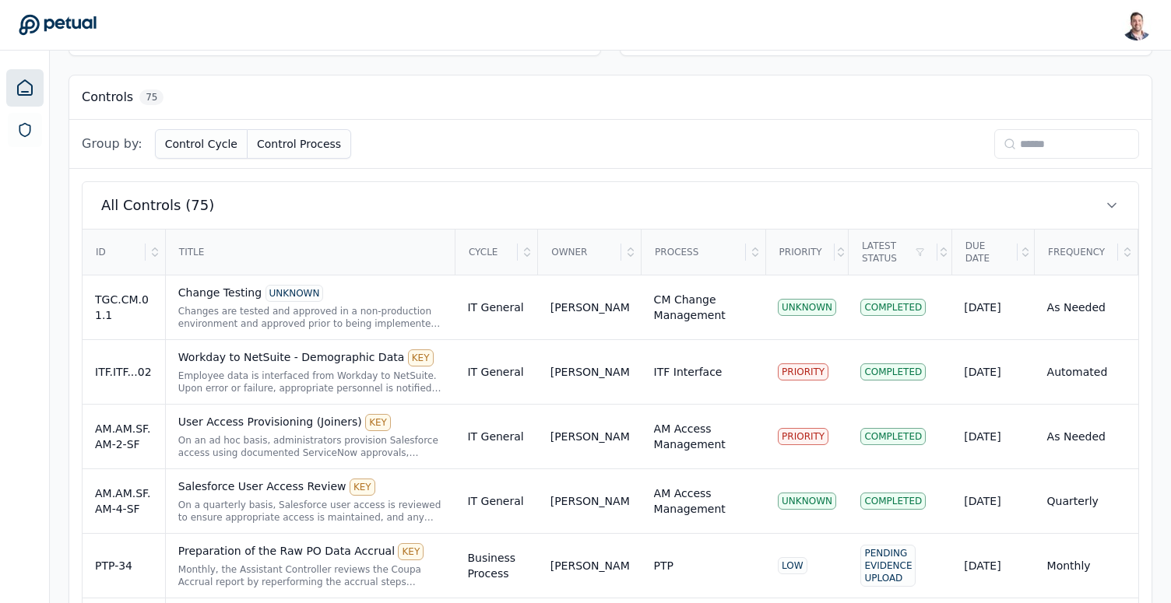
scroll to position [407, 0]
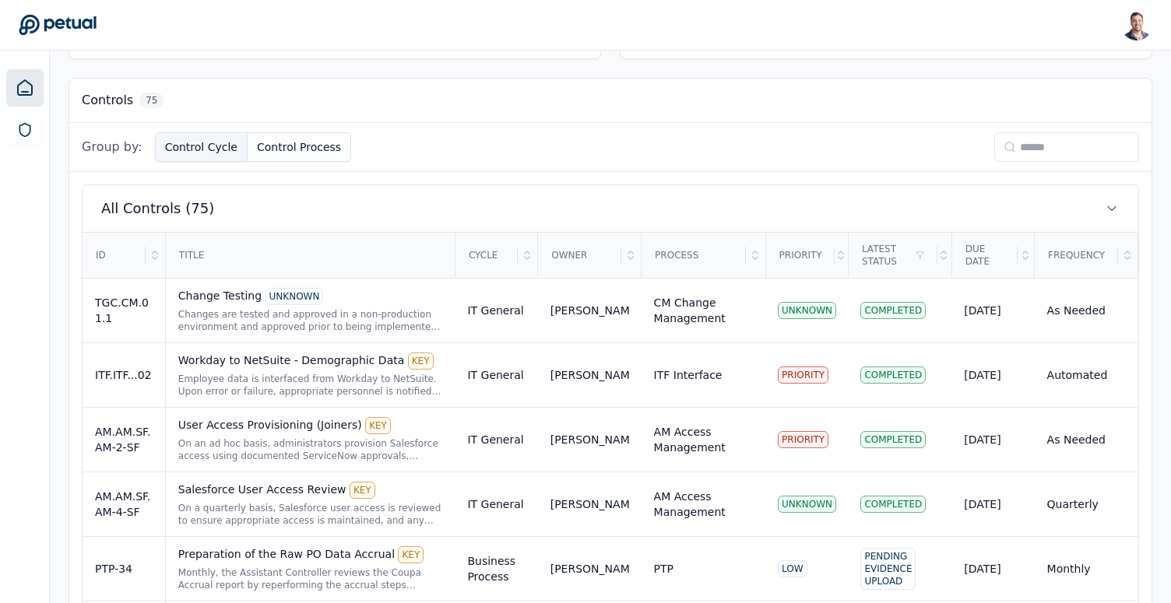
click at [182, 150] on button "Control Cycle" at bounding box center [201, 147] width 93 height 30
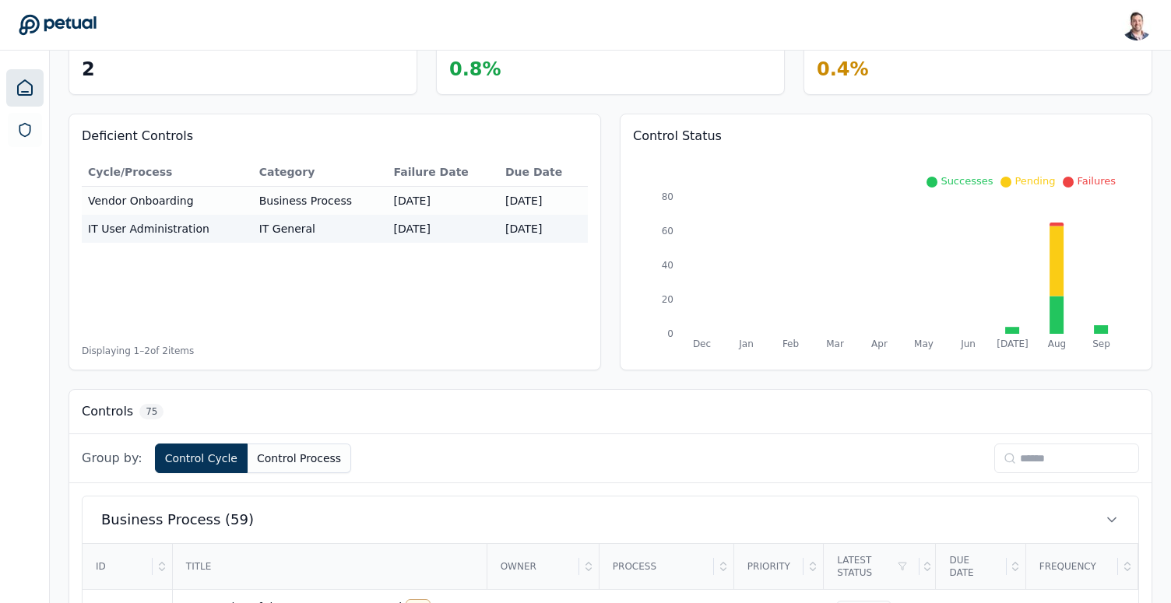
scroll to position [0, 0]
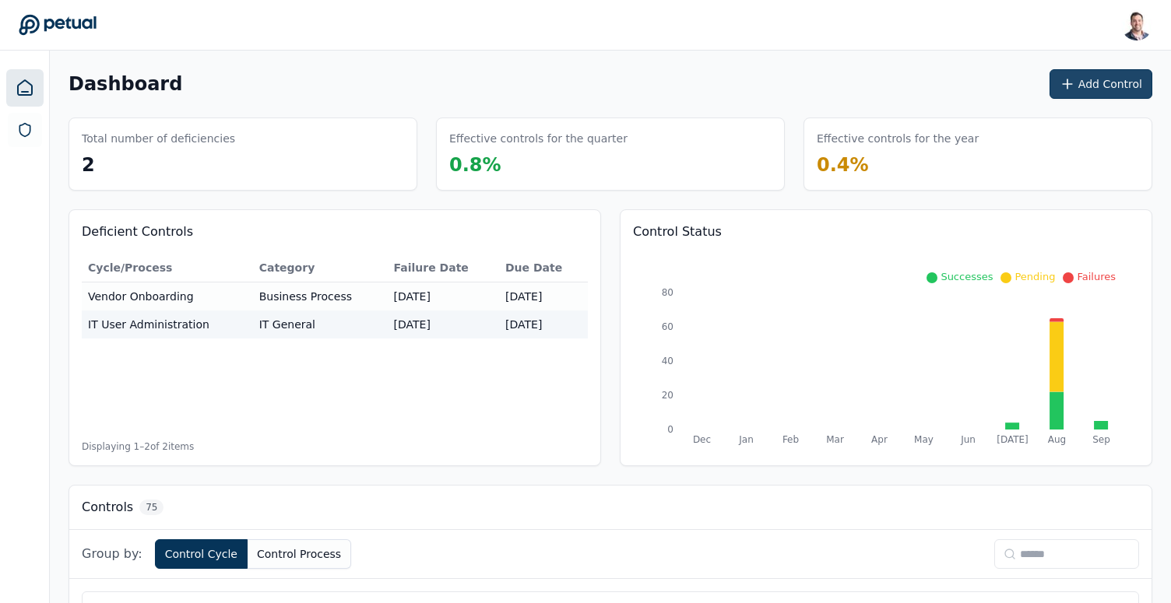
click at [1124, 90] on button "Add Control" at bounding box center [1100, 84] width 103 height 30
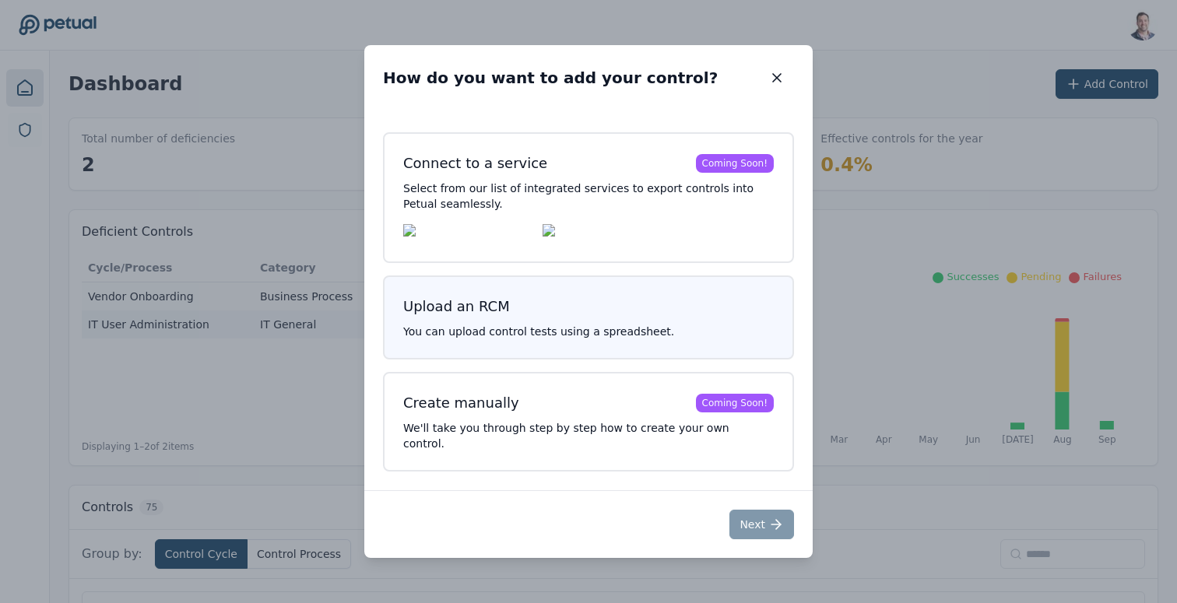
click at [634, 336] on p "You can upload control tests using a spreadsheet." at bounding box center [588, 332] width 370 height 16
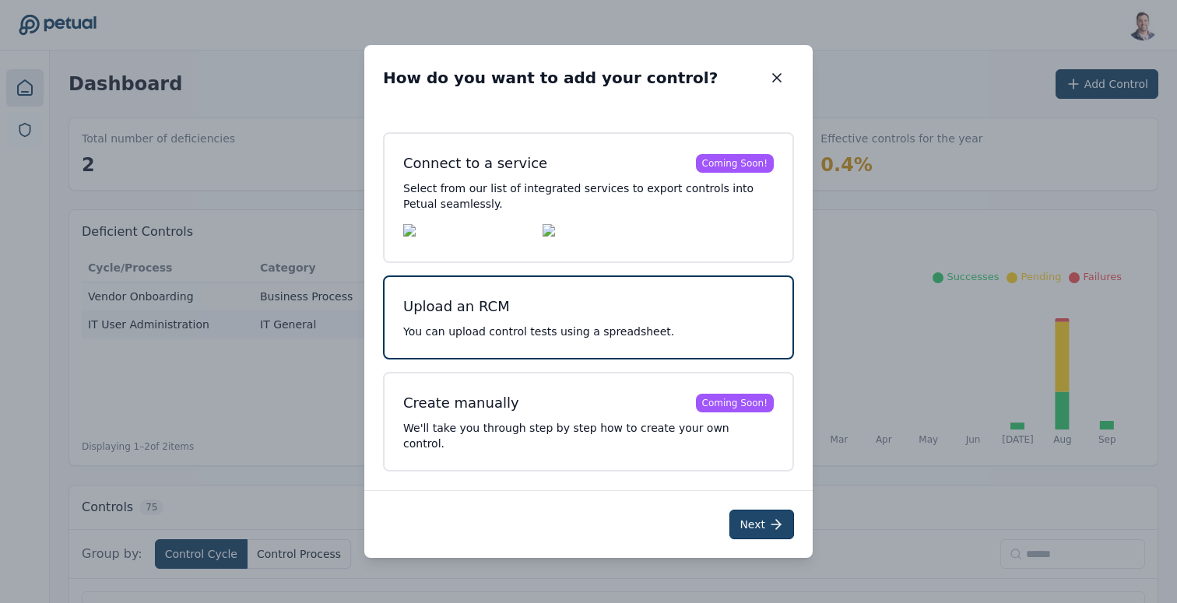
click at [754, 519] on button "Next" at bounding box center [761, 525] width 65 height 30
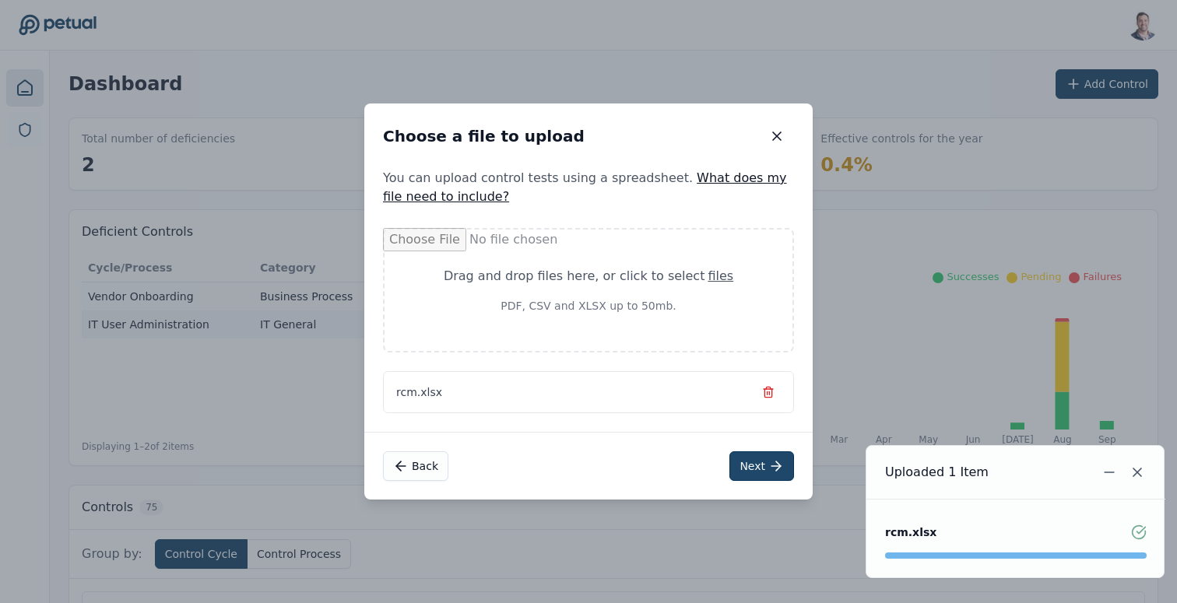
click at [760, 455] on button "Next" at bounding box center [761, 466] width 65 height 30
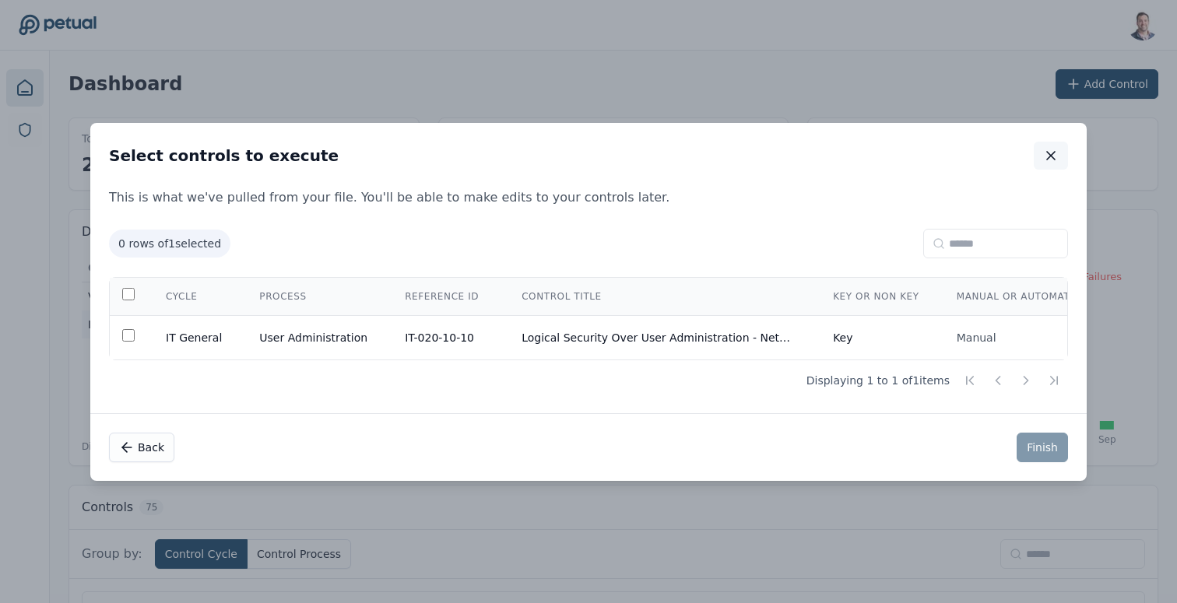
click at [1057, 156] on icon "button" at bounding box center [1051, 156] width 16 height 16
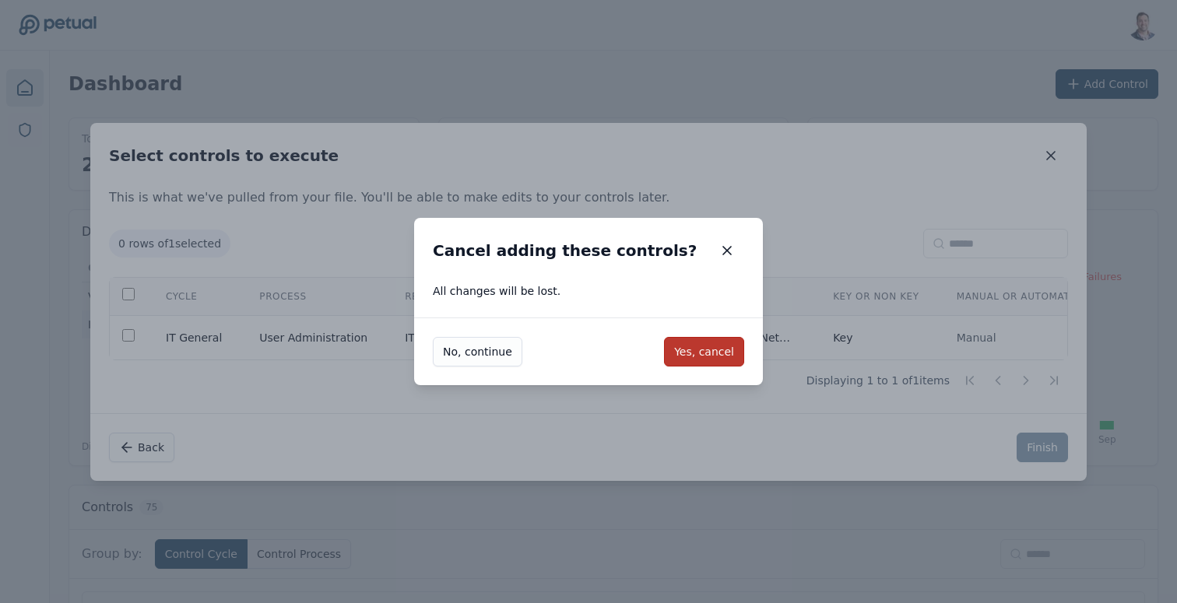
click at [694, 364] on button "Yes, cancel" at bounding box center [704, 352] width 80 height 30
